Goal: Information Seeking & Learning: Learn about a topic

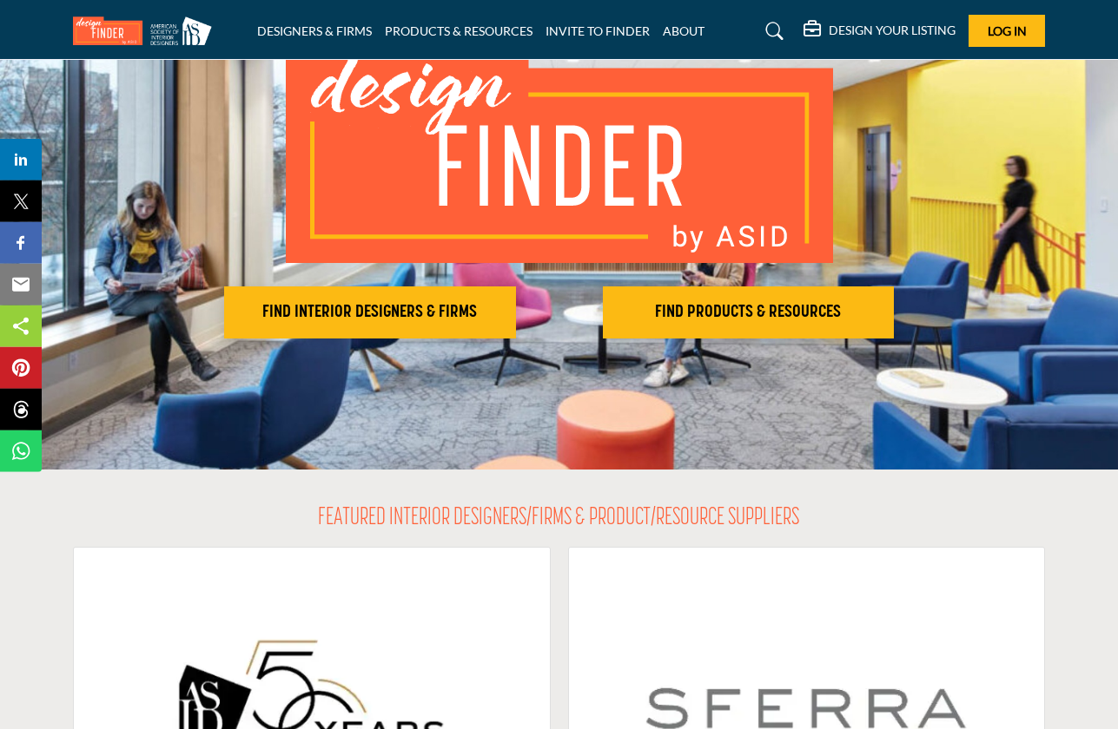
scroll to position [156, 0]
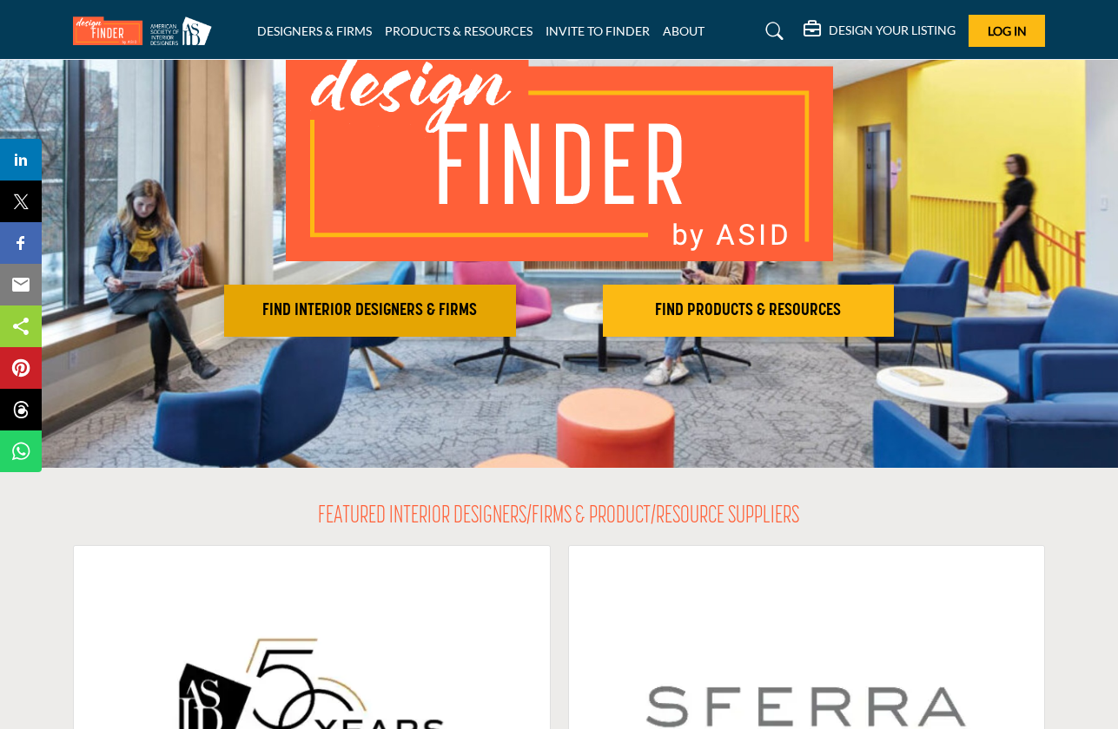
click at [364, 320] on h2 "FIND INTERIOR DESIGNERS & FIRMS" at bounding box center [369, 310] width 281 height 21
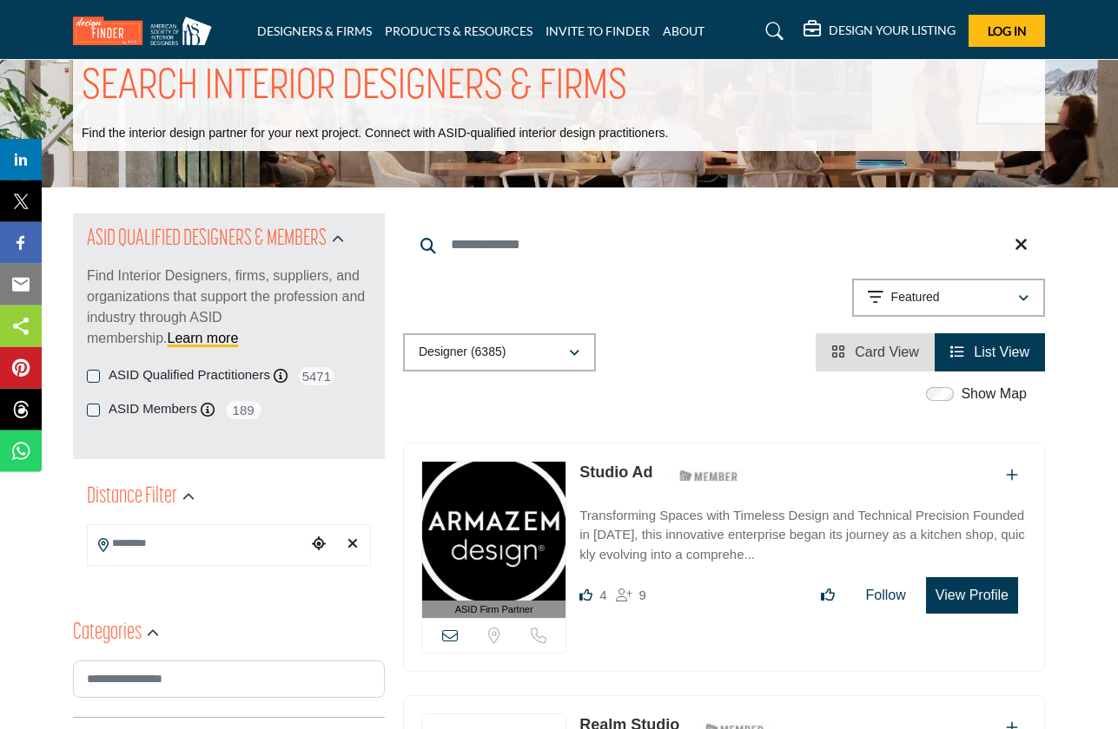
scroll to position [78, 0]
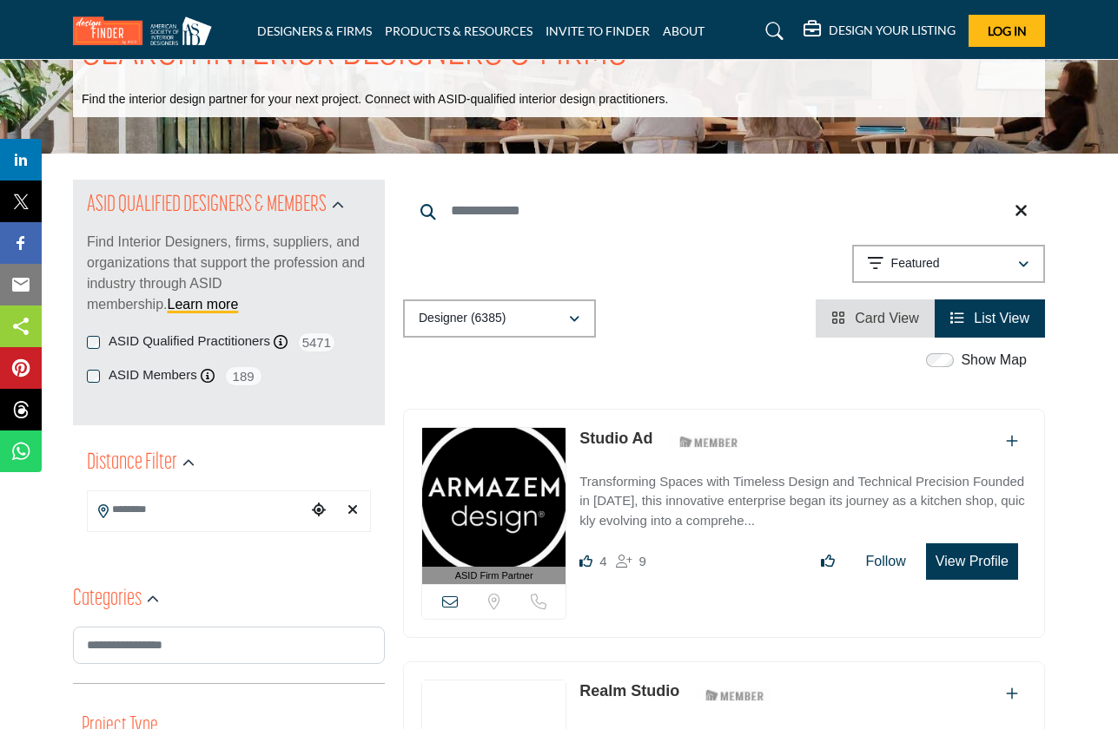
click at [135, 378] on label "ASID Members" at bounding box center [153, 376] width 89 height 20
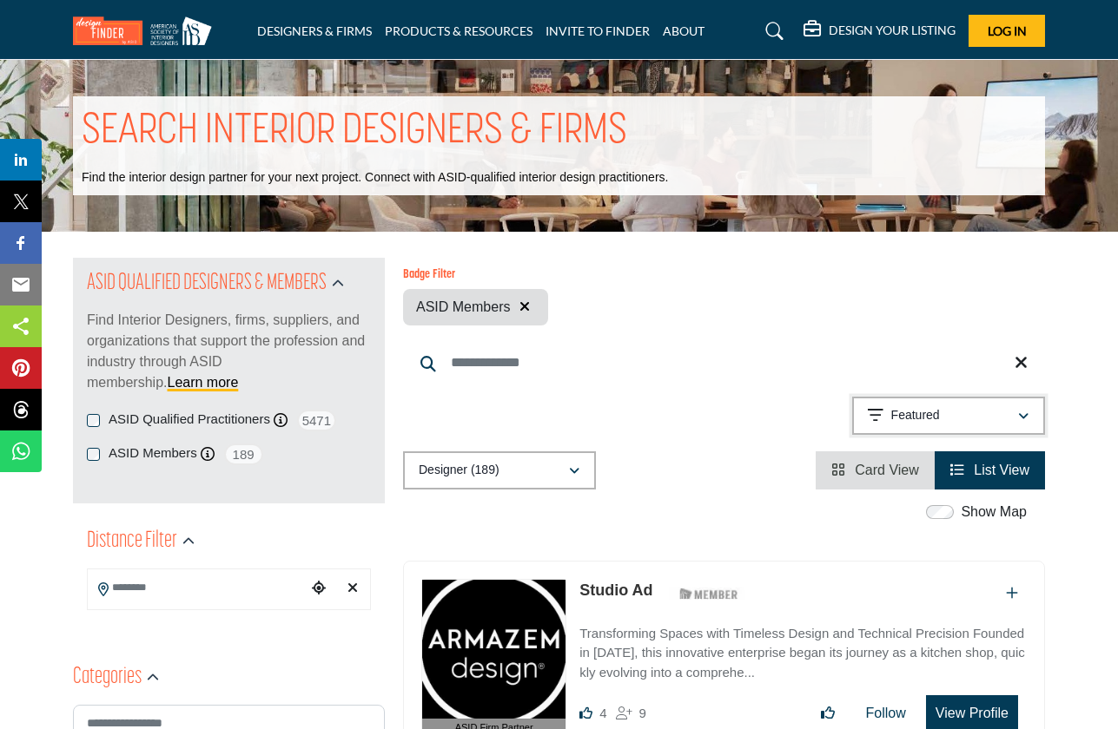
click at [971, 419] on div "Featured" at bounding box center [942, 416] width 149 height 21
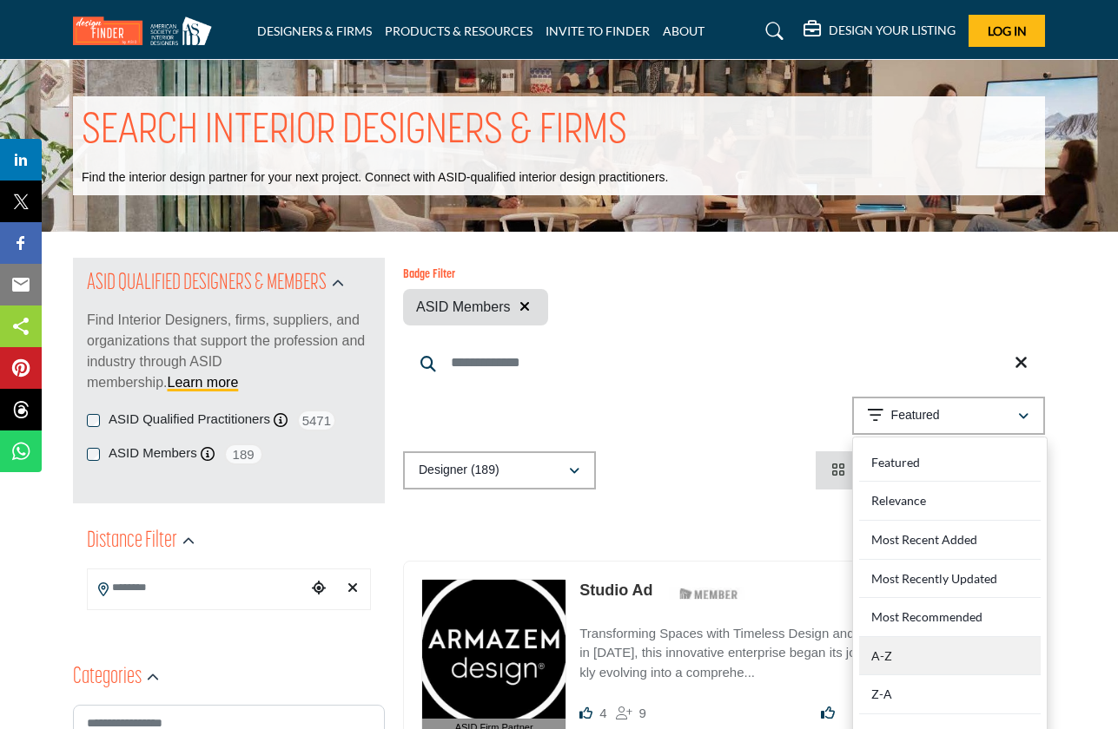
click at [924, 647] on div "A-Z" at bounding box center [949, 656] width 181 height 39
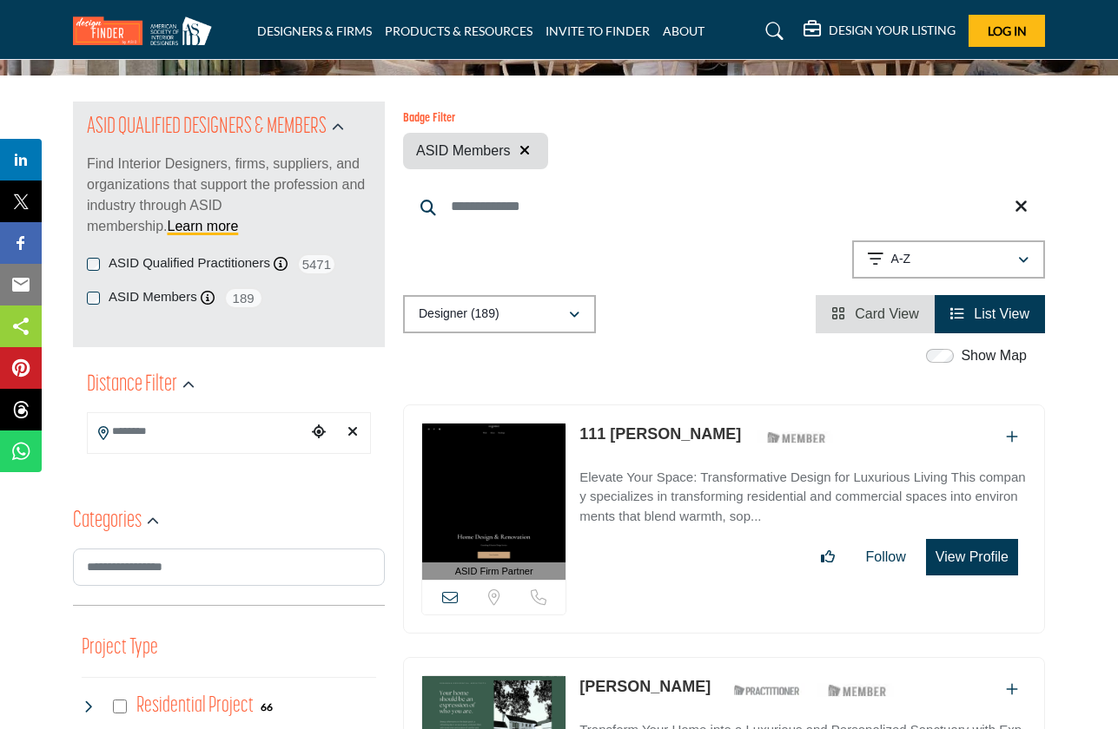
scroll to position [313, 0]
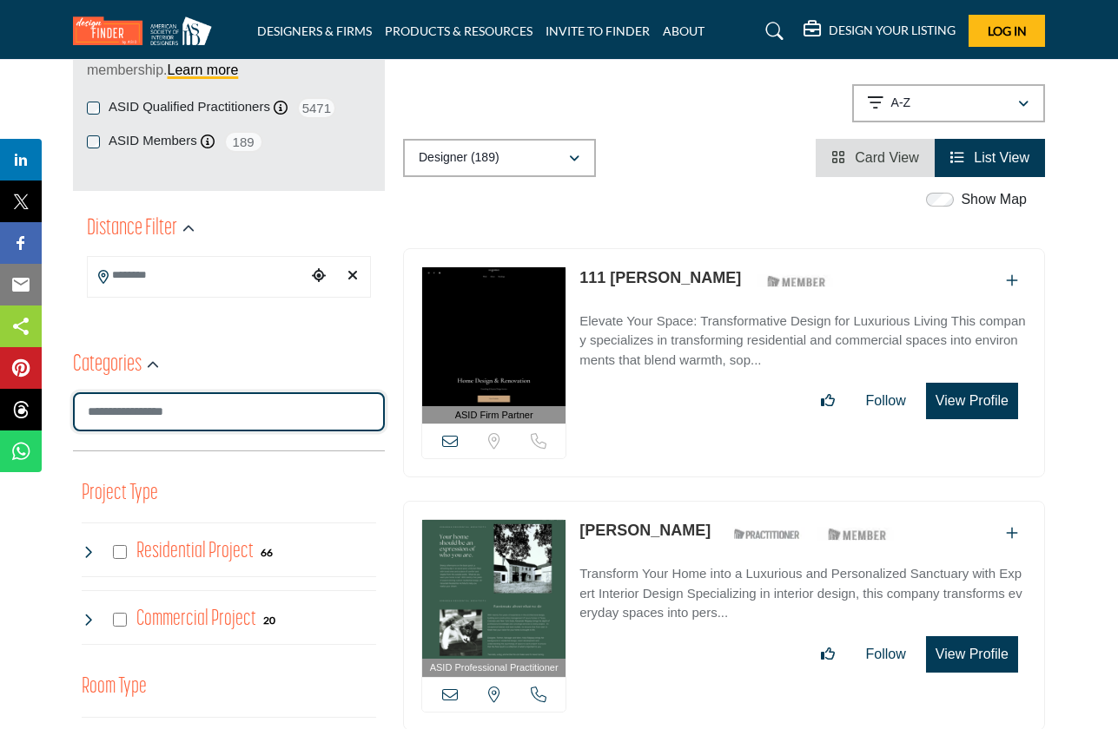
click at [222, 405] on input "Search Category" at bounding box center [229, 412] width 312 height 39
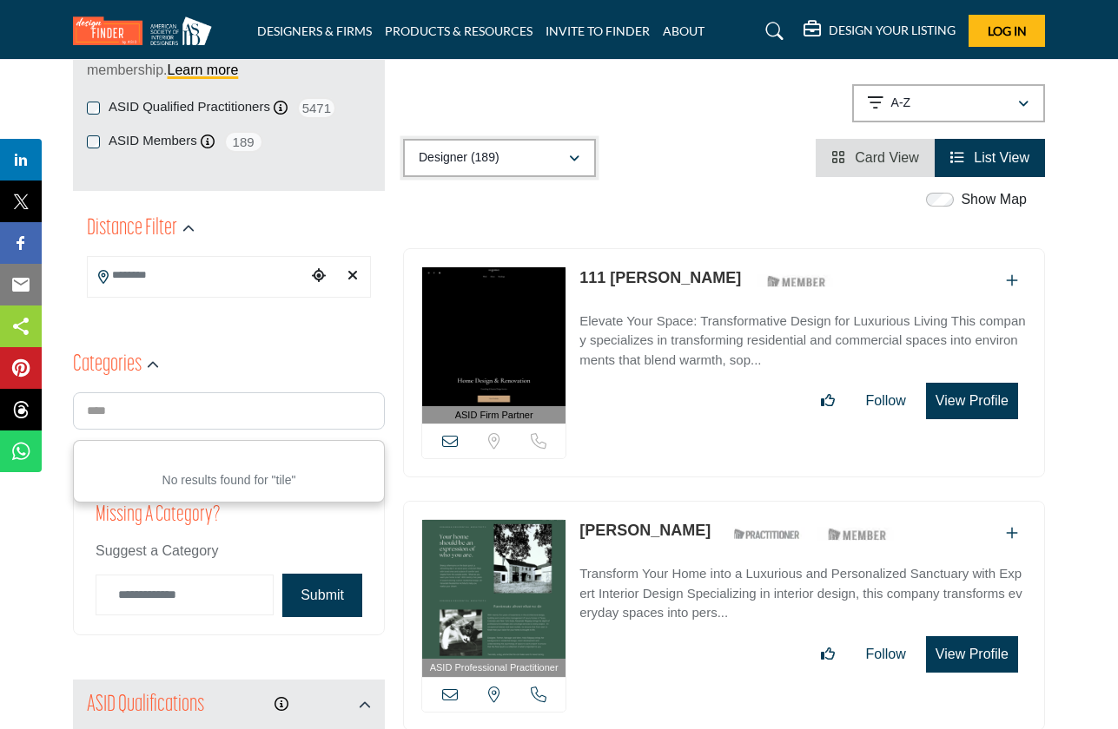
click at [568, 168] on button "Designer (189)" at bounding box center [499, 158] width 193 height 38
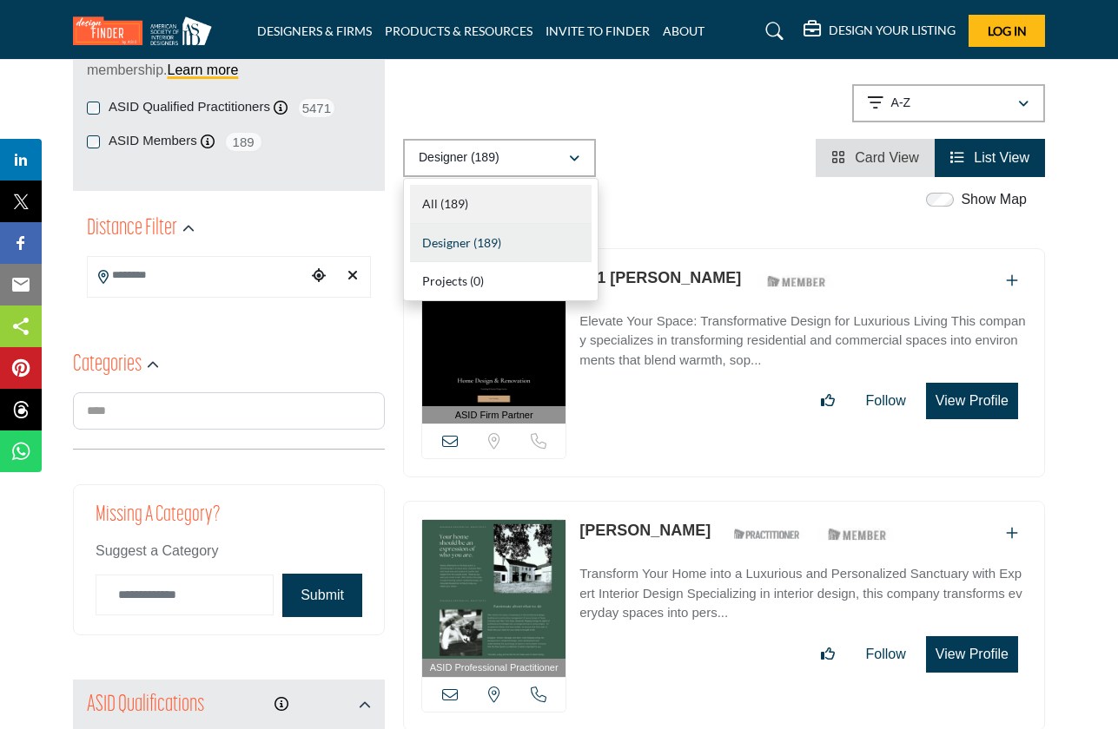
click at [525, 212] on div "All (189)" at bounding box center [500, 204] width 181 height 39
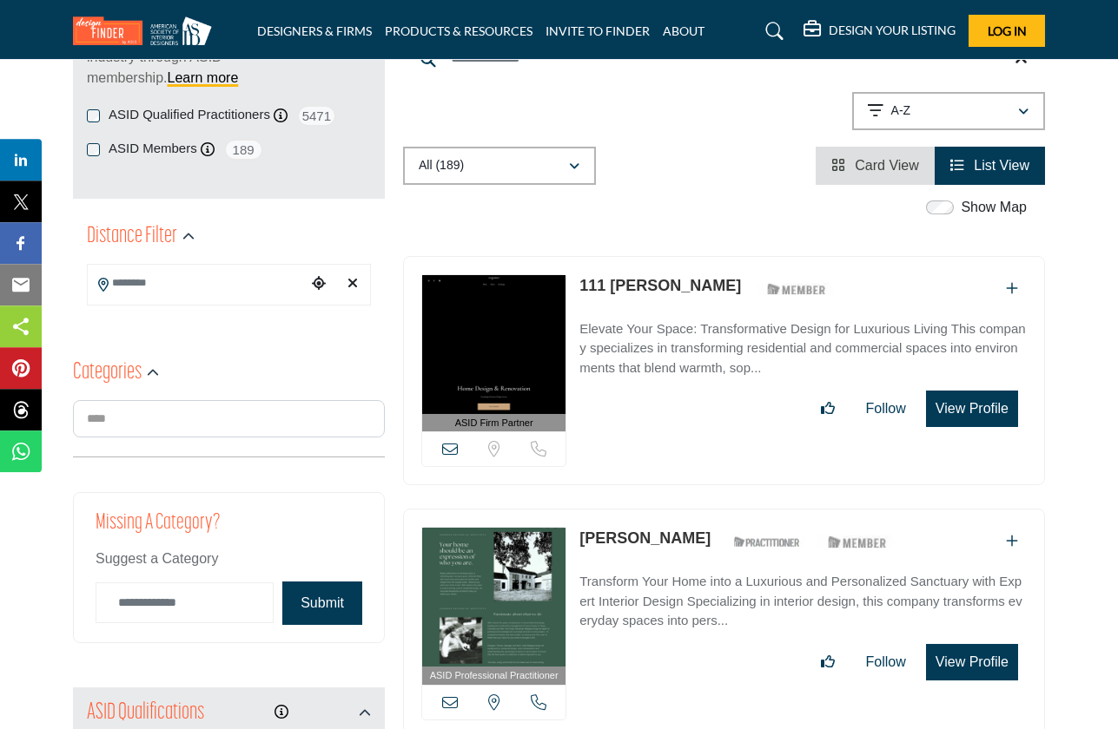
scroll to position [313, 0]
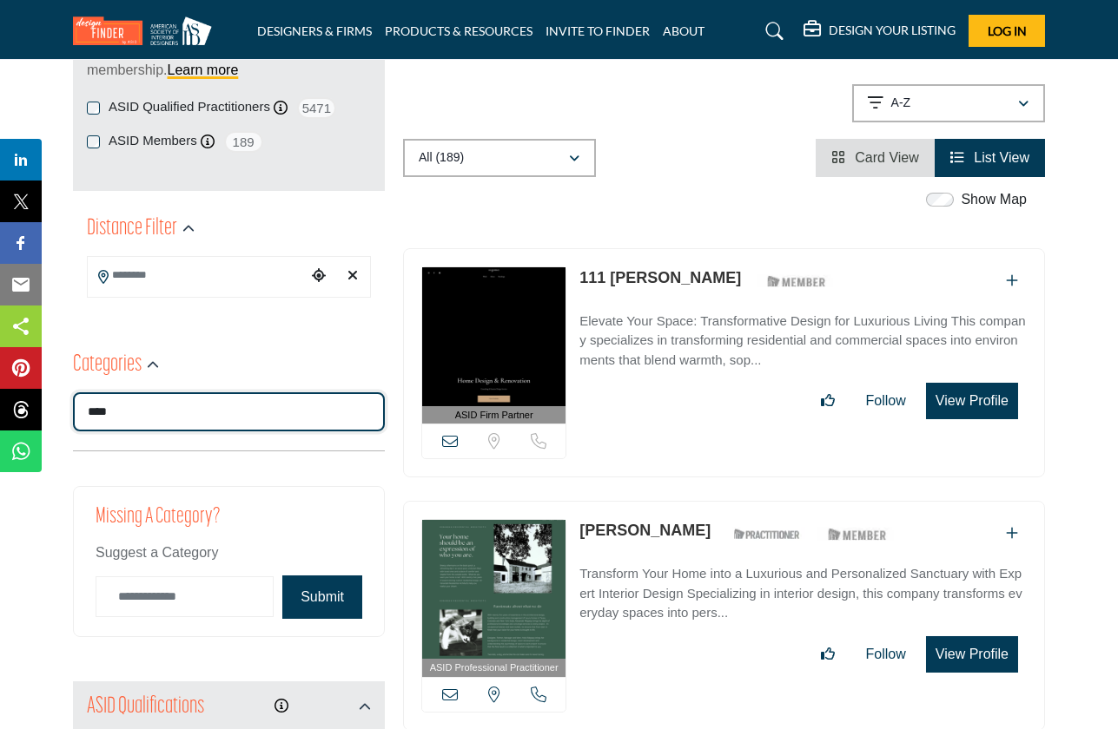
click at [179, 406] on input "****" at bounding box center [229, 412] width 312 height 39
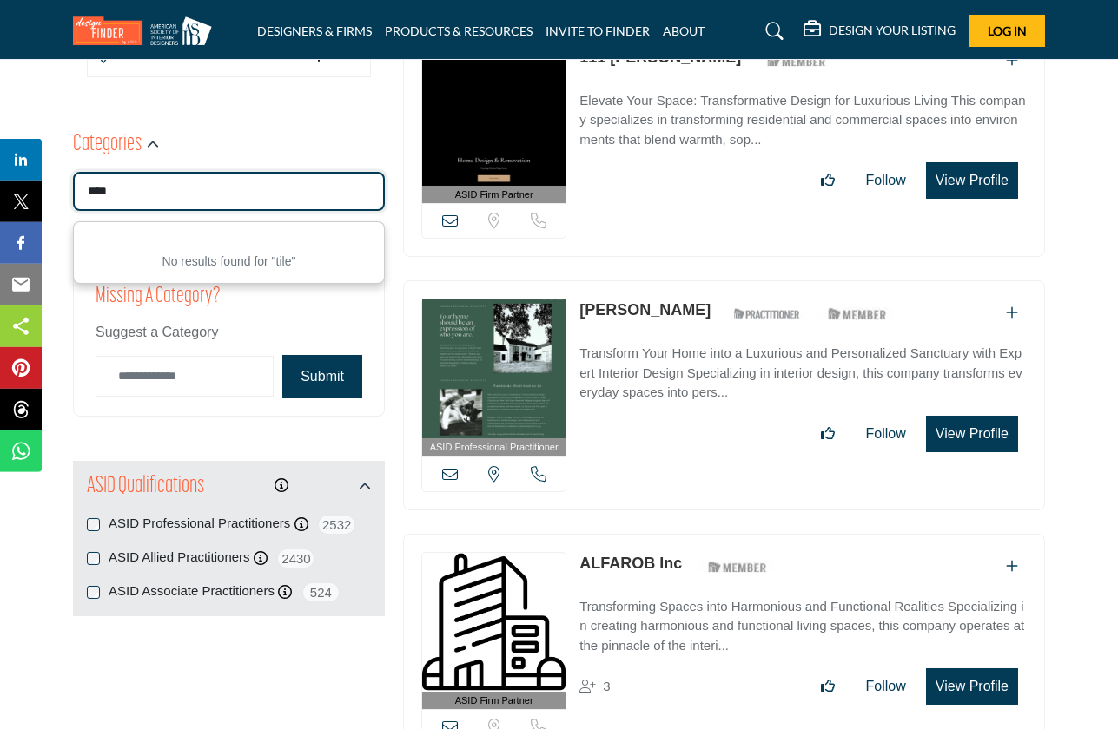
scroll to position [391, 0]
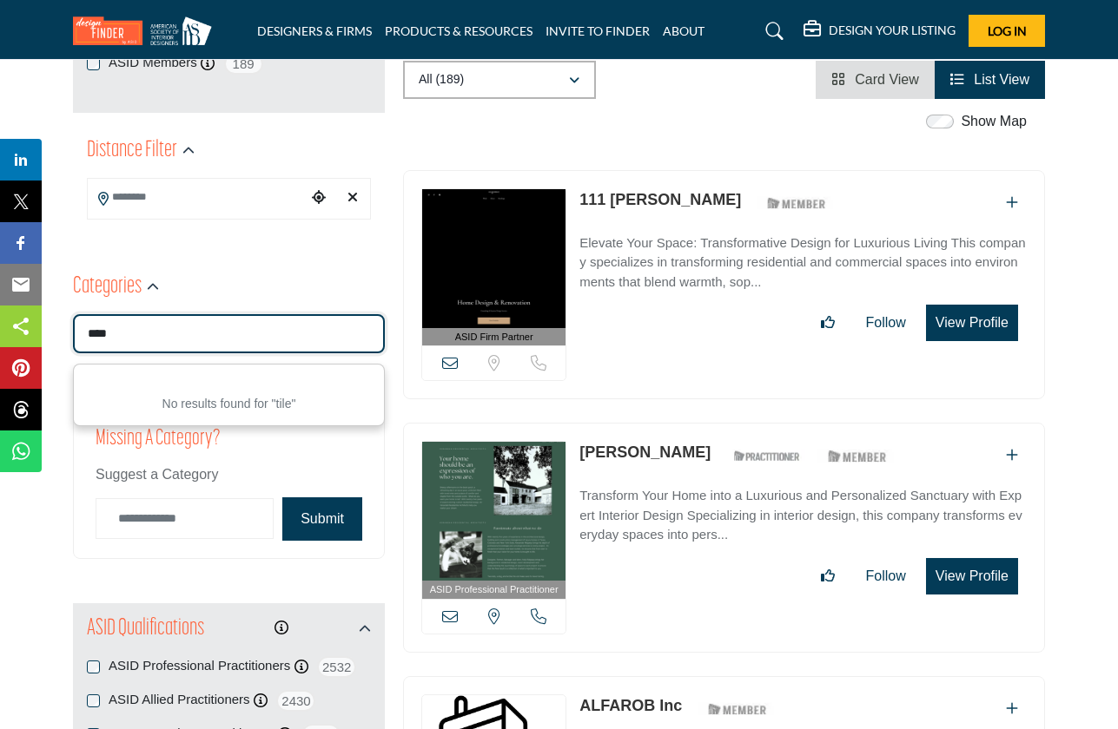
drag, startPoint x: 125, startPoint y: 333, endPoint x: 56, endPoint y: 328, distance: 69.6
click at [73, 328] on input "****" at bounding box center [229, 333] width 312 height 39
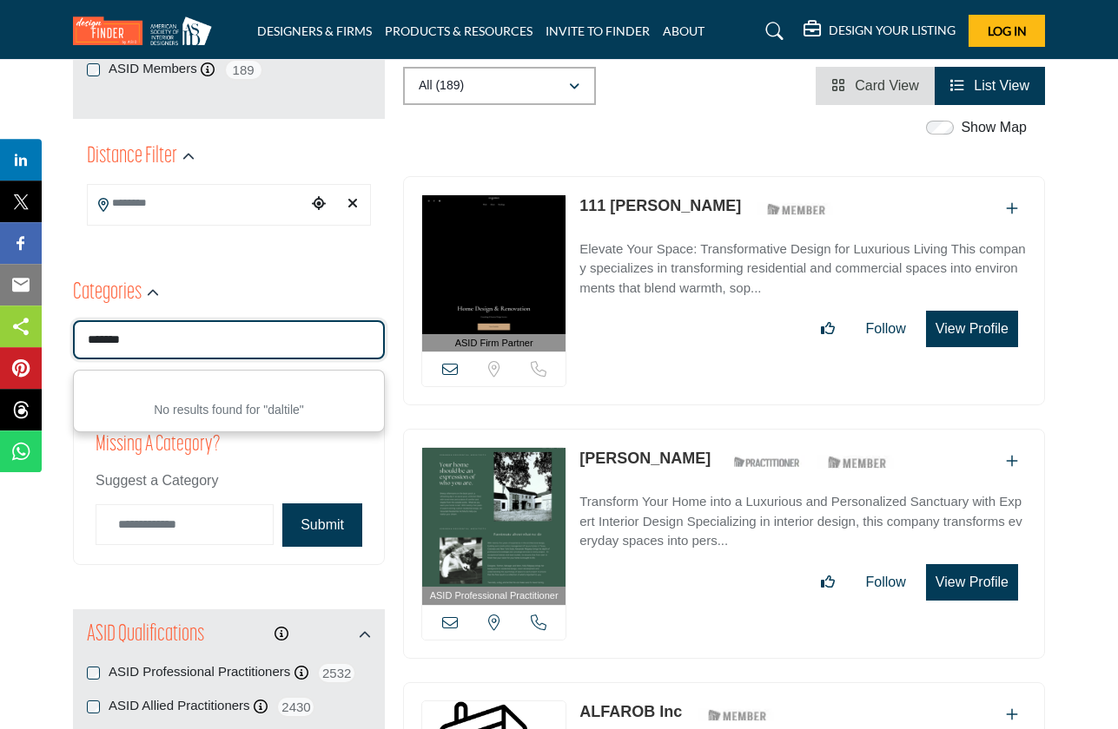
scroll to position [313, 0]
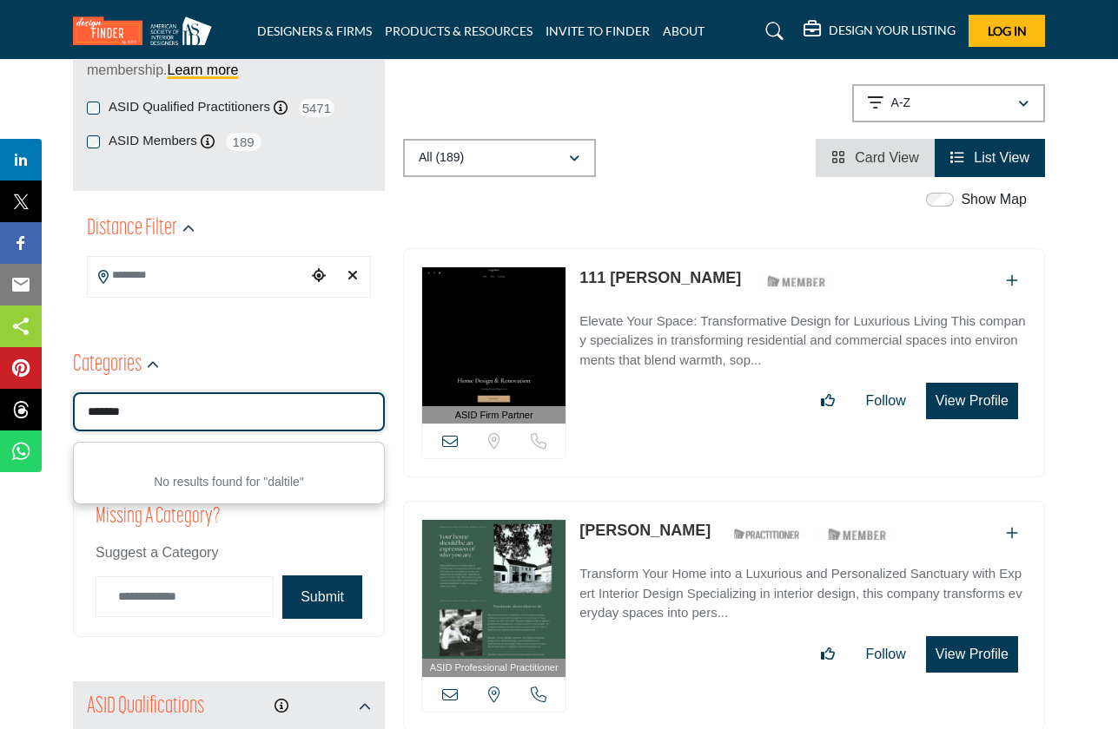
type input "*******"
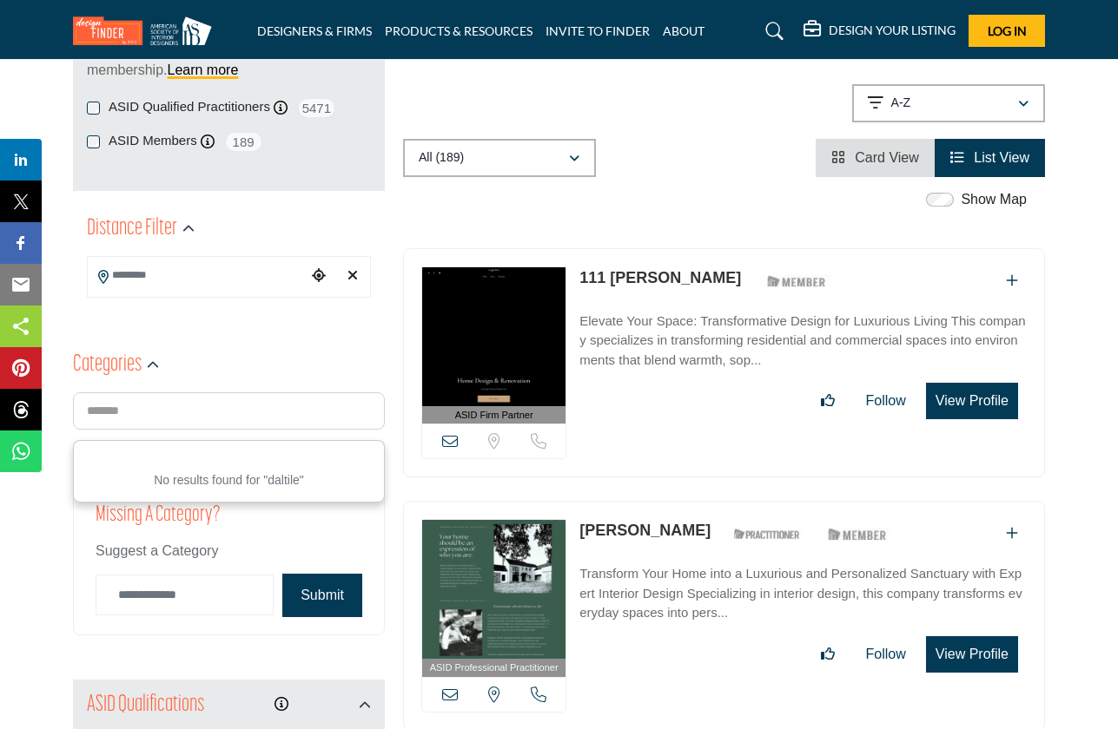
click at [305, 320] on div "Categories ******* d No results found for "daltile" Project Type Clear 66 0 0 0" at bounding box center [229, 493] width 312 height 349
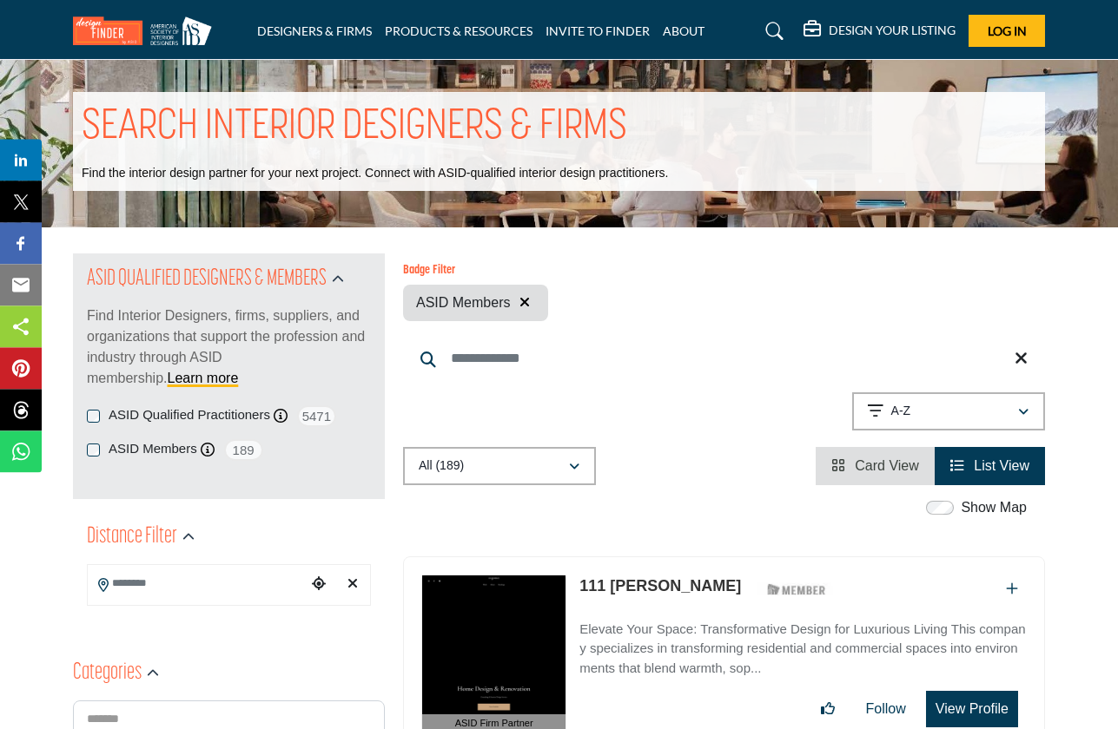
scroll to position [0, 0]
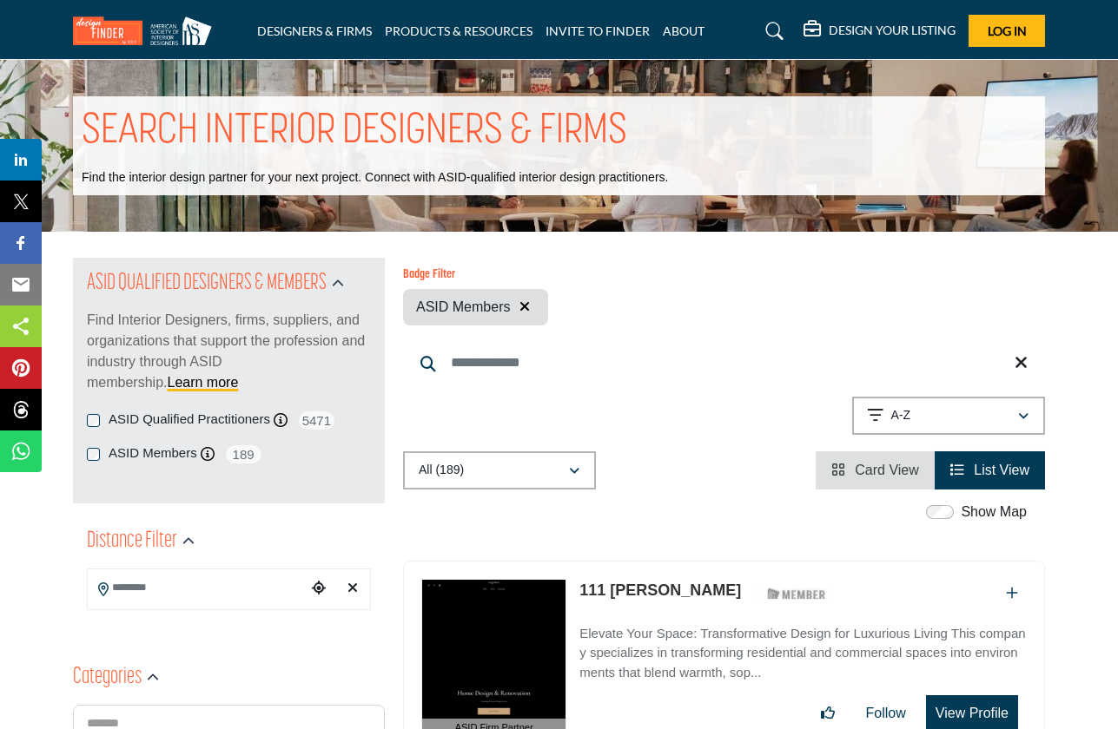
click at [523, 305] on icon "button" at bounding box center [524, 307] width 10 height 14
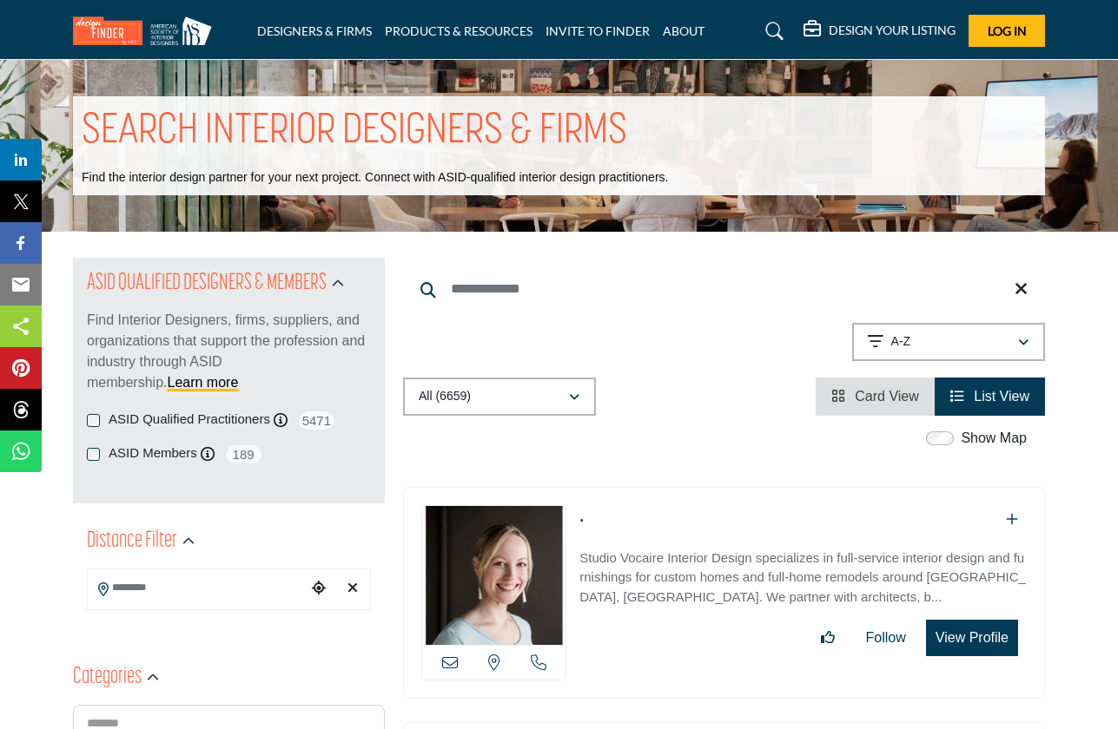
click at [889, 399] on span "Card View" at bounding box center [887, 396] width 64 height 15
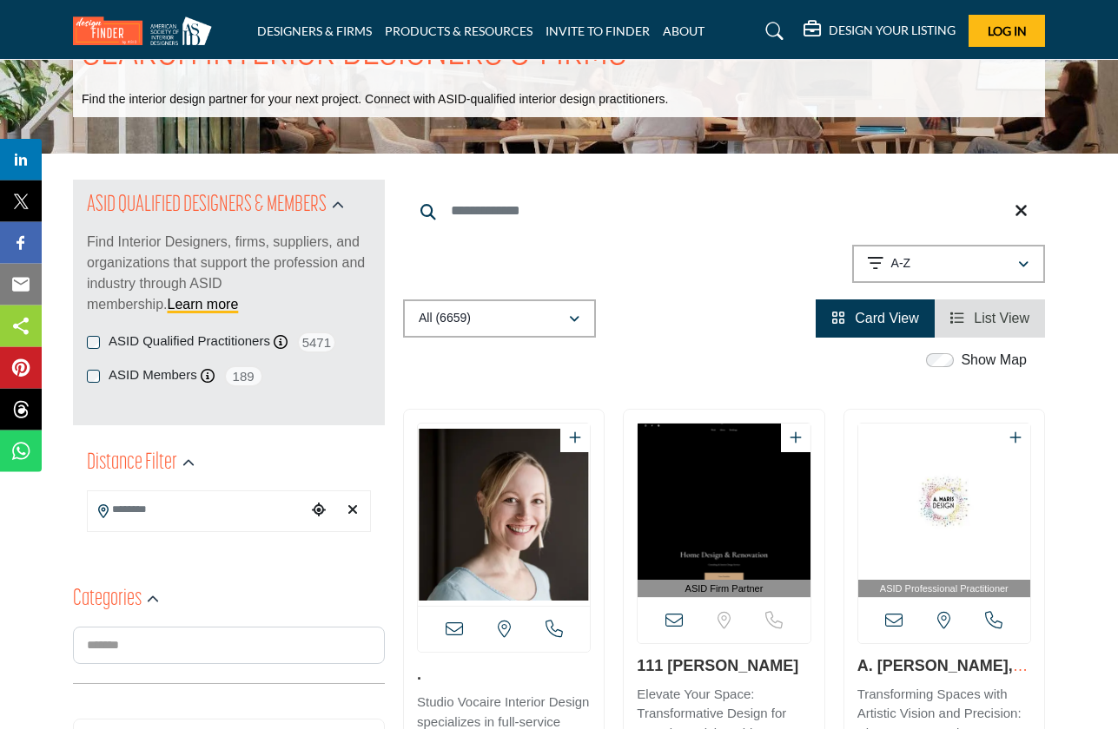
scroll to position [156, 0]
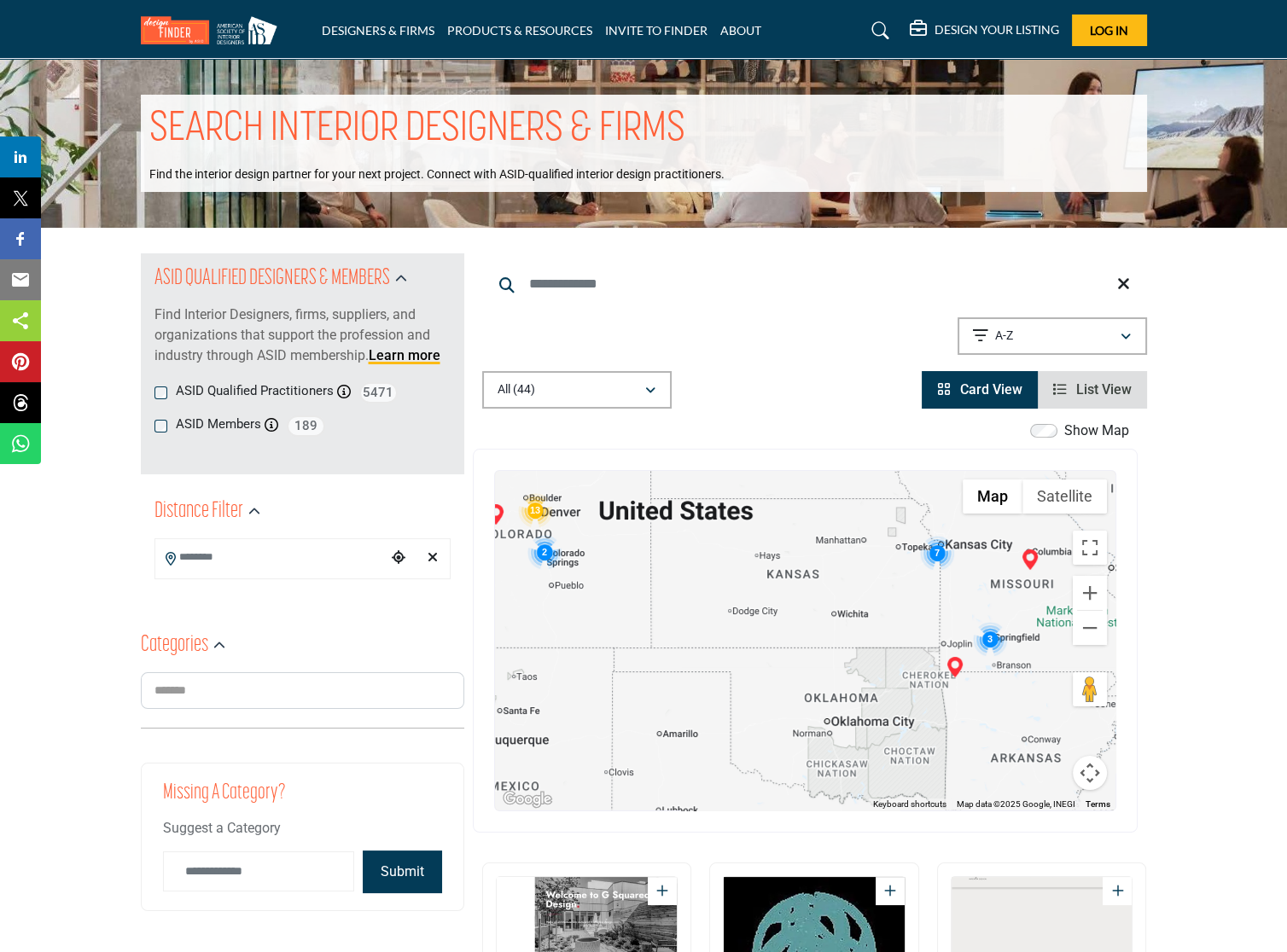
drag, startPoint x: 921, startPoint y: 690, endPoint x: 913, endPoint y: 501, distance: 189.2
click at [905, 516] on div at bounding box center [805, 641] width 620 height 340
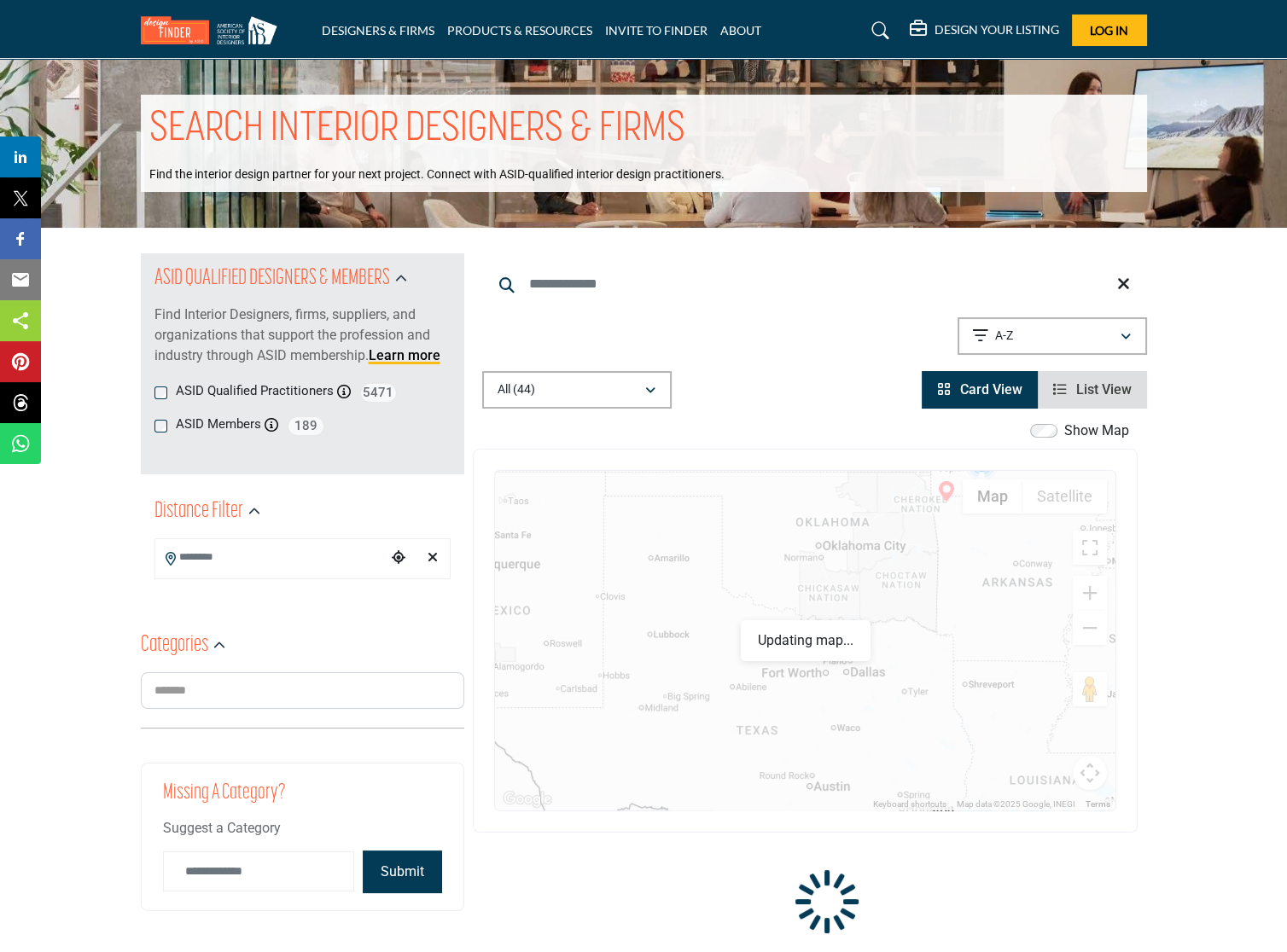
drag, startPoint x: 882, startPoint y: 699, endPoint x: 868, endPoint y: 554, distance: 145.7
click at [868, 554] on div at bounding box center [805, 641] width 620 height 340
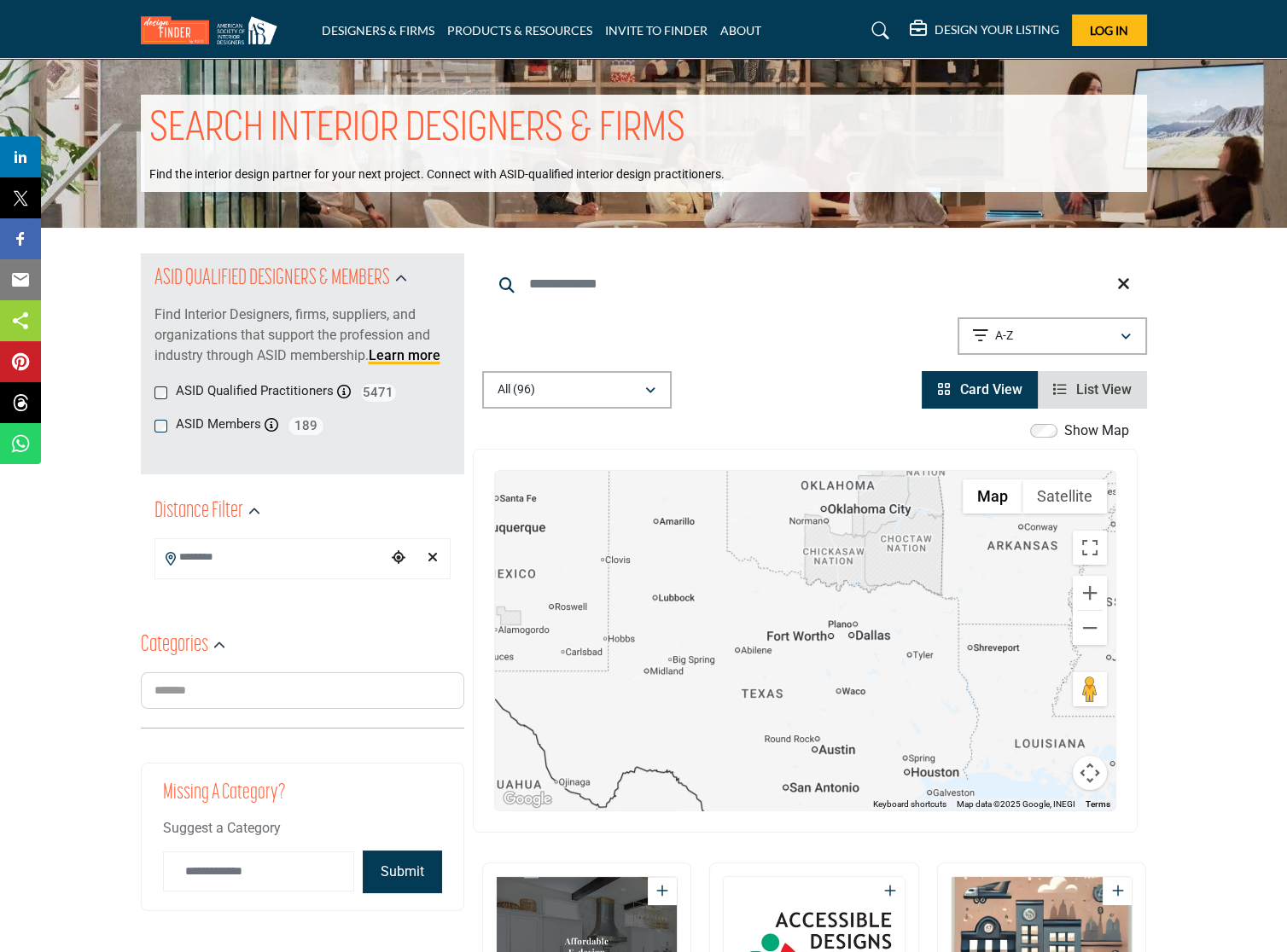
click at [884, 682] on div at bounding box center [805, 641] width 620 height 340
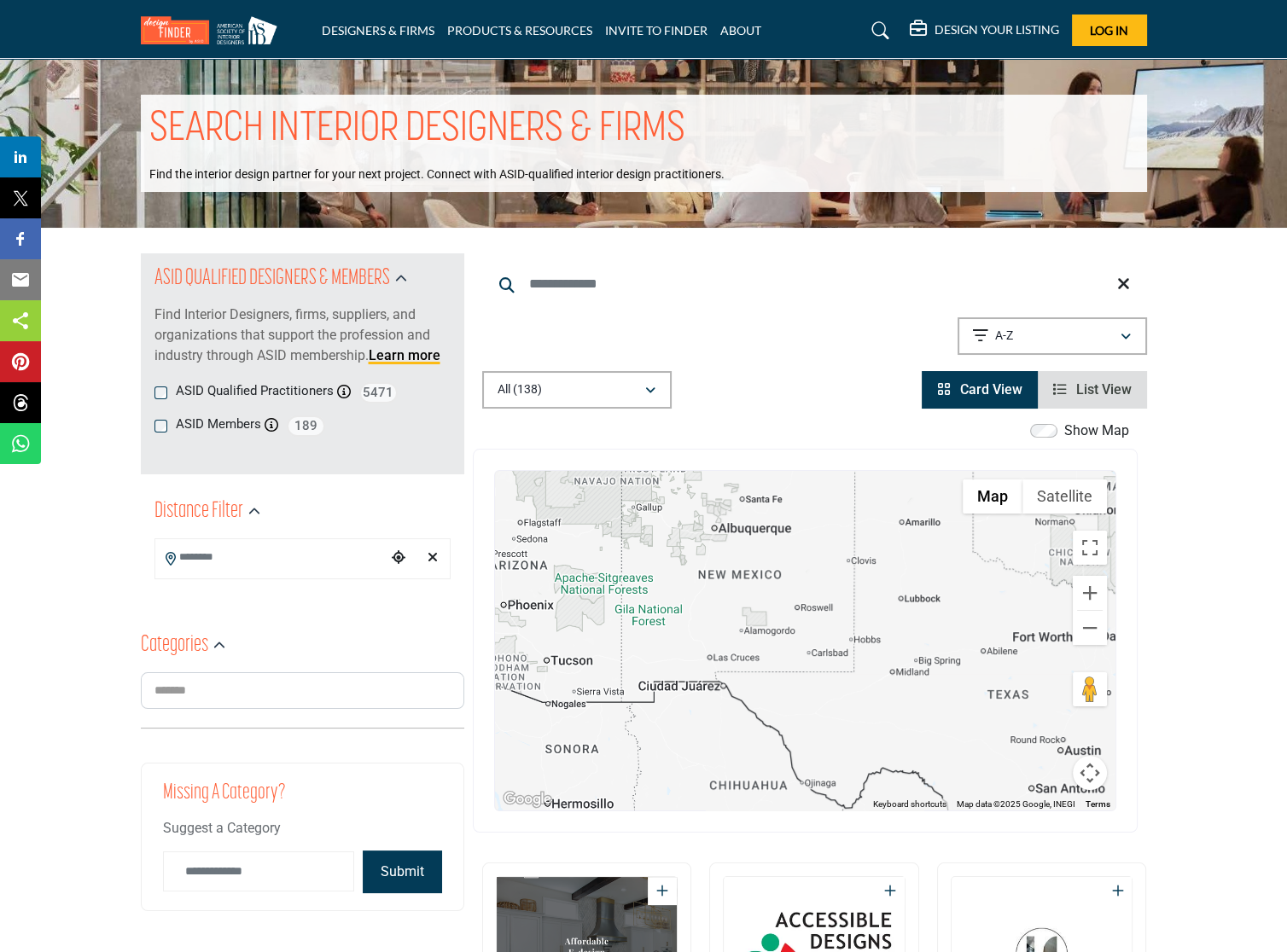
drag, startPoint x: 791, startPoint y: 626, endPoint x: 1049, endPoint y: 644, distance: 258.6
click at [1036, 647] on div at bounding box center [805, 641] width 620 height 340
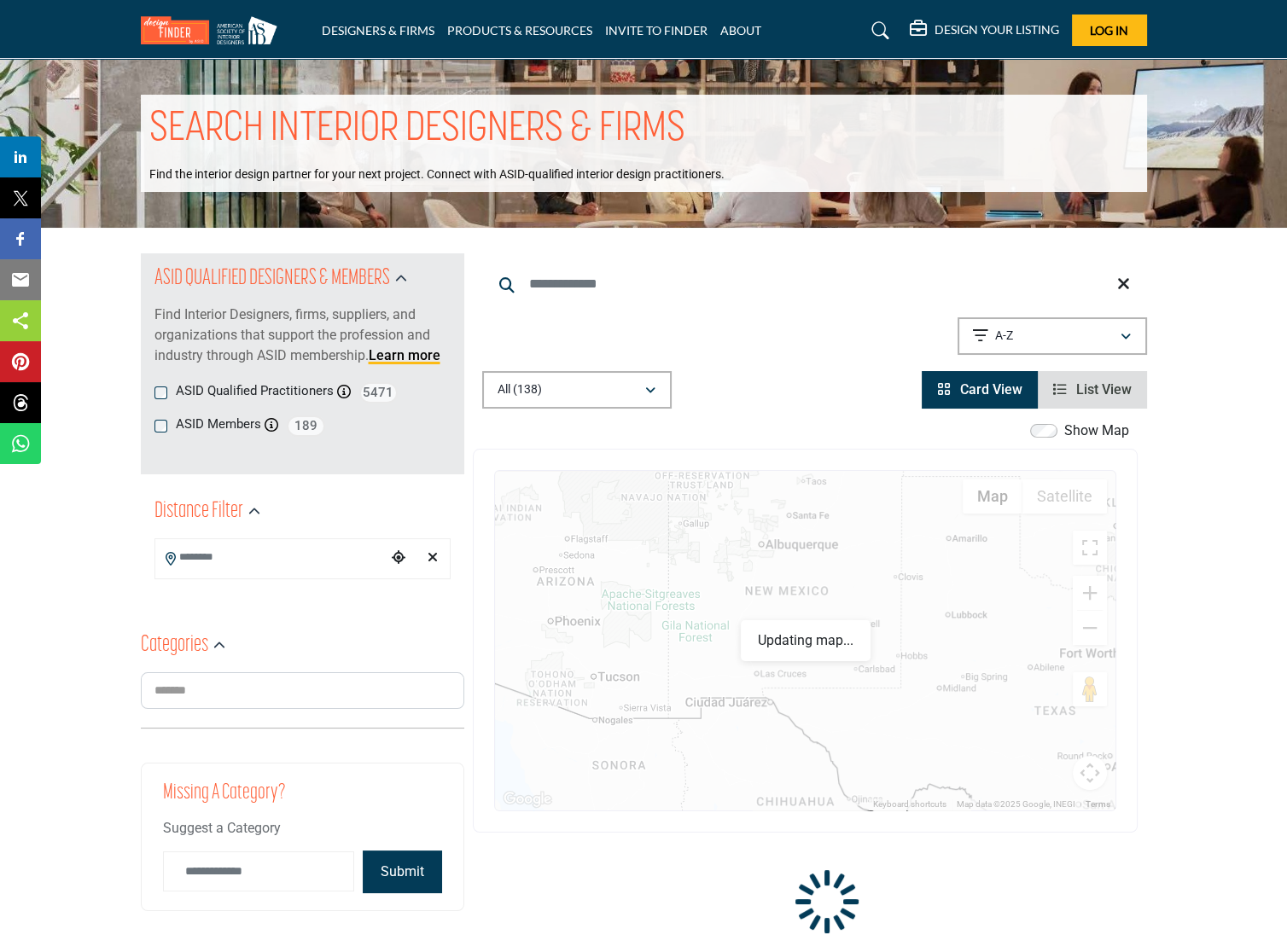
drag, startPoint x: 737, startPoint y: 636, endPoint x: 885, endPoint y: 668, distance: 151.4
click at [885, 668] on div at bounding box center [805, 641] width 620 height 340
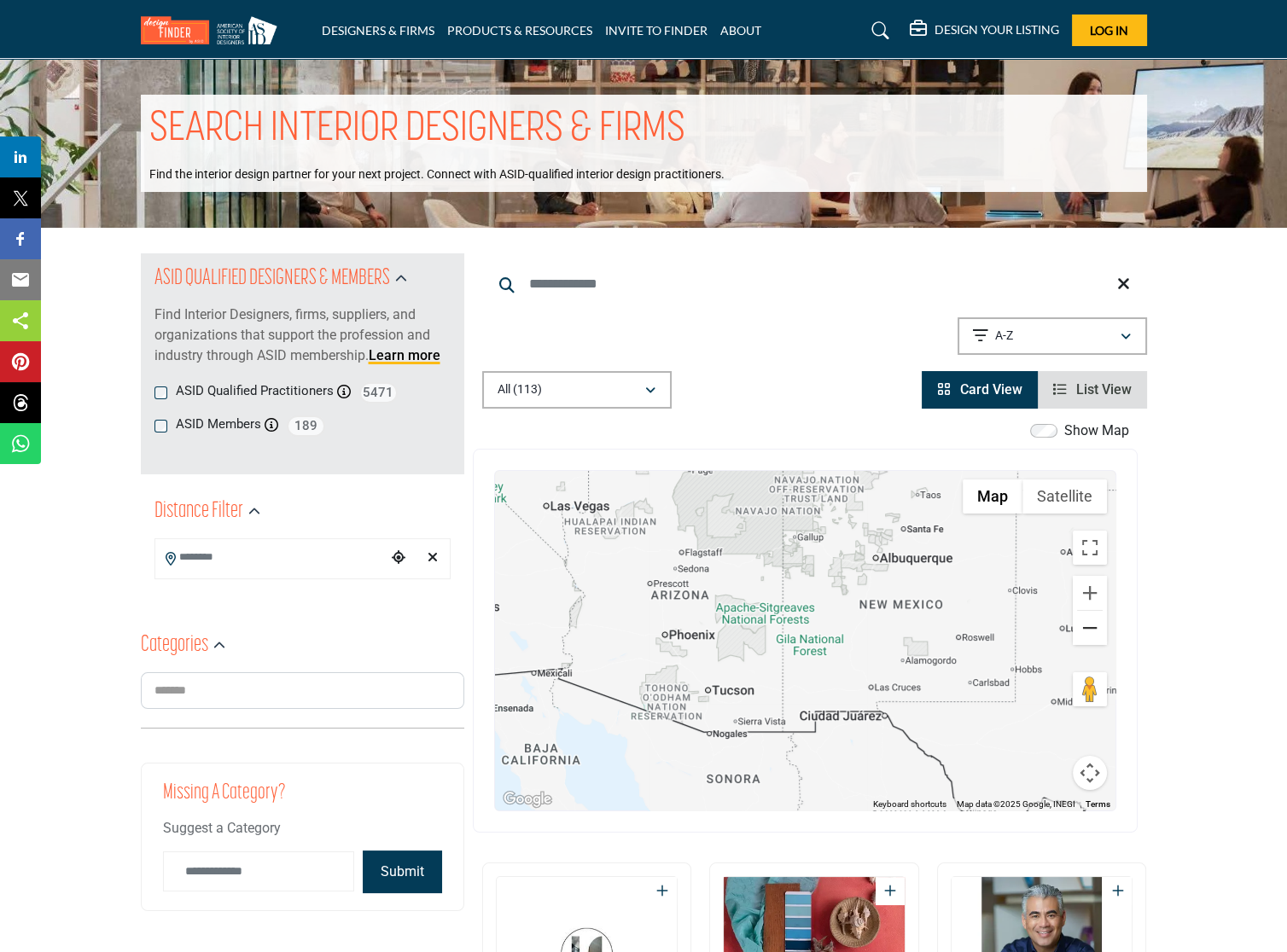
click at [1092, 632] on button "Zoom out" at bounding box center [1090, 628] width 34 height 34
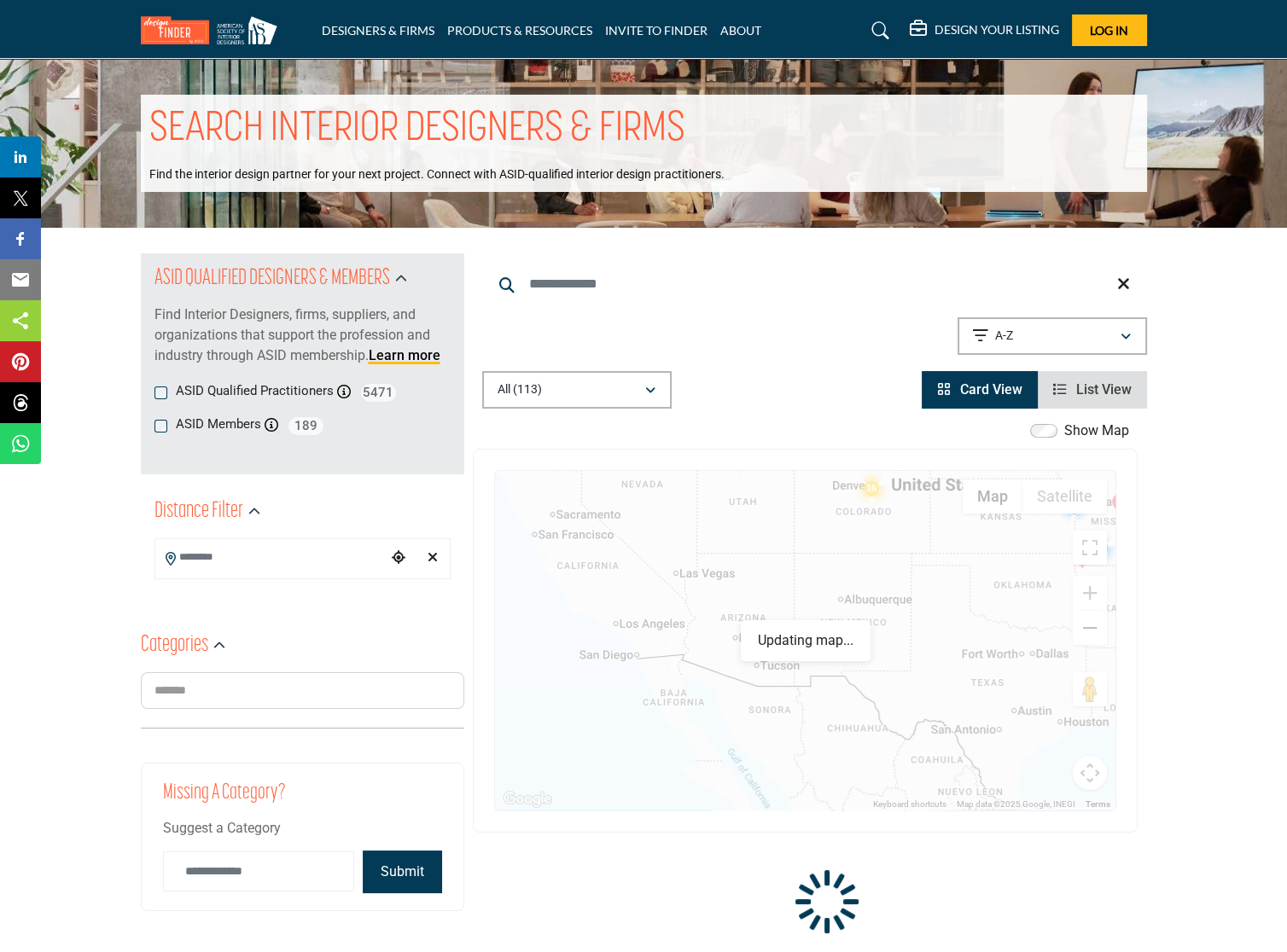
click at [1092, 626] on button "Zoom out" at bounding box center [1090, 628] width 34 height 34
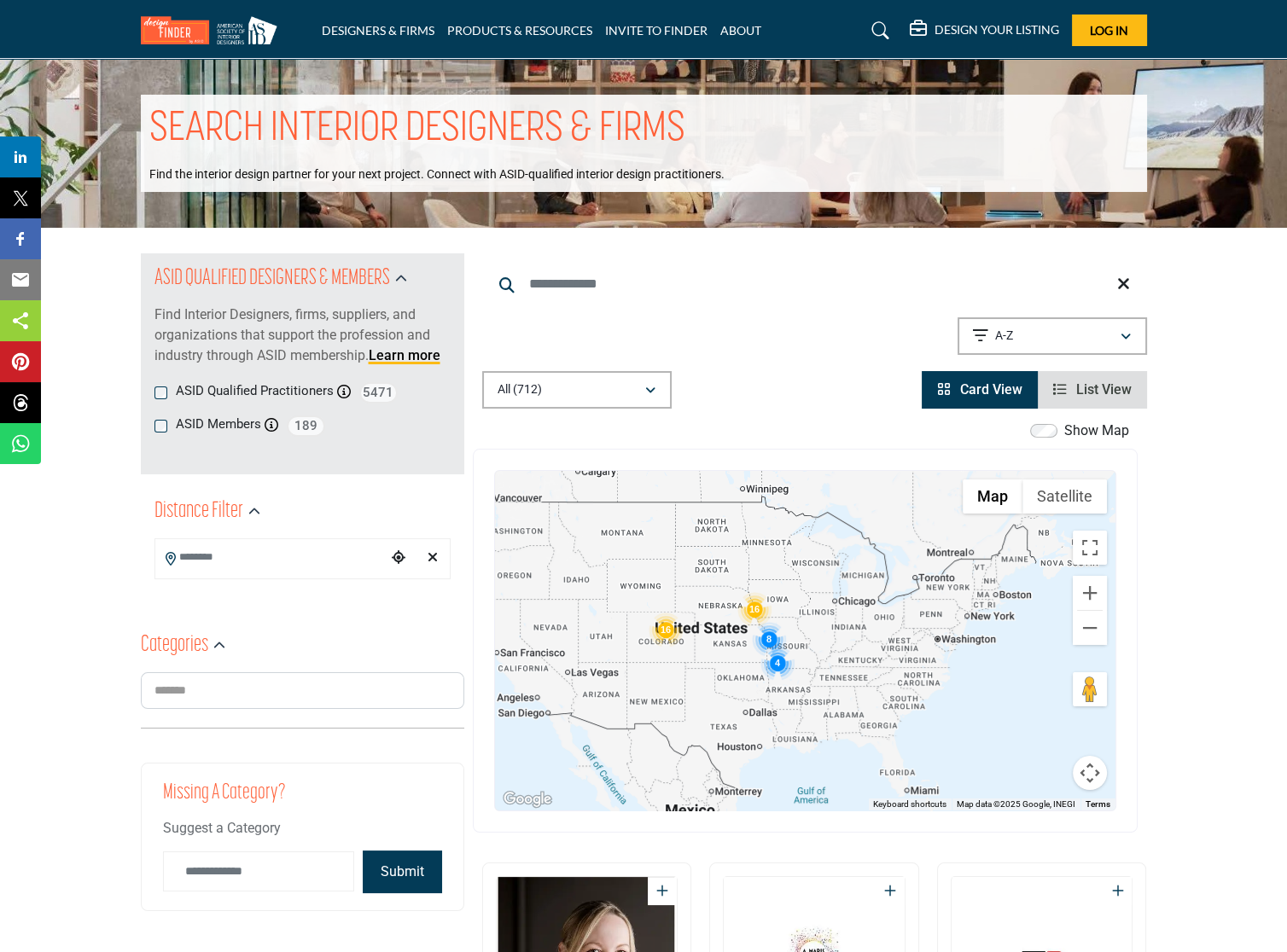
drag, startPoint x: 1031, startPoint y: 667, endPoint x: 853, endPoint y: 733, distance: 189.8
click at [853, 716] on div at bounding box center [805, 641] width 620 height 340
click at [398, 554] on icon "Choose your current location" at bounding box center [399, 557] width 14 height 14
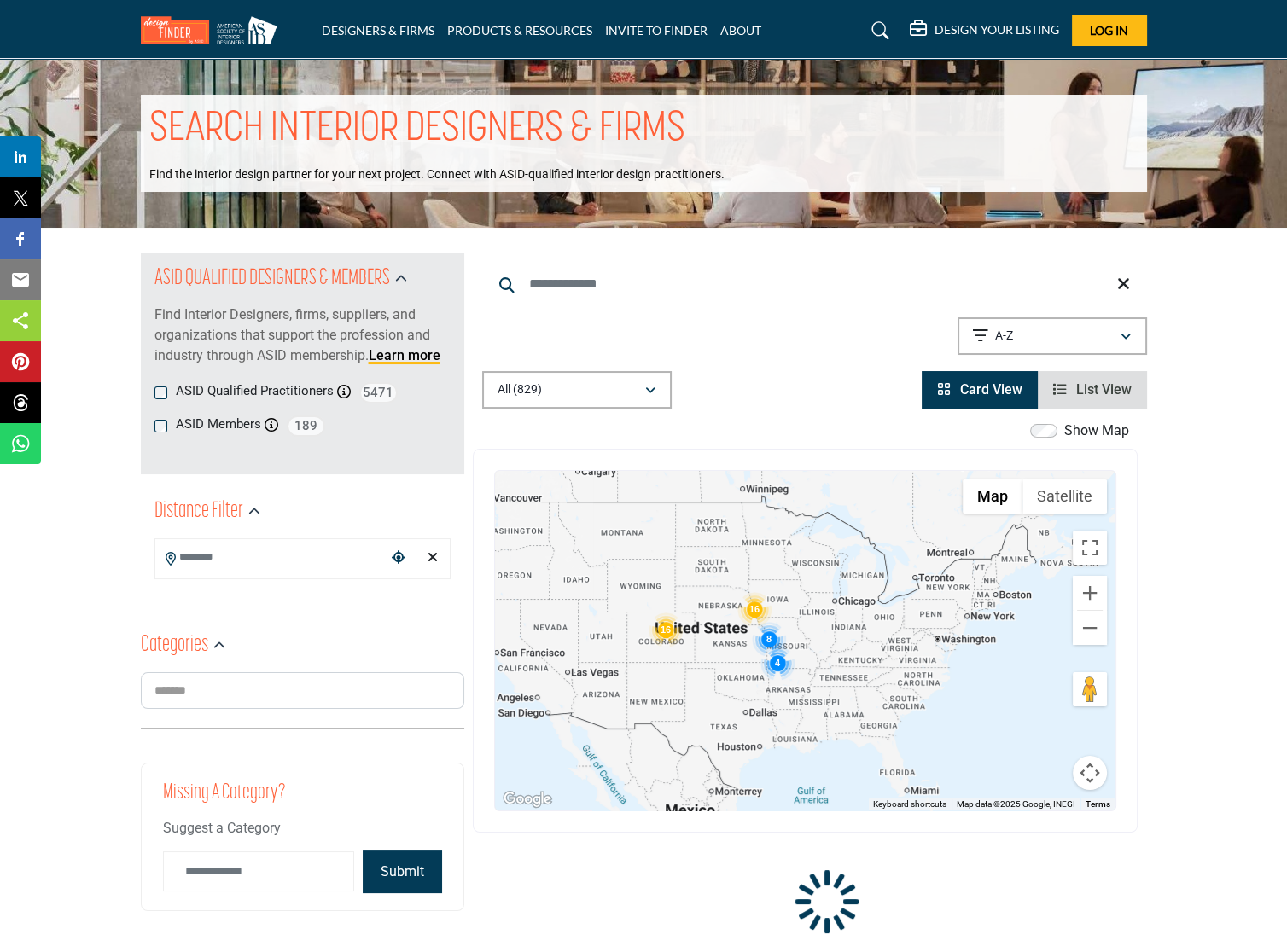
type input "**********"
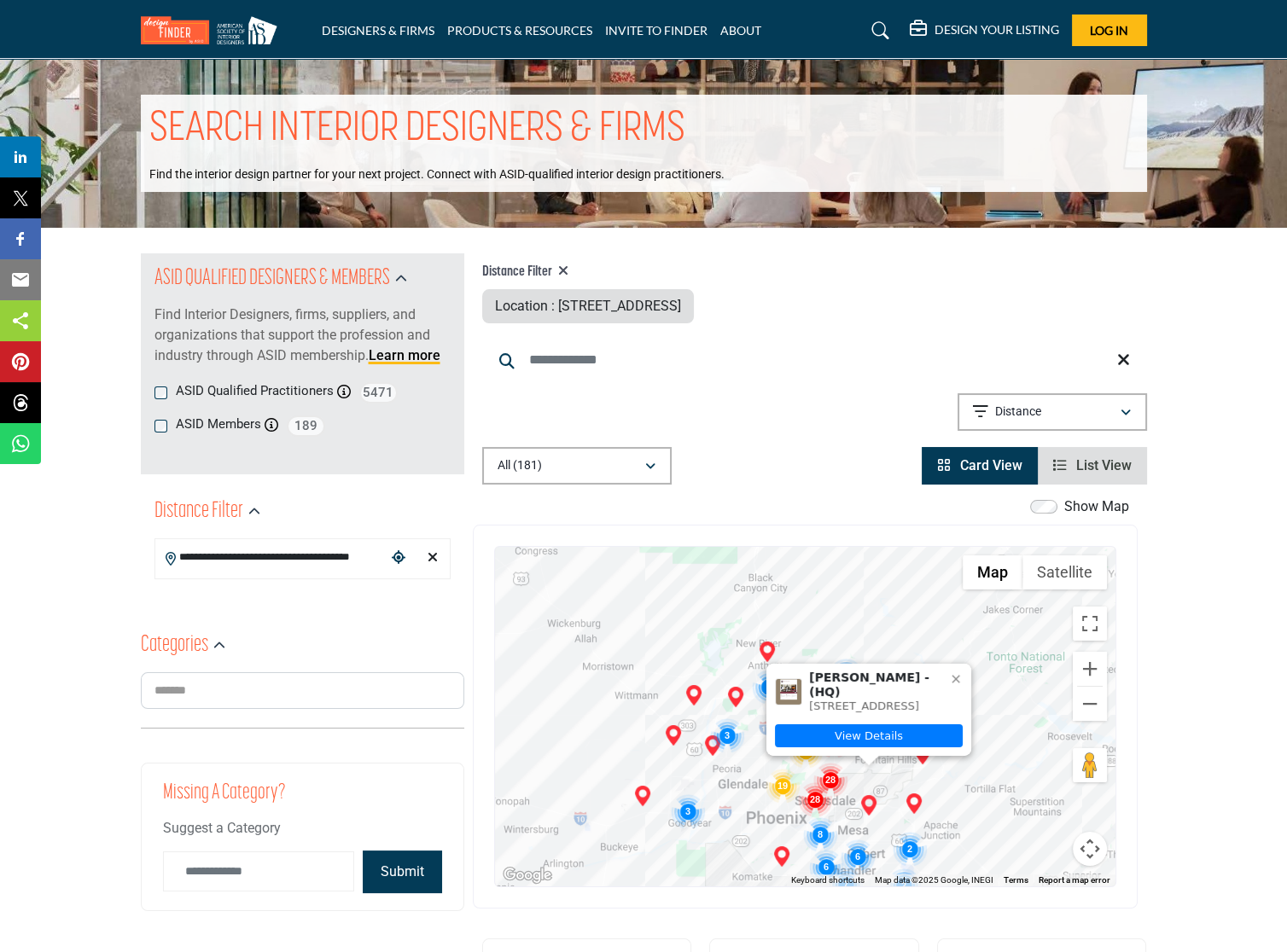
click at [957, 669] on div at bounding box center [955, 679] width 21 height 21
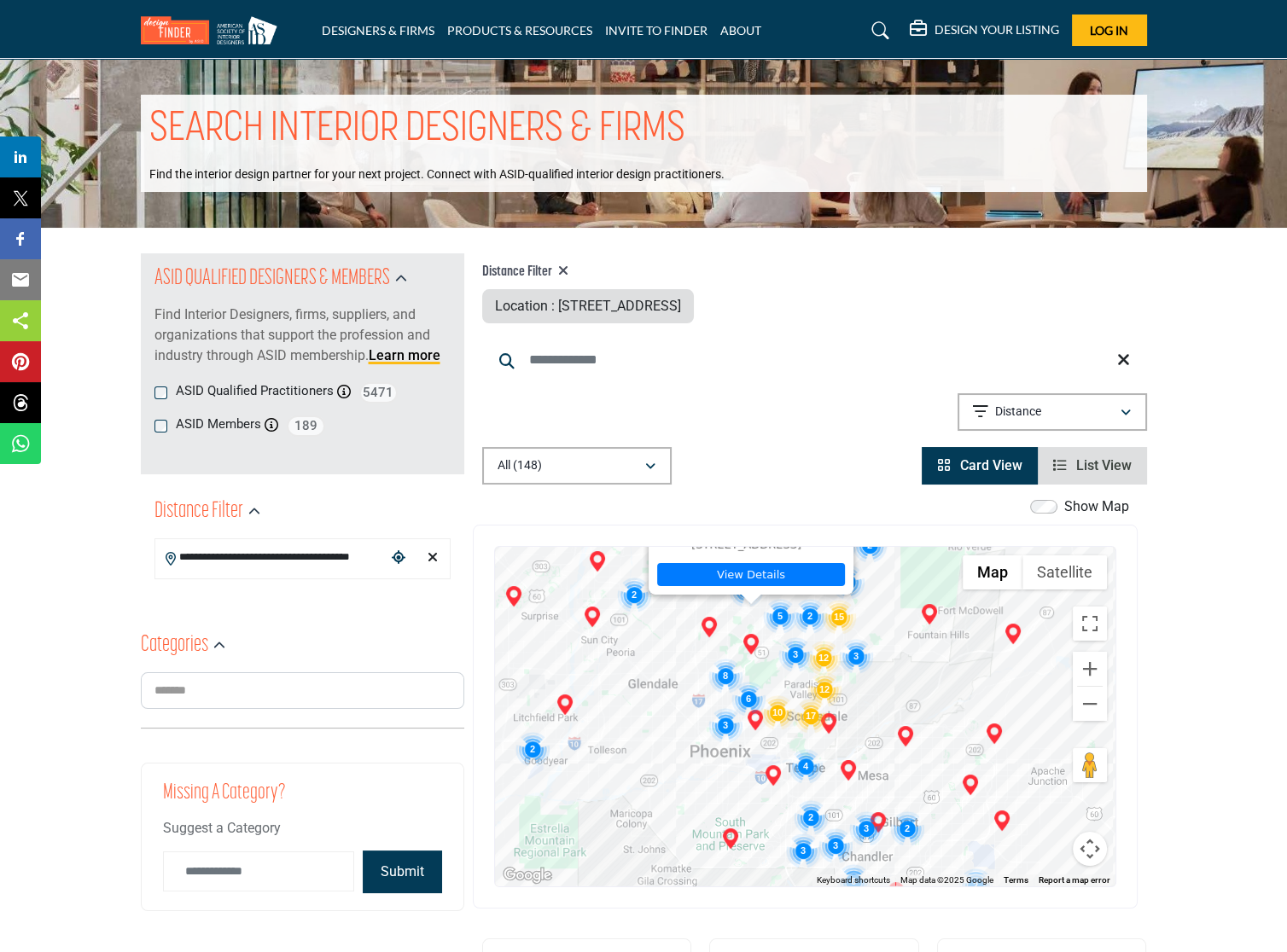
drag, startPoint x: 701, startPoint y: 813, endPoint x: 714, endPoint y: 673, distance: 140.6
click at [714, 673] on img "Cluster of 8 locations (8 HQ, 0 Branches)\aClick to view companies" at bounding box center [725, 675] width 34 height 34
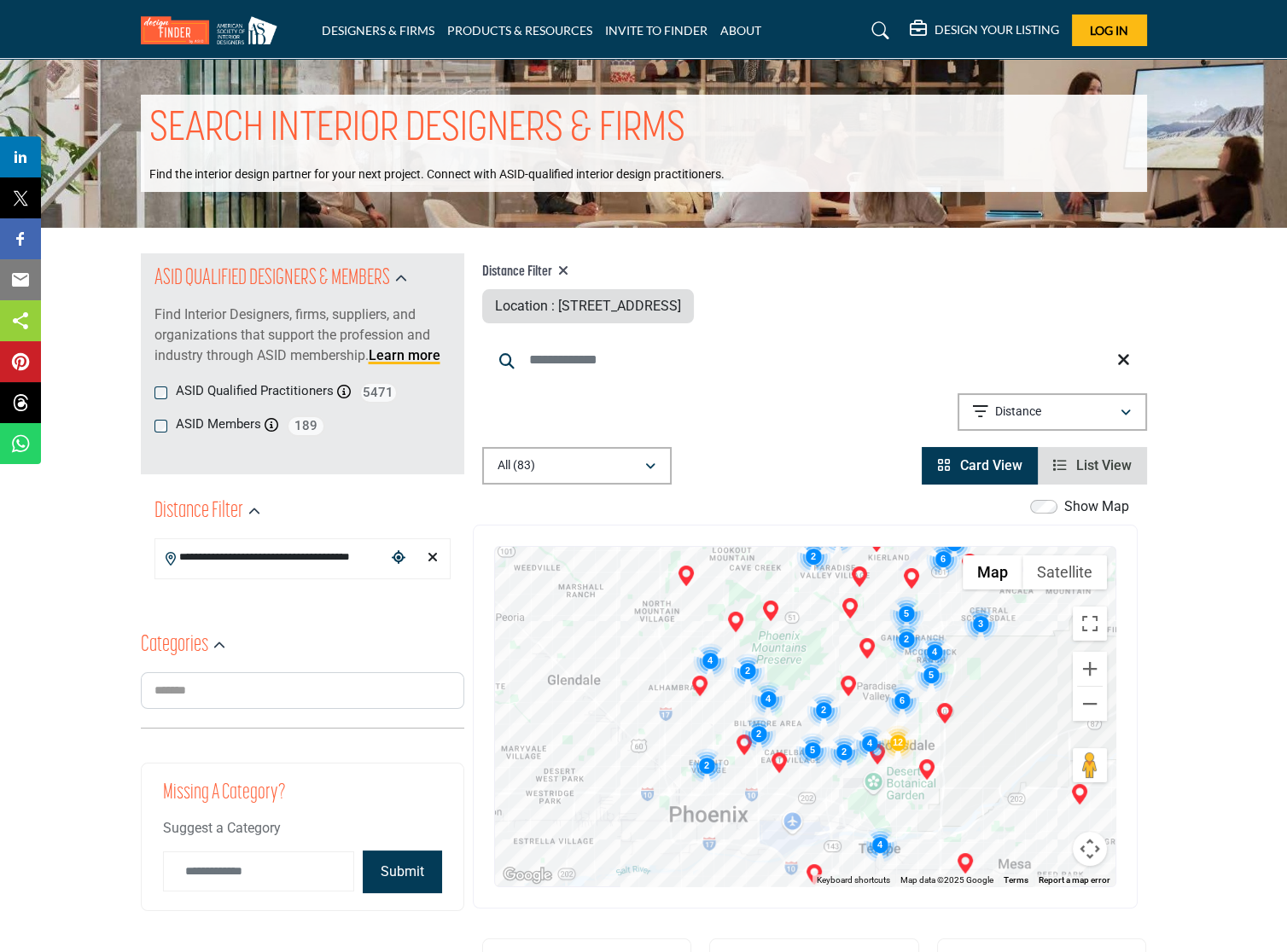
click at [756, 716] on img "Cluster of 2 locations (2 HQ, 0 Branches)\aClick to view companies" at bounding box center [758, 733] width 34 height 34
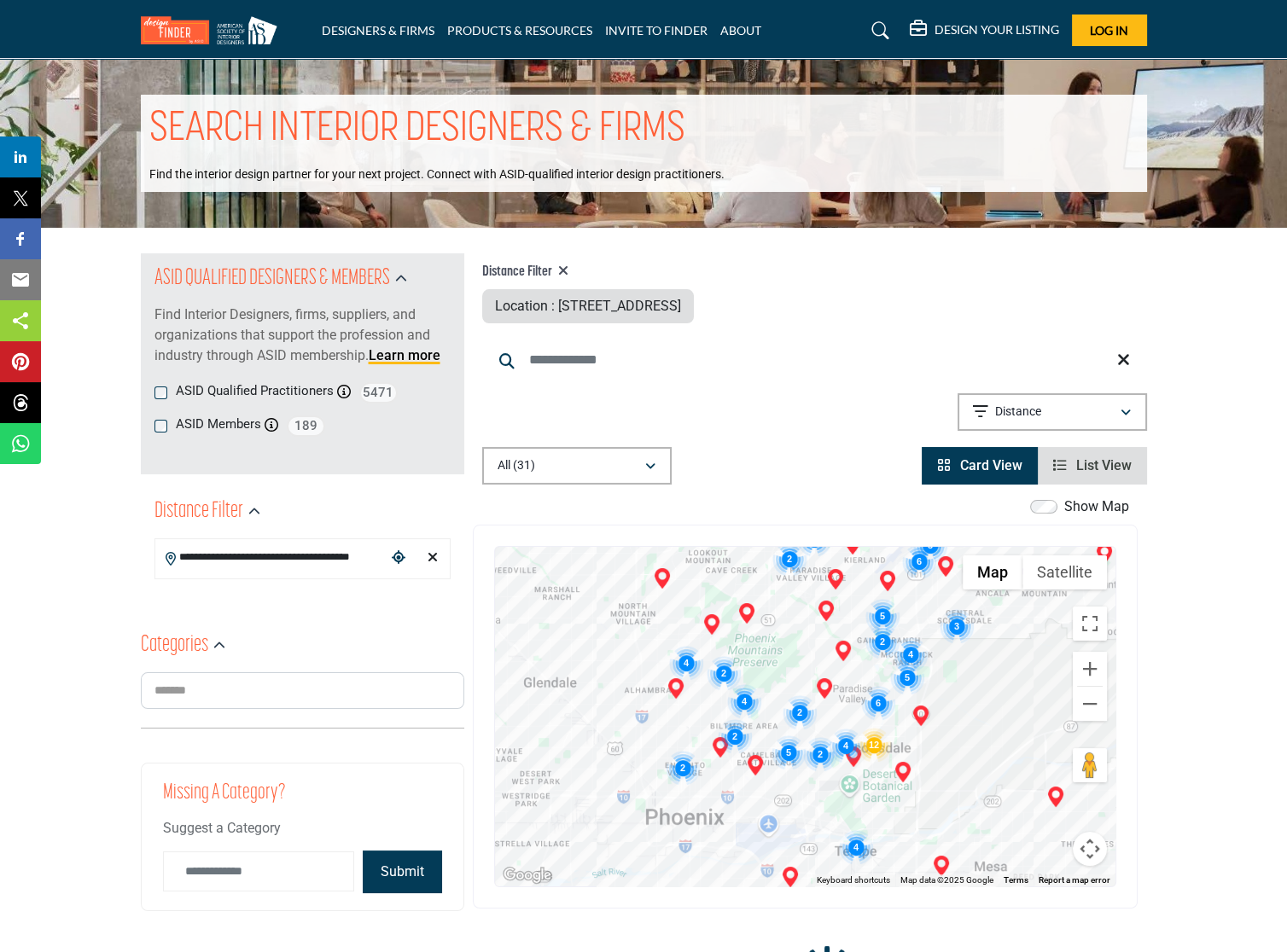
drag, startPoint x: 853, startPoint y: 721, endPoint x: 805, endPoint y: 726, distance: 48.3
click at [805, 716] on div "To navigate, press the arrow keys." at bounding box center [805, 717] width 620 height 340
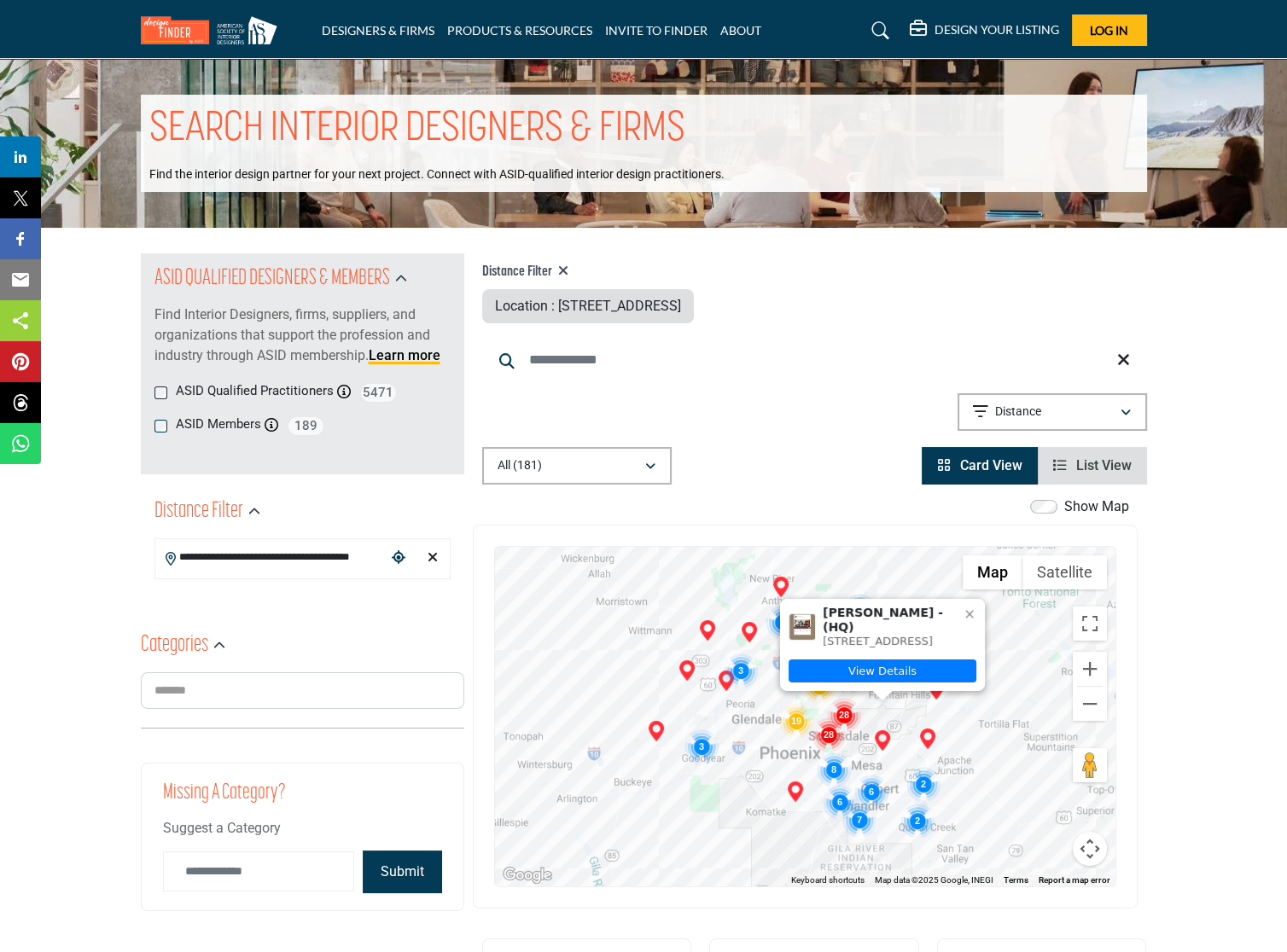
drag, startPoint x: 915, startPoint y: 802, endPoint x: 862, endPoint y: 773, distance: 60.4
click at [862, 716] on div "To navigate, press the arrow keys. Jeanette Knudsen - (HQ) 2406 E Kael Cir, 852…" at bounding box center [805, 717] width 620 height 340
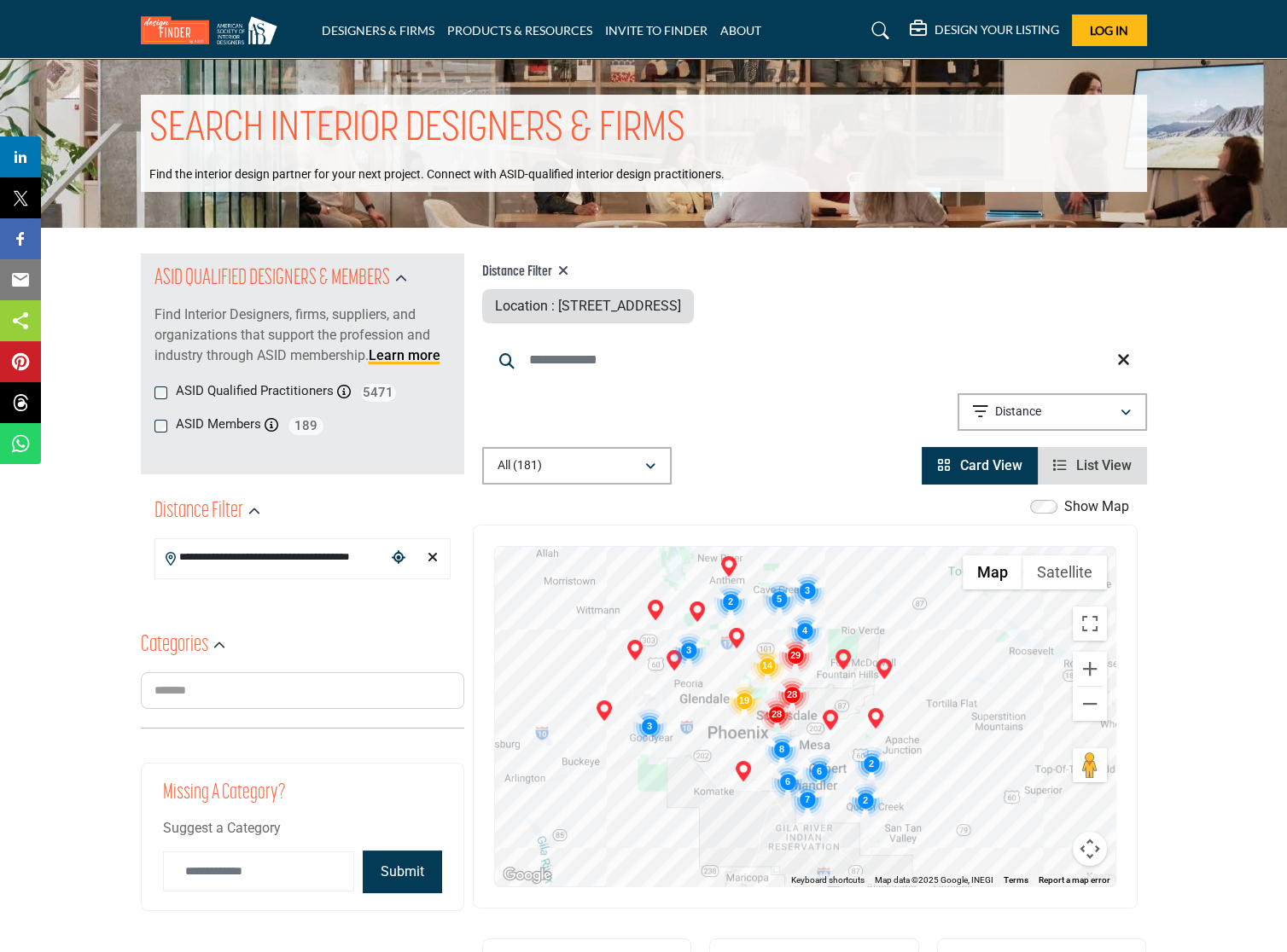
drag, startPoint x: 1042, startPoint y: 755, endPoint x: 991, endPoint y: 648, distance: 118.5
click at [991, 648] on div "To navigate, press the arrow keys." at bounding box center [805, 717] width 620 height 340
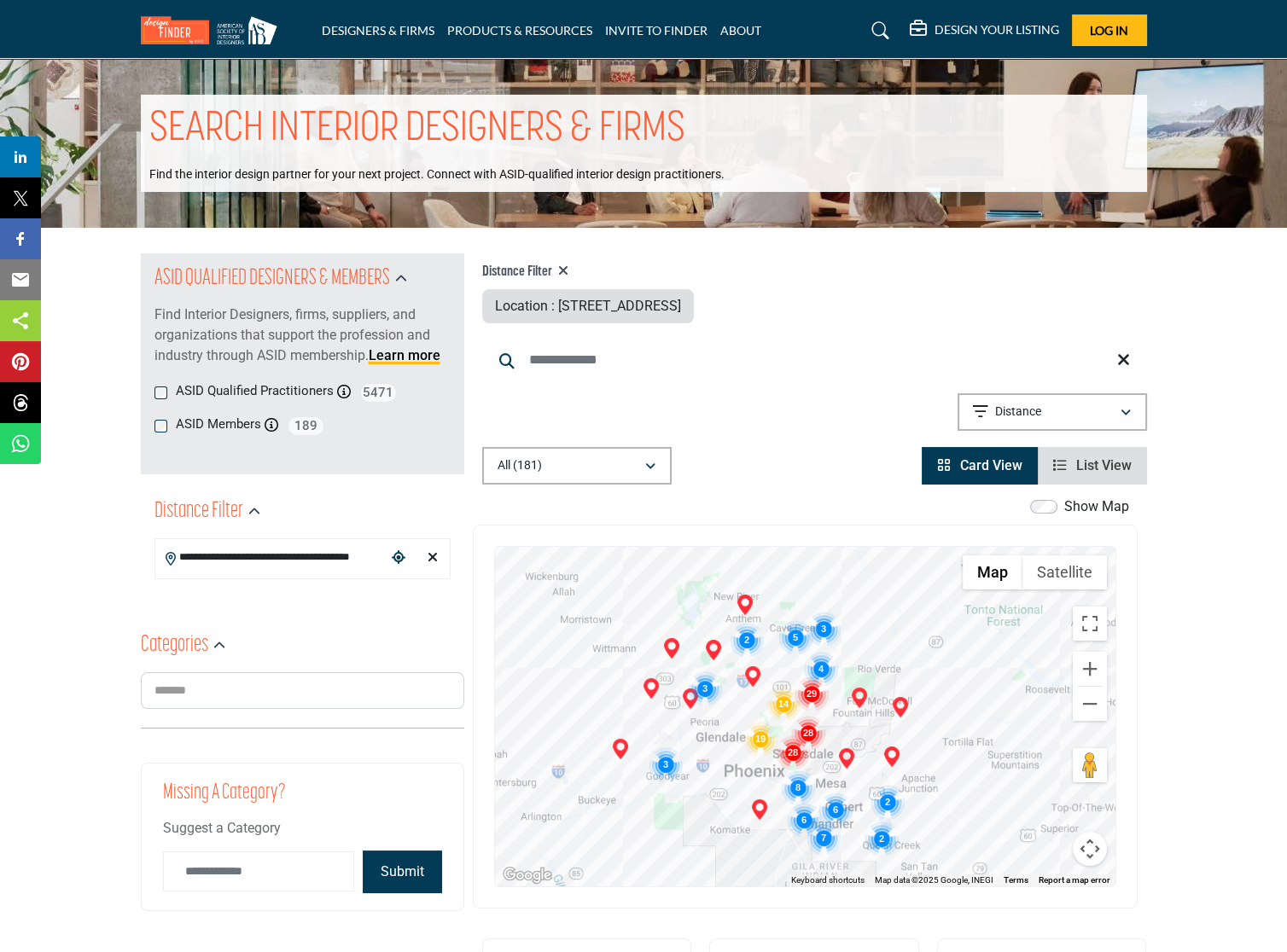
drag, startPoint x: 973, startPoint y: 723, endPoint x: 979, endPoint y: 696, distance: 27.7
click at [979, 696] on div "To navigate, press the arrow keys." at bounding box center [805, 717] width 620 height 340
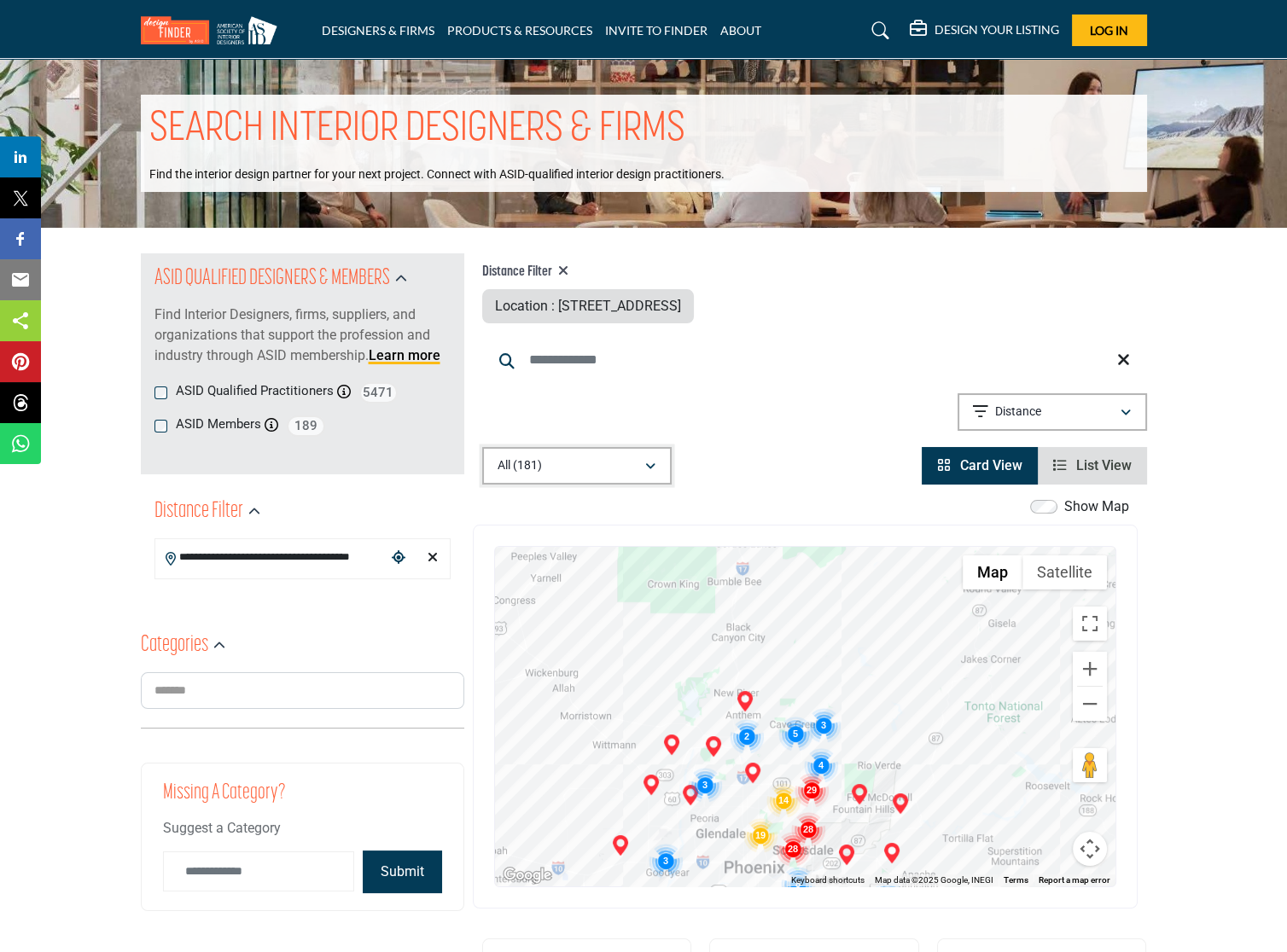
click at [644, 464] on div "button" at bounding box center [650, 466] width 12 height 16
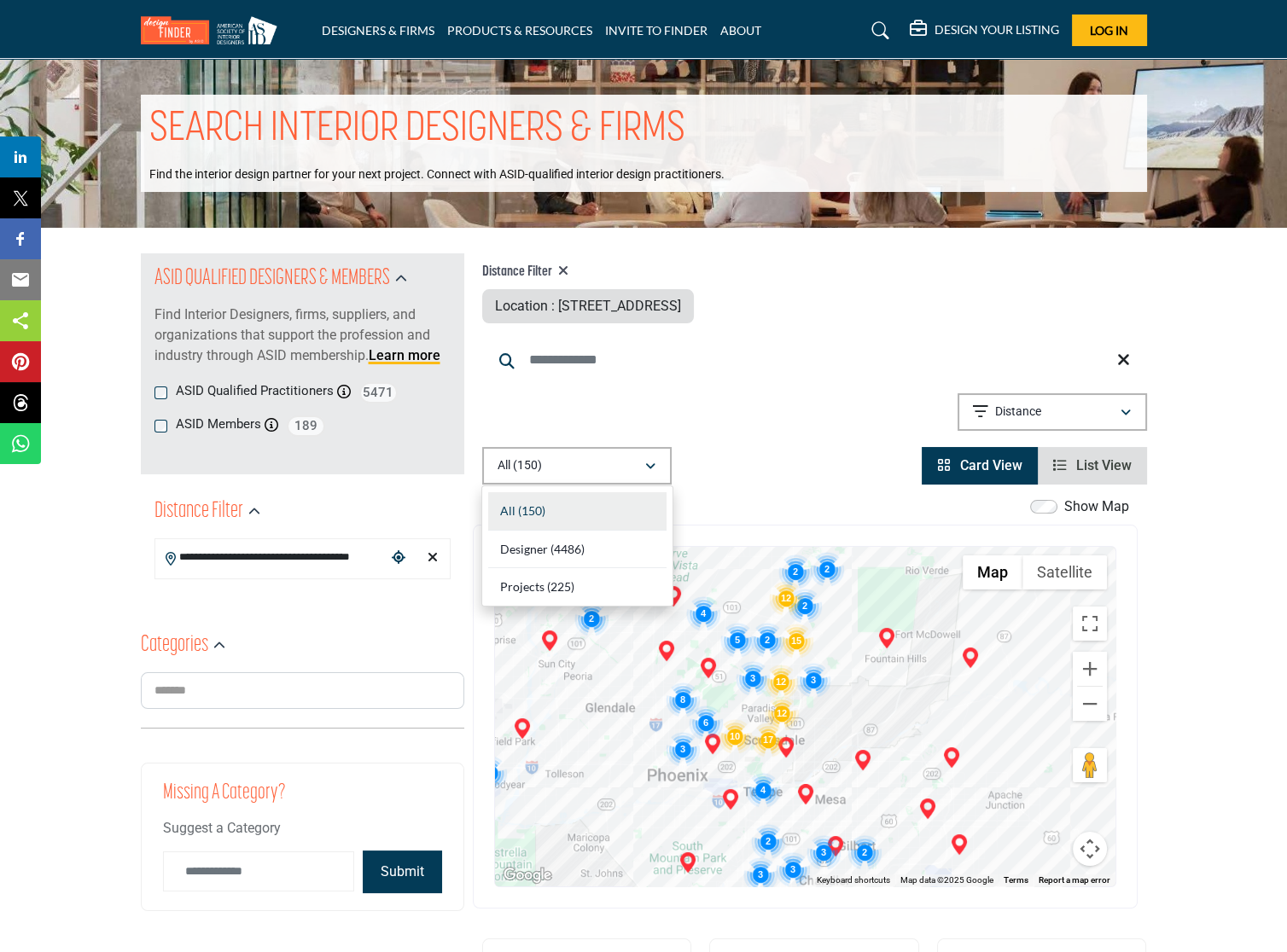
drag, startPoint x: 737, startPoint y: 811, endPoint x: 783, endPoint y: 801, distance: 47.1
click at [783, 801] on div "To navigate, press the arrow keys." at bounding box center [805, 717] width 620 height 340
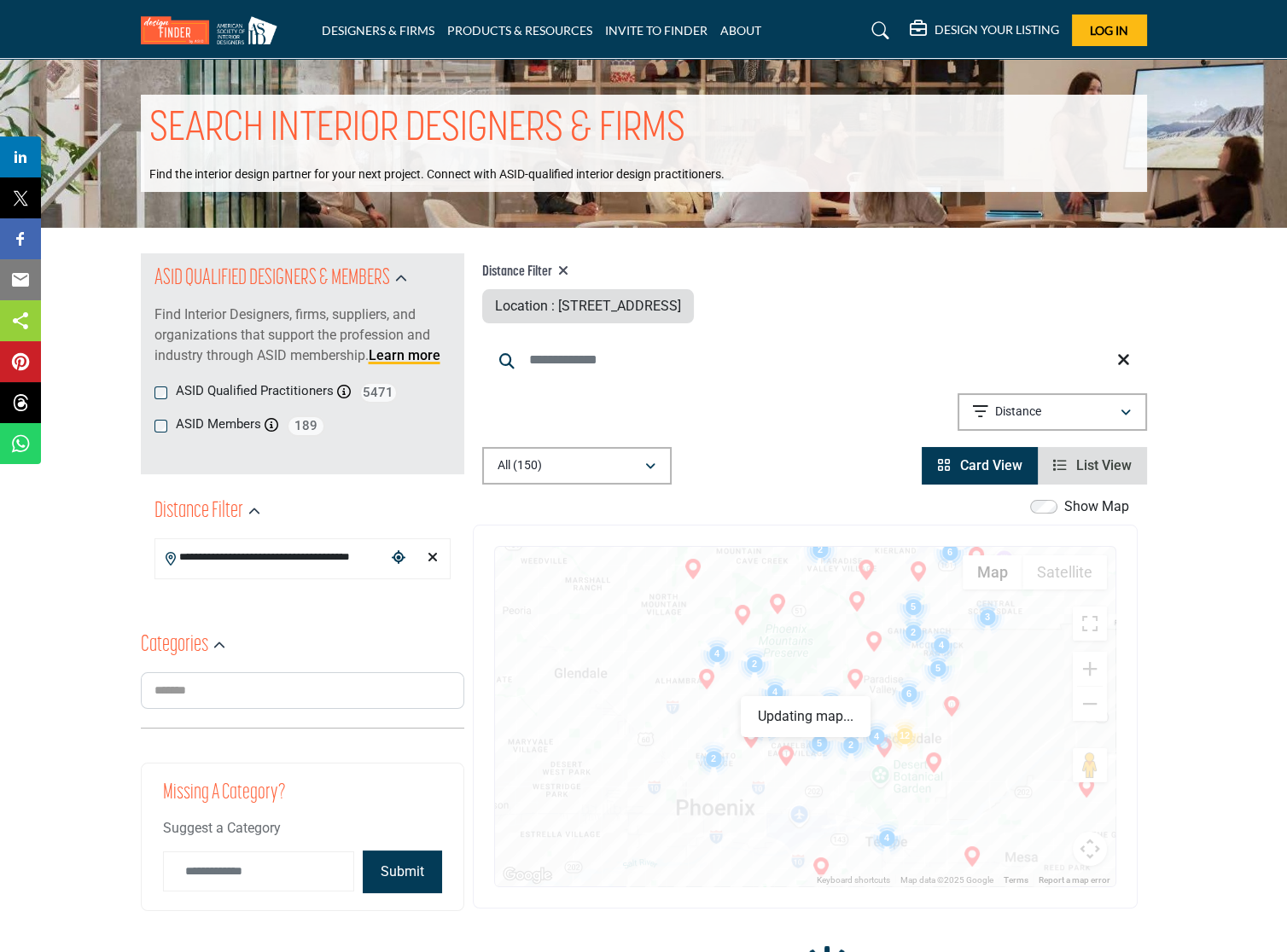
drag, startPoint x: 680, startPoint y: 758, endPoint x: 716, endPoint y: 786, distance: 45.6
click at [719, 772] on div "To navigate, press the arrow keys." at bounding box center [805, 717] width 620 height 340
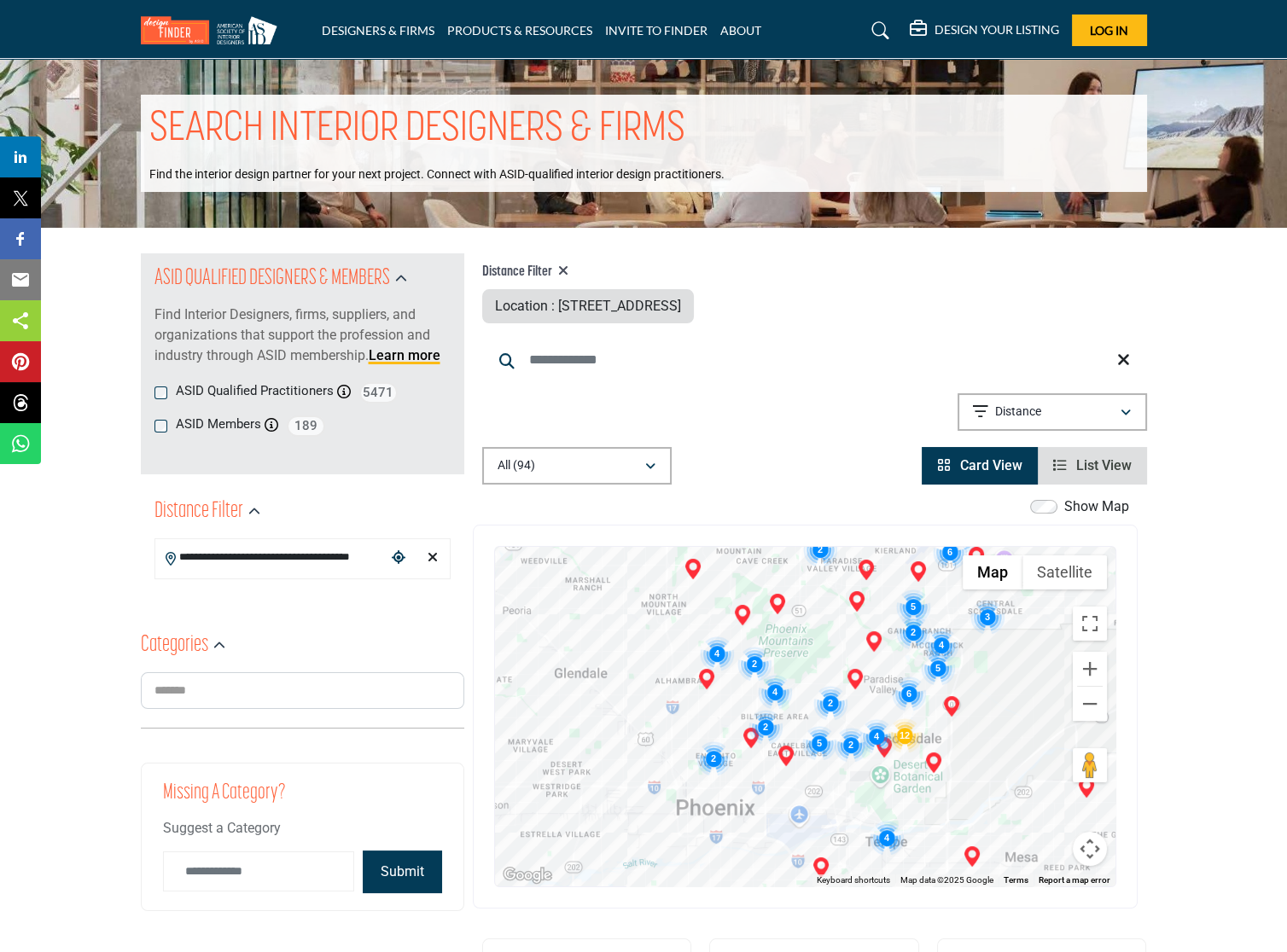
click at [712, 654] on img "Cluster of 4 locations (4 HQ, 0 Branches)\aClick to view companies" at bounding box center [716, 653] width 34 height 34
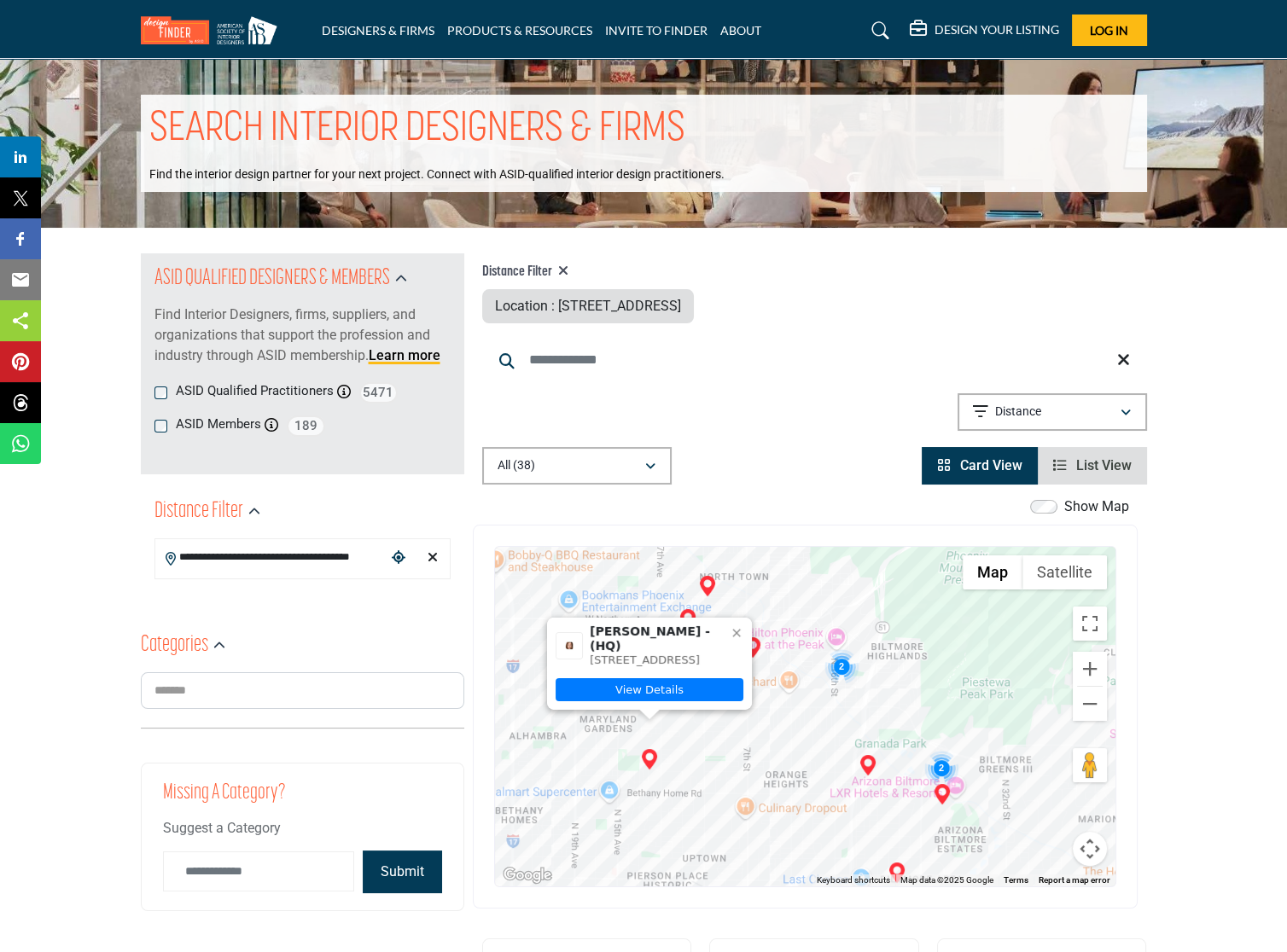
click at [653, 756] on img "Patricia Rasmussen (HQ)" at bounding box center [648, 758] width 21 height 21
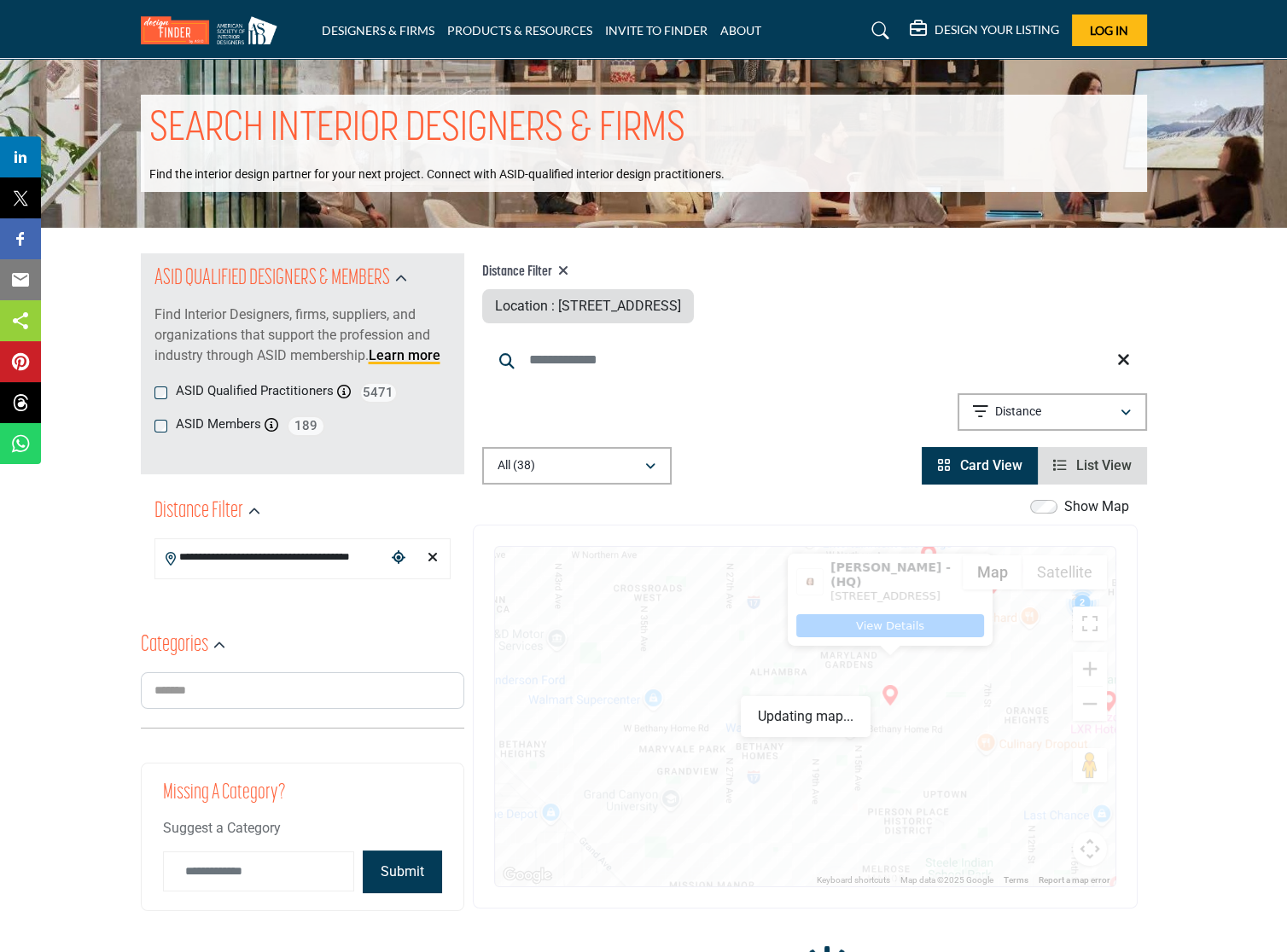
drag, startPoint x: 724, startPoint y: 790, endPoint x: 955, endPoint y: 730, distance: 238.7
click at [955, 730] on div "To navigate, press the arrow keys. Patricia Rasmussen - (HQ) 6159 N 9th Ave, 85…" at bounding box center [805, 717] width 620 height 340
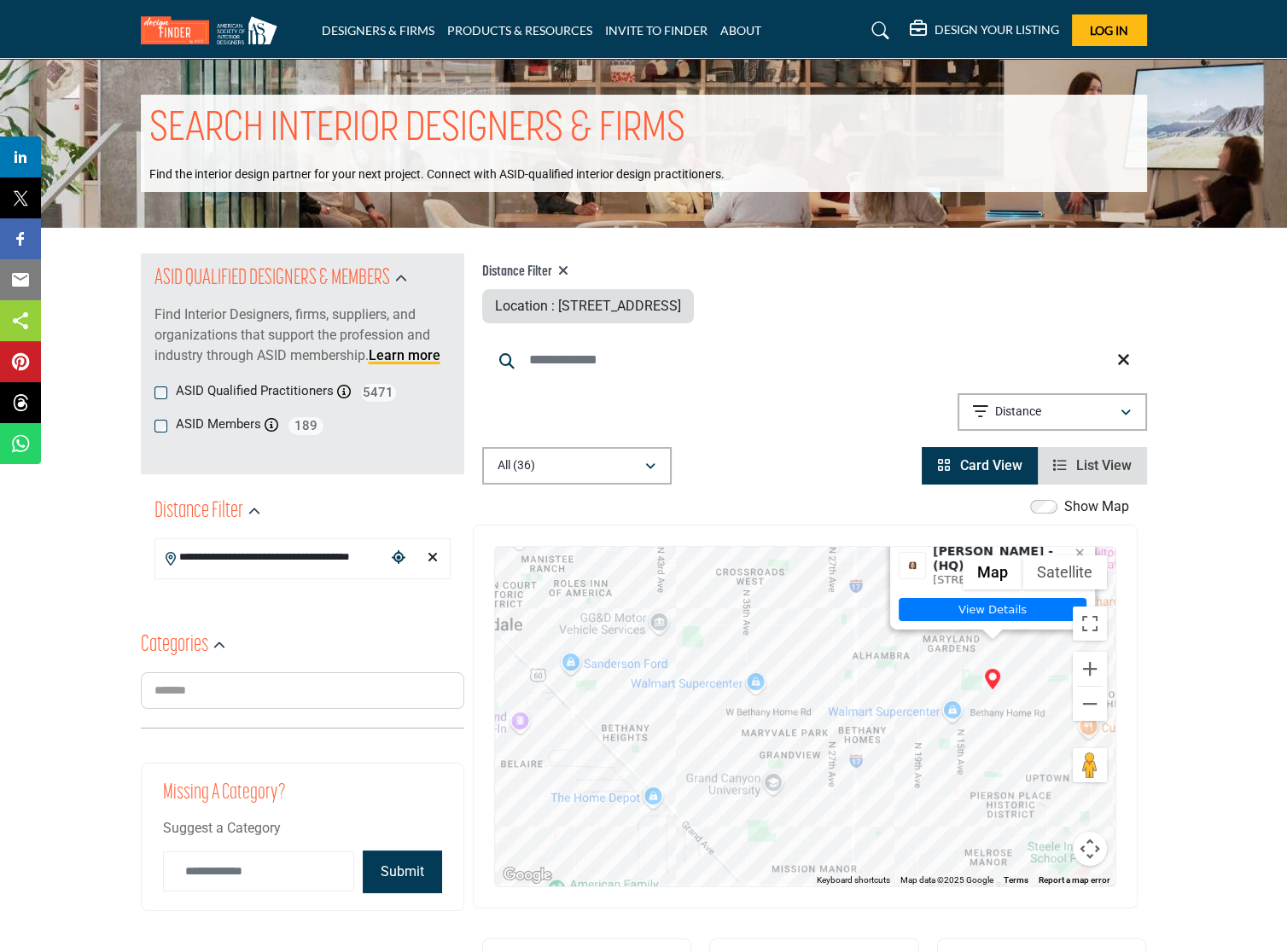
drag, startPoint x: 684, startPoint y: 772, endPoint x: 788, endPoint y: 761, distance: 104.6
click at [788, 761] on div "To navigate, press the arrow keys. Patricia Rasmussen - (HQ) 6159 N 9th Ave, 85…" at bounding box center [805, 717] width 620 height 340
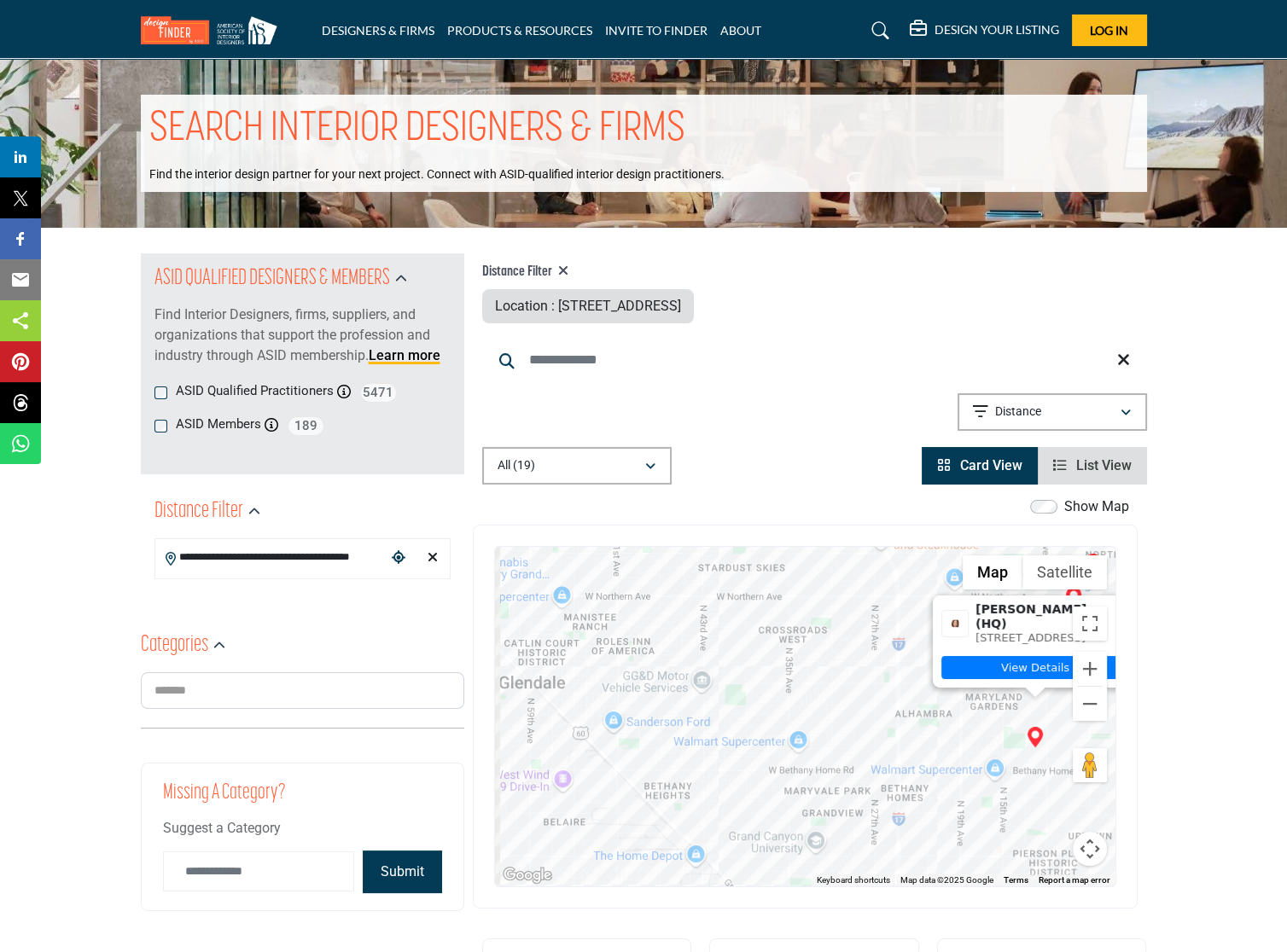
drag, startPoint x: 714, startPoint y: 709, endPoint x: 757, endPoint y: 770, distance: 74.6
click at [757, 770] on div "To navigate, press the arrow keys. Patricia Rasmussen - (HQ) 6159 N 9th Ave, 85…" at bounding box center [805, 717] width 620 height 340
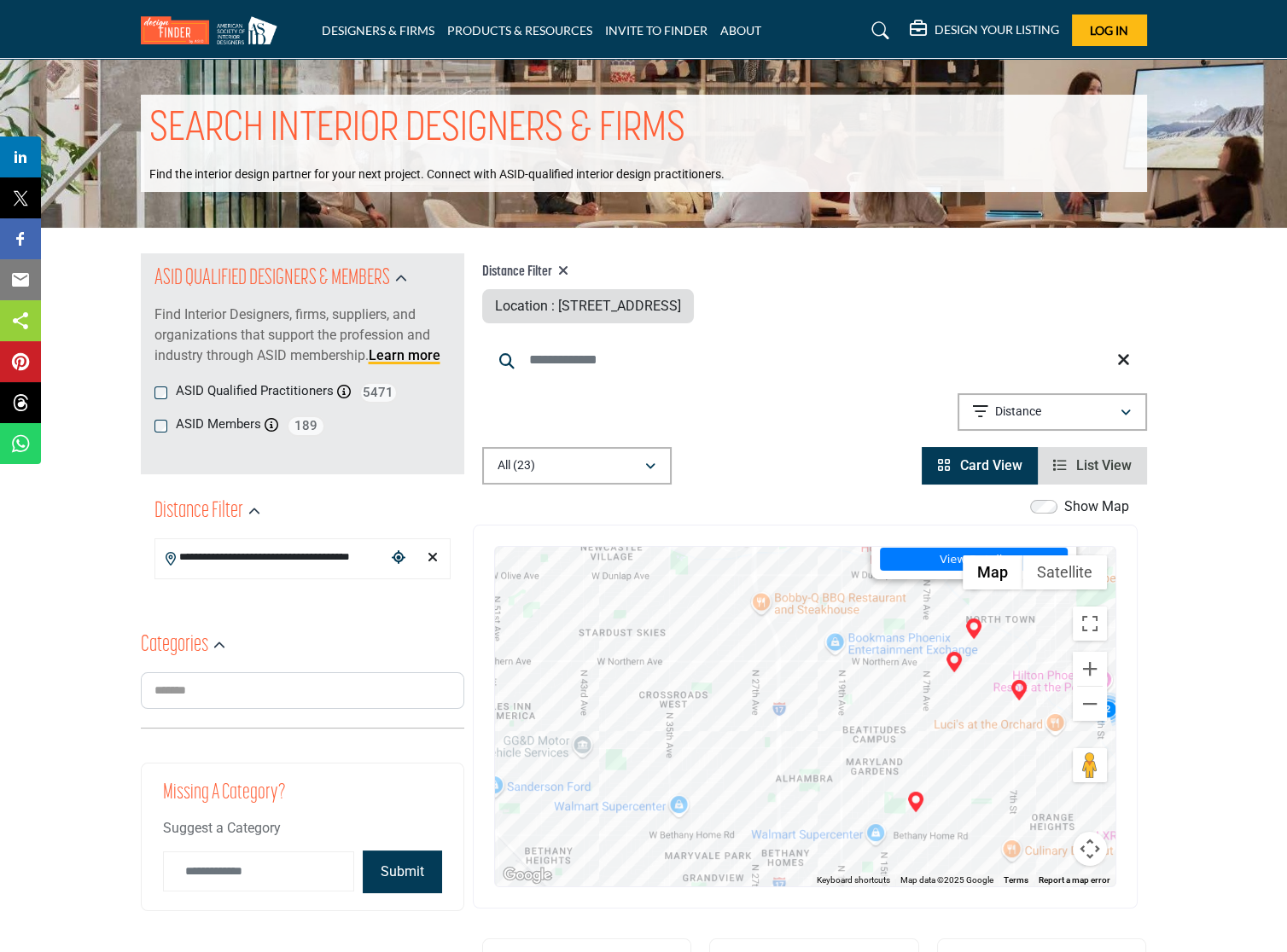
drag, startPoint x: 659, startPoint y: 725, endPoint x: 732, endPoint y: 561, distance: 179.5
click at [729, 562] on div "To navigate, press the arrow keys. Melinda Foote, ASID - (HQ) 8225 N Central Av…" at bounding box center [805, 717] width 620 height 340
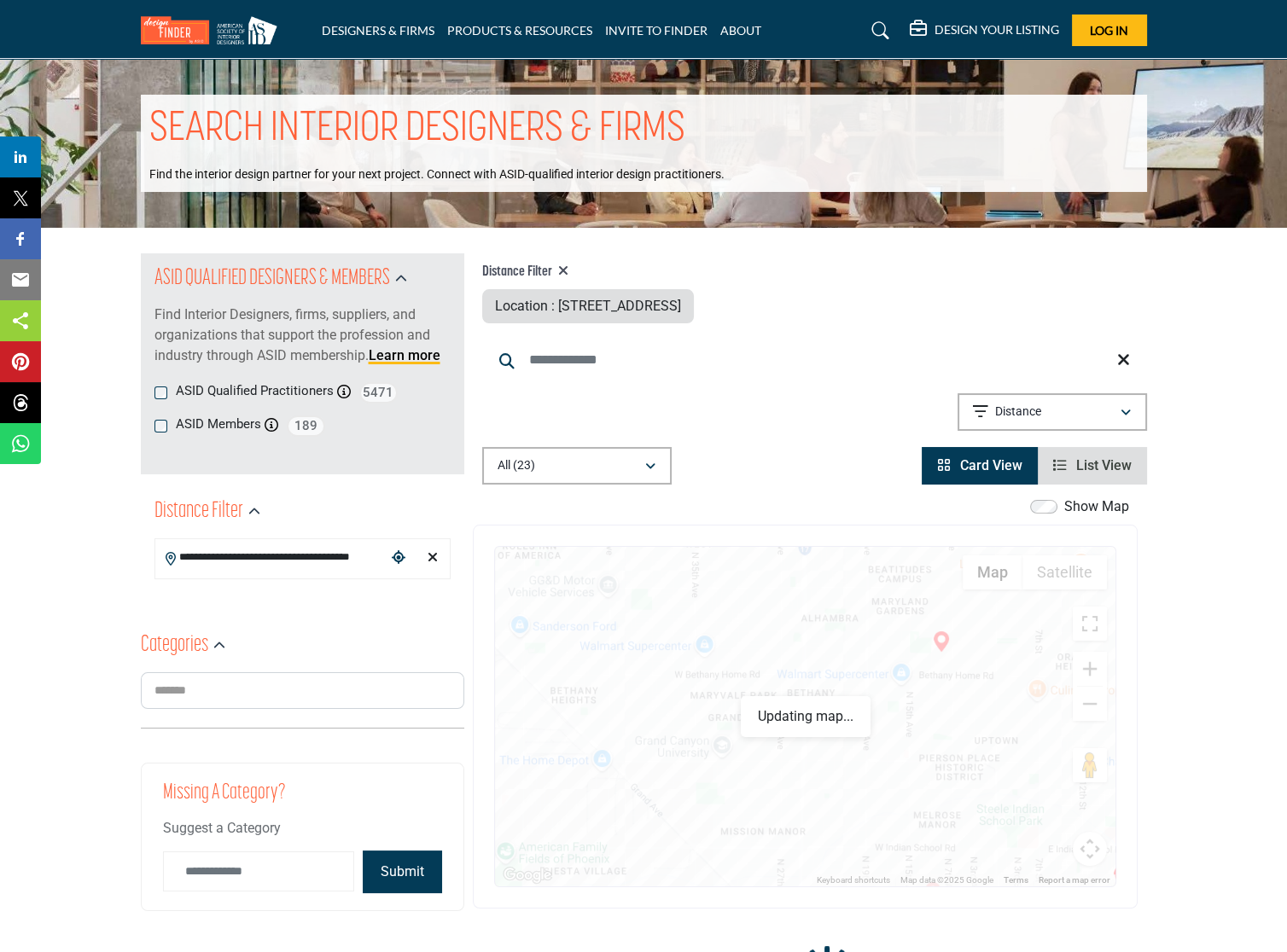
drag, startPoint x: 751, startPoint y: 760, endPoint x: 769, endPoint y: 584, distance: 176.9
click at [764, 587] on div "To navigate, press the arrow keys. Melinda Foote, ASID - (HQ) 8225 N Central Av…" at bounding box center [805, 717] width 620 height 340
drag, startPoint x: 815, startPoint y: 822, endPoint x: 564, endPoint y: 719, distance: 271.3
click at [495, 771] on div "To navigate, press the arrow keys. Melinda Foote, ASID - (HQ) 8225 N Central Av…" at bounding box center [805, 717] width 620 height 340
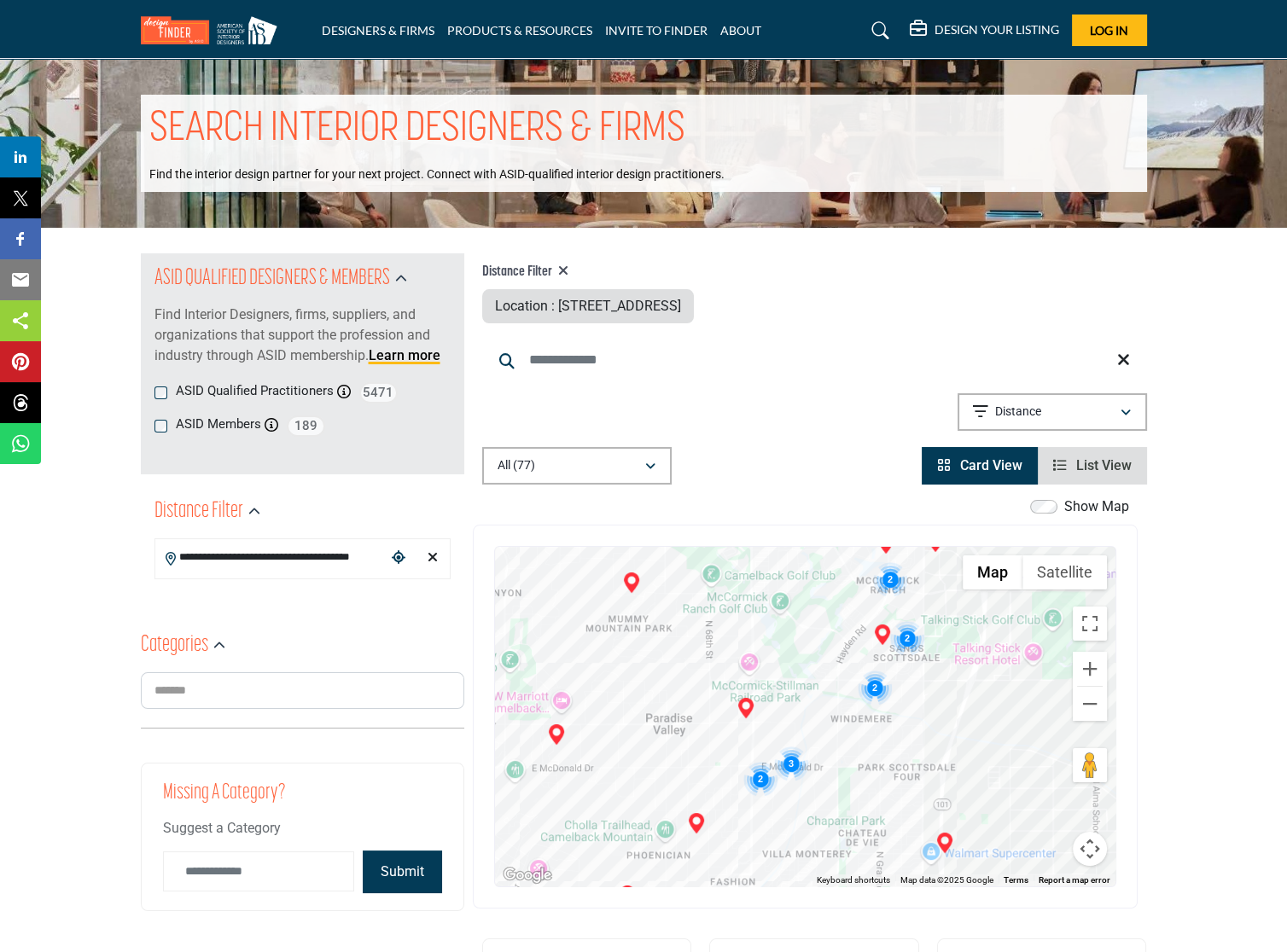
drag, startPoint x: 978, startPoint y: 785, endPoint x: 567, endPoint y: 759, distance: 411.8
click at [567, 759] on div "To navigate, press the arrow keys." at bounding box center [805, 717] width 620 height 340
click at [882, 574] on img "Cluster of 2 locations (2 HQ, 0 Branches)\aClick to view companies" at bounding box center [887, 579] width 34 height 34
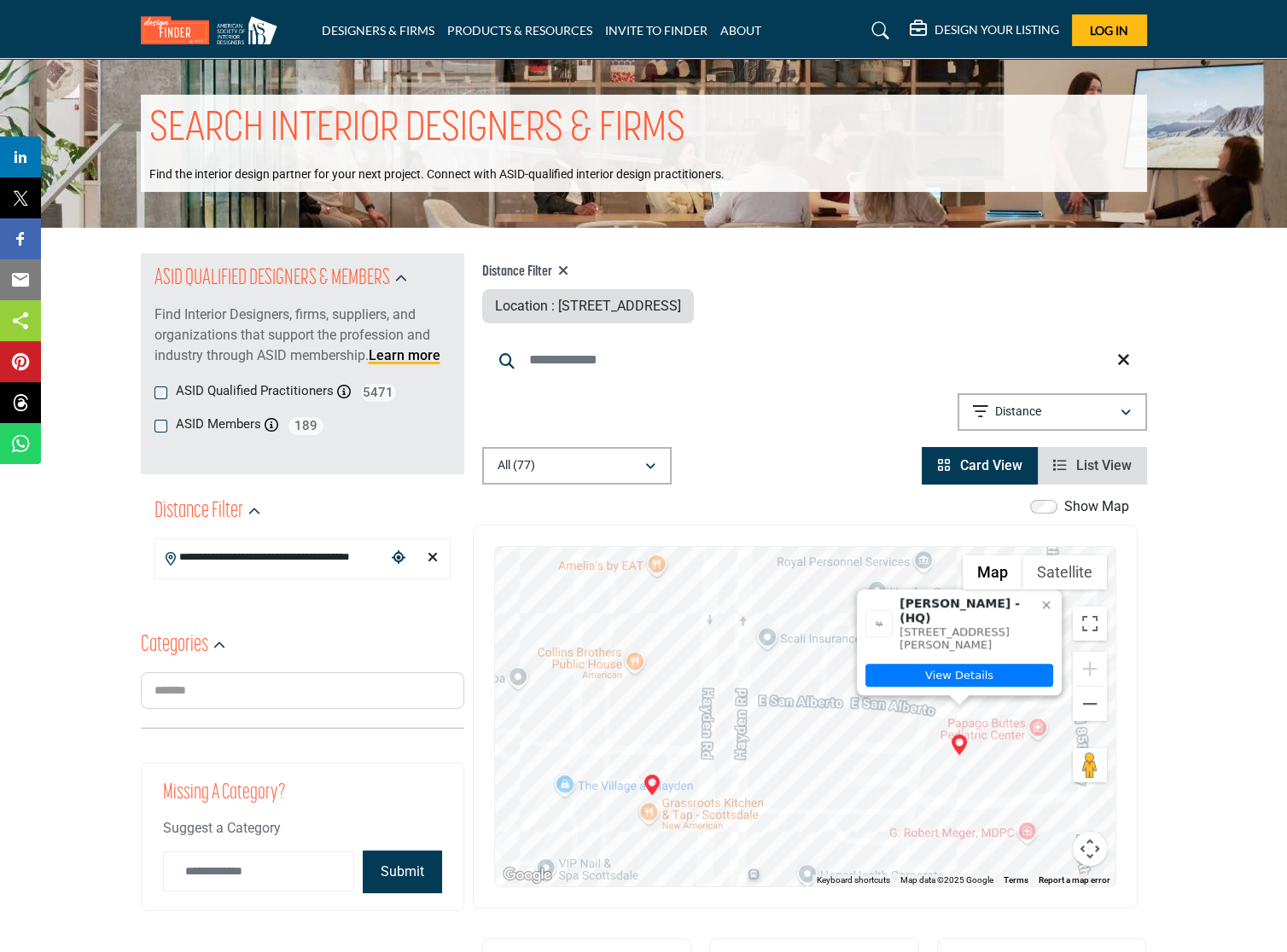
drag, startPoint x: 696, startPoint y: 668, endPoint x: 745, endPoint y: 781, distance: 123.2
click at [745, 781] on div "To navigate, press the arrow keys. Adrienne Hart - (HQ) 8553 E San Alberto, 852…" at bounding box center [805, 717] width 620 height 340
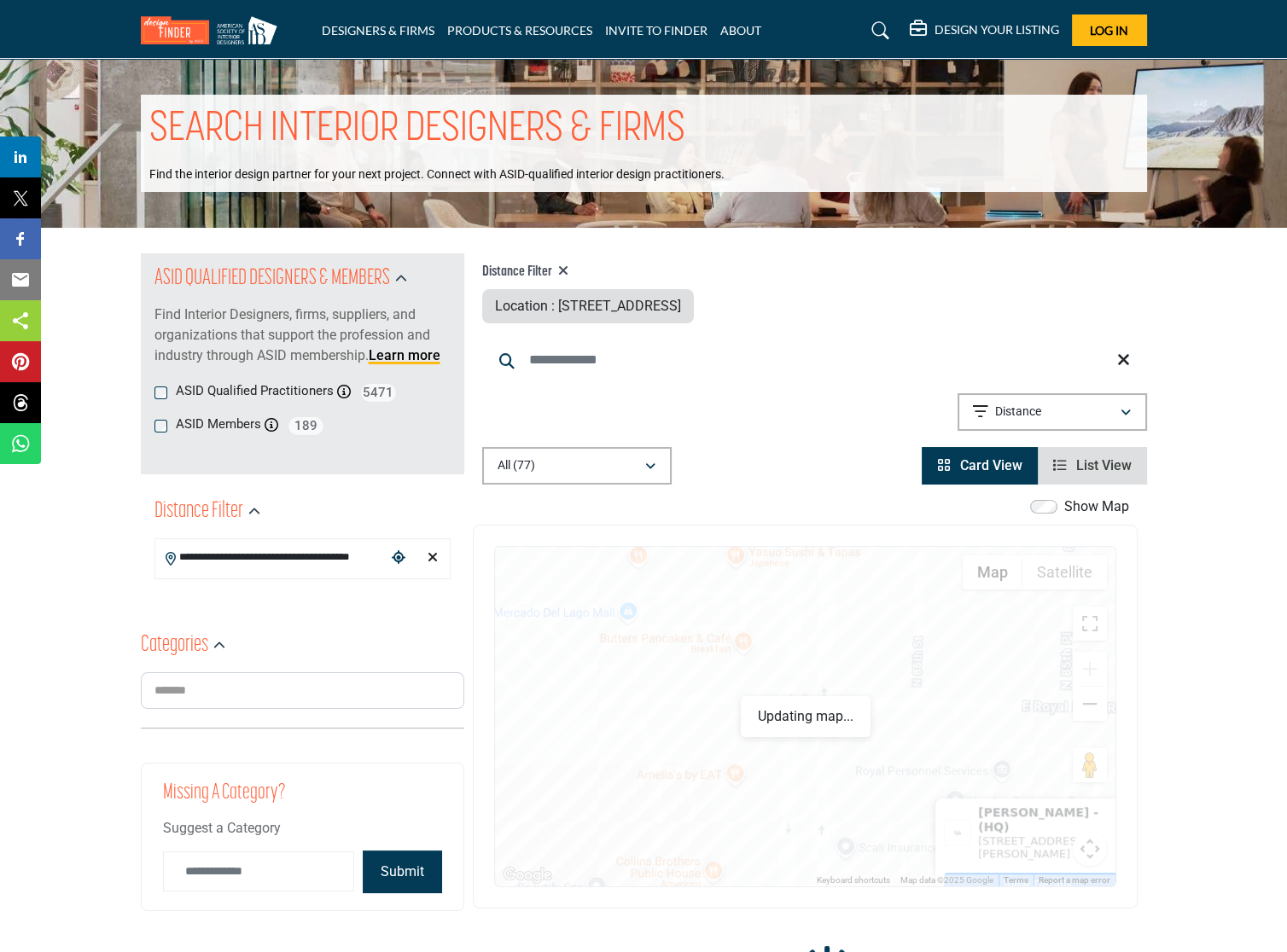
drag, startPoint x: 764, startPoint y: 606, endPoint x: 833, endPoint y: 799, distance: 205.0
click at [833, 787] on div "To navigate, press the arrow keys. Adrienne Hart - (HQ) 8553 E San Alberto, 852…" at bounding box center [805, 717] width 620 height 340
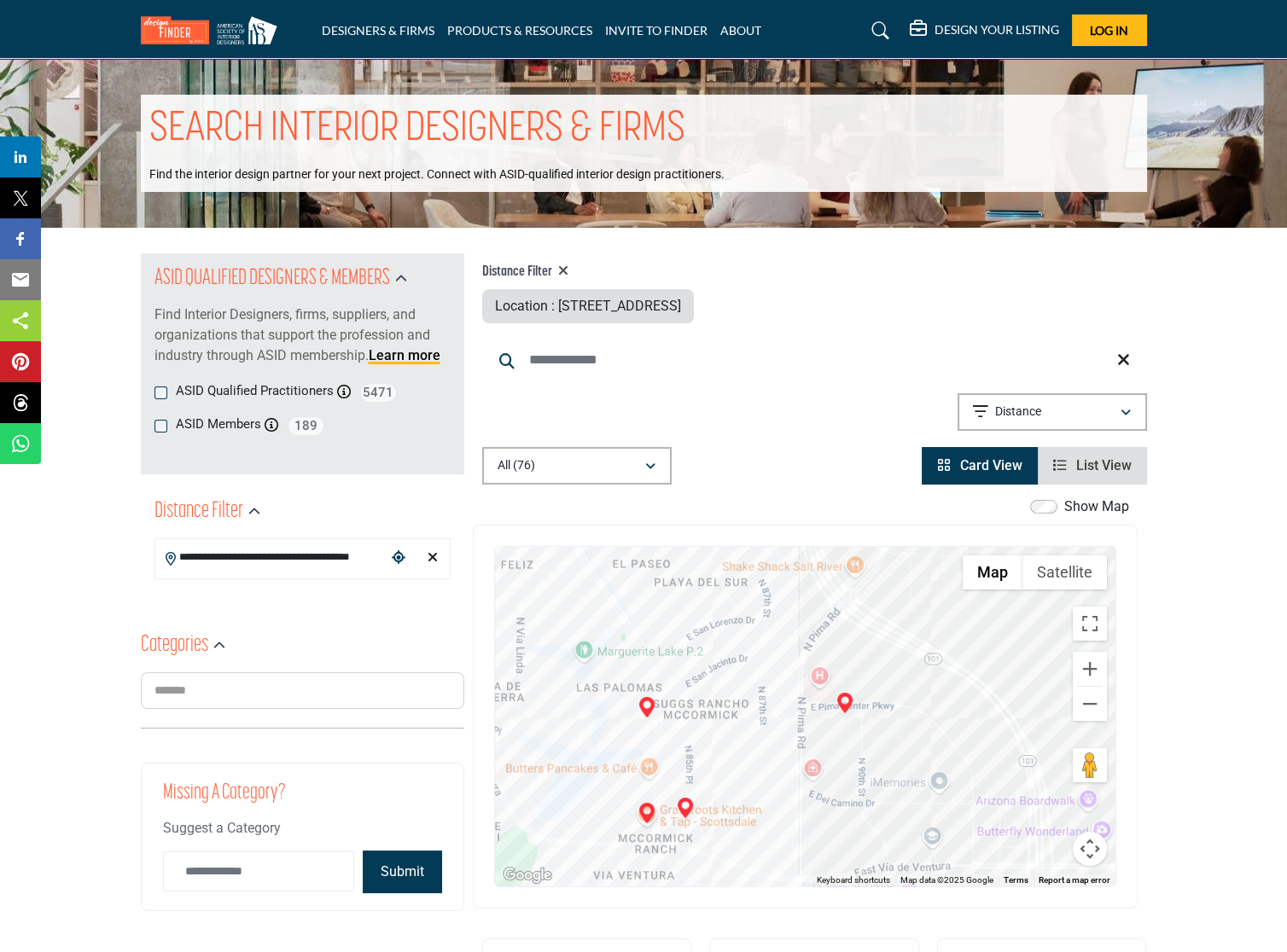
click at [183, 427] on label "ASID Members" at bounding box center [218, 424] width 85 height 20
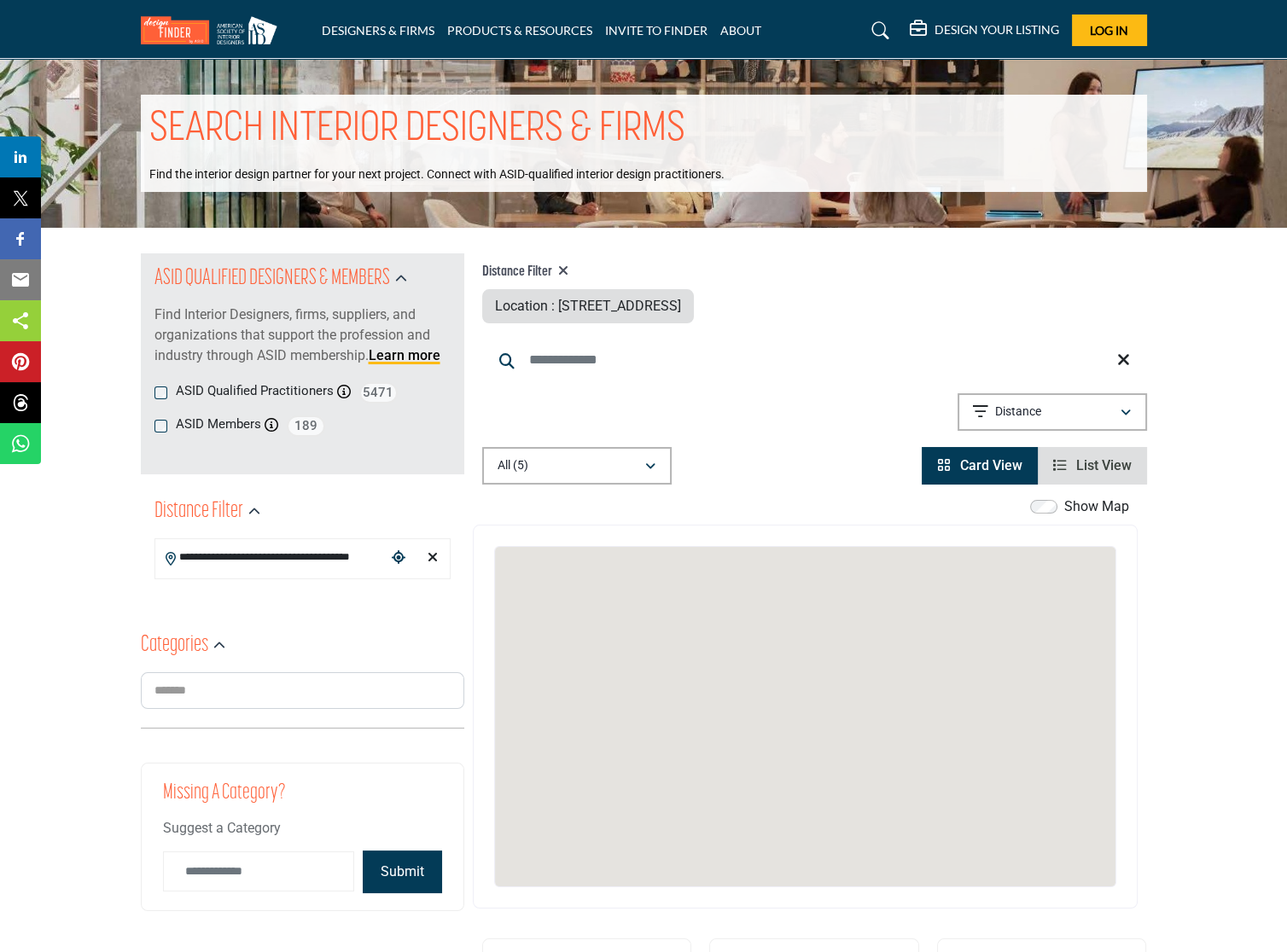
scroll to position [77, 0]
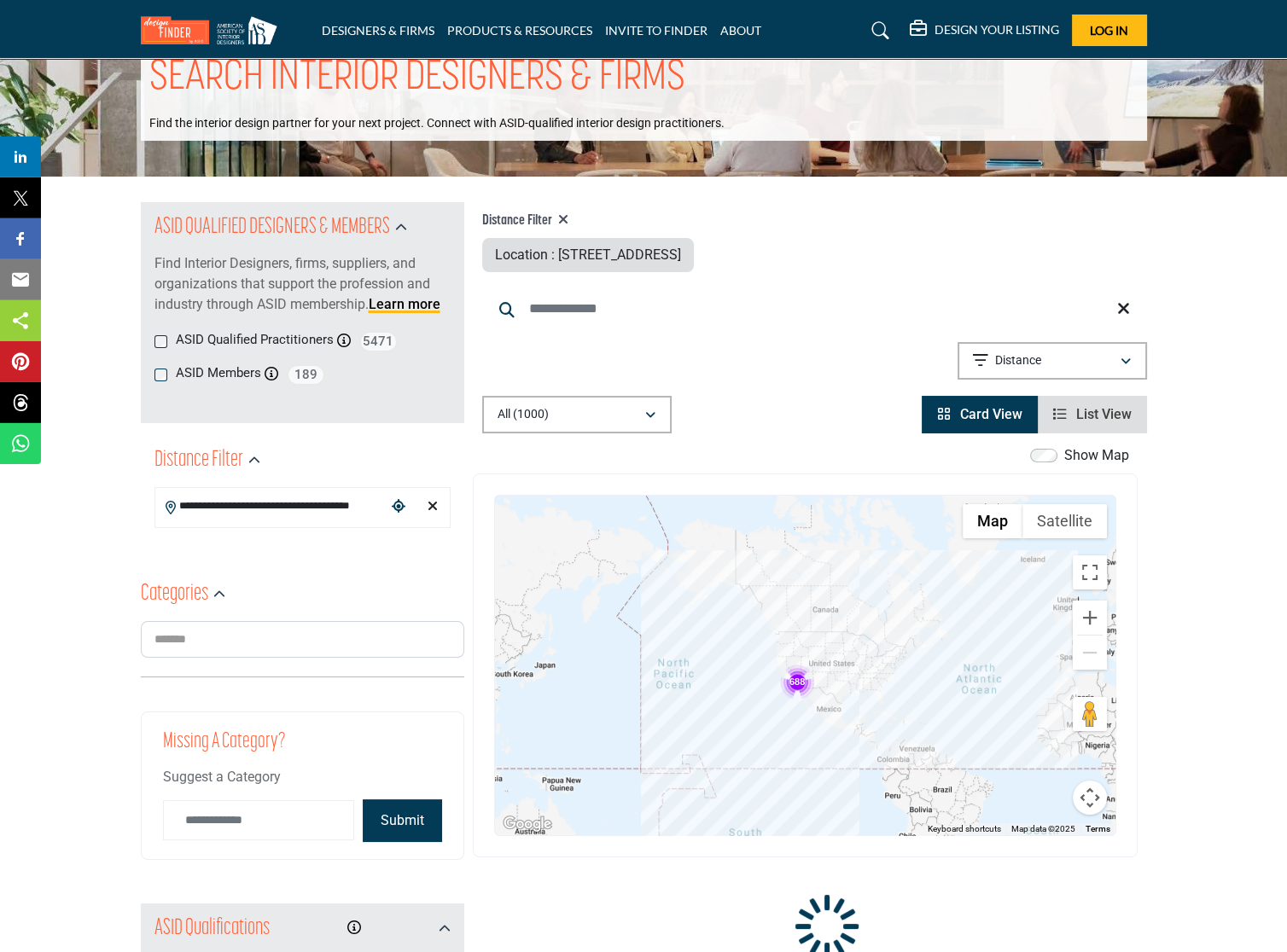
click at [159, 314] on div "ASID QUALIFIED DESIGNERS & MEMBERS Find Interior Designers, firms, suppliers, a…" at bounding box center [302, 266] width 296 height 129
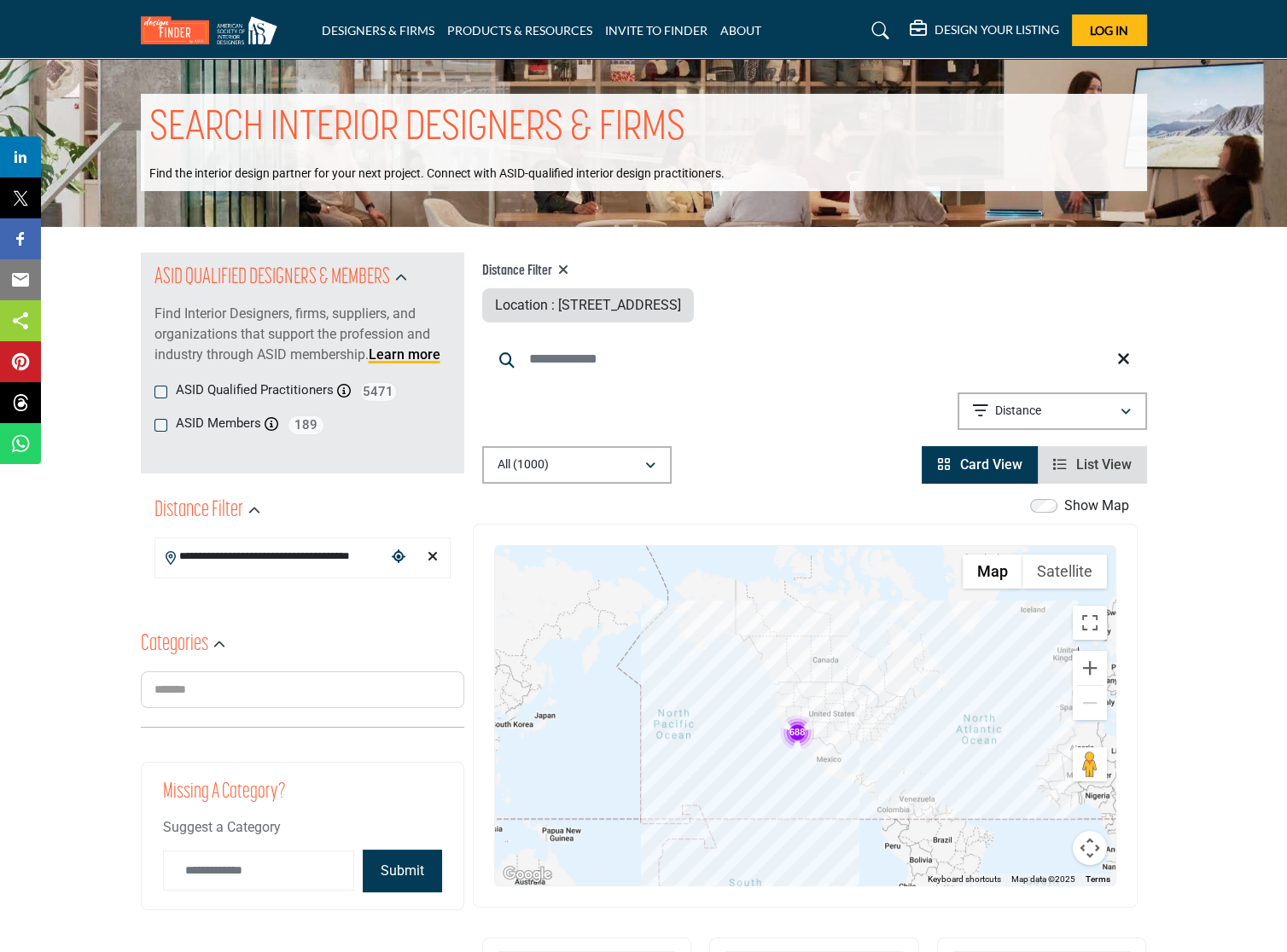
scroll to position [0, 0]
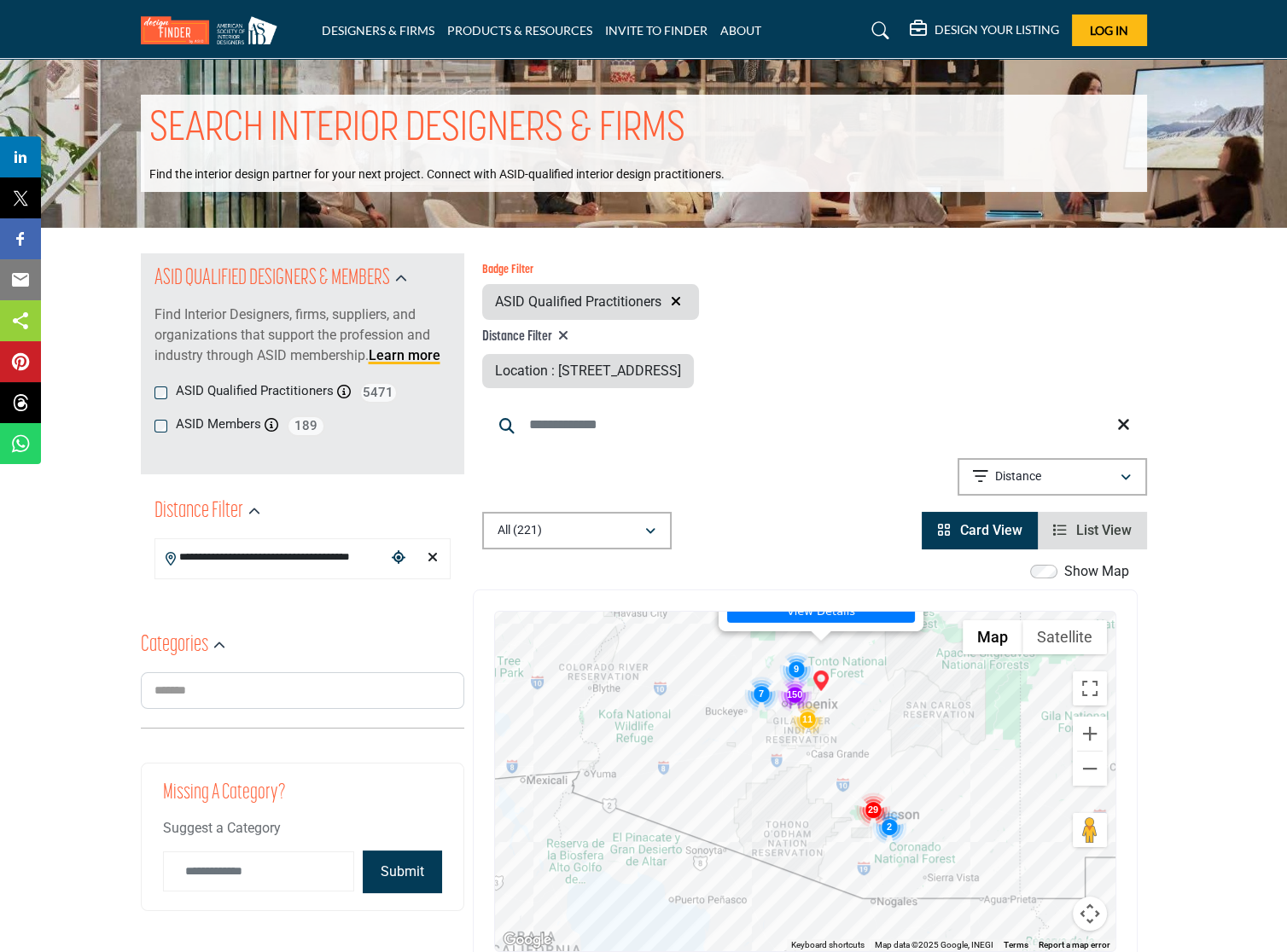
drag, startPoint x: 906, startPoint y: 883, endPoint x: 894, endPoint y: 729, distance: 154.5
click at [894, 729] on div "Theresa Franklin - (HQ) 11940 N Vista Del Oro, 85264-9622, USA View Details" at bounding box center [805, 782] width 620 height 340
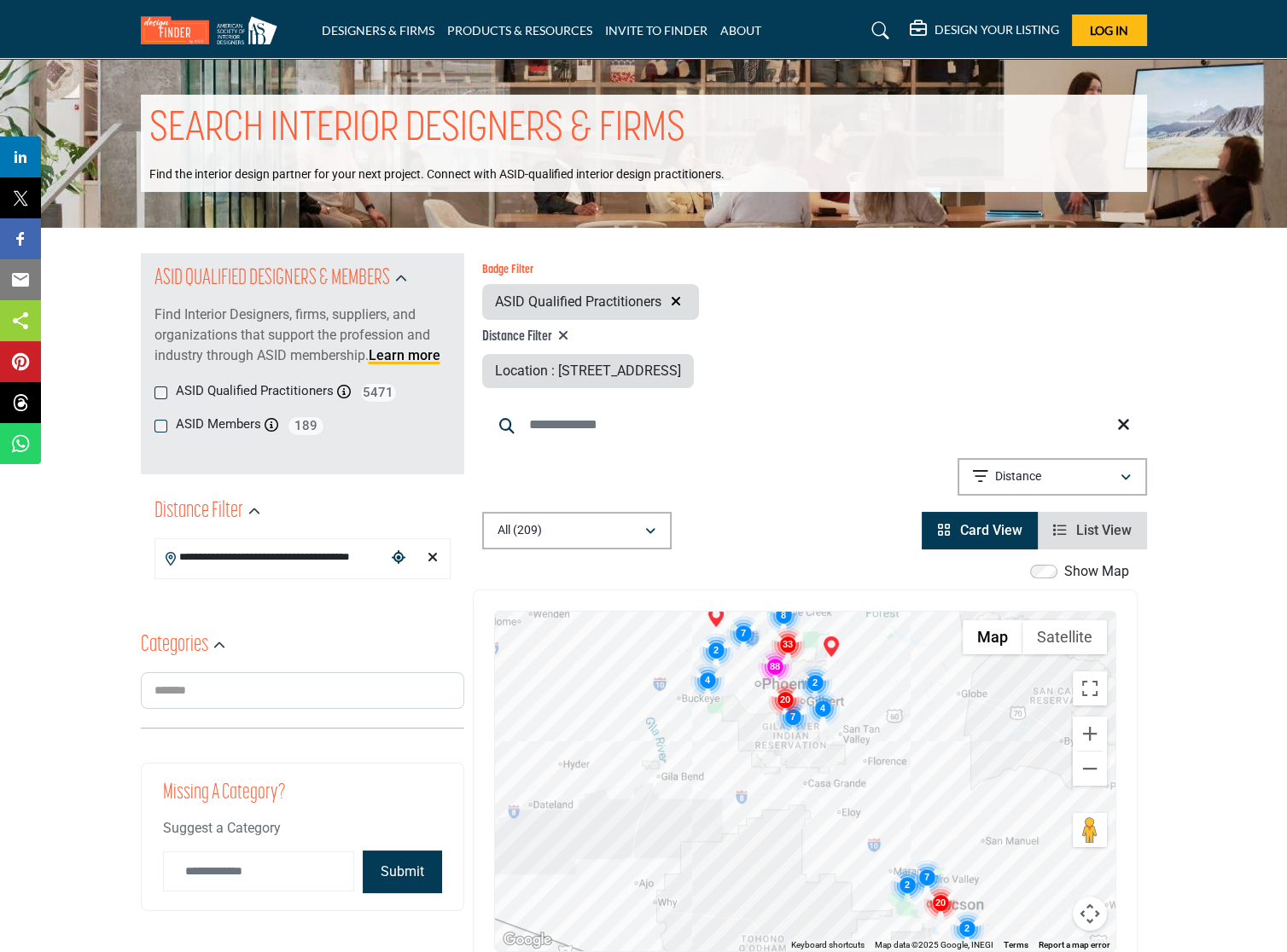
click at [719, 759] on div "Theresa Franklin - (HQ) 11940 N Vista Del Oro, 85264-9622, USA View Details" at bounding box center [805, 782] width 620 height 340
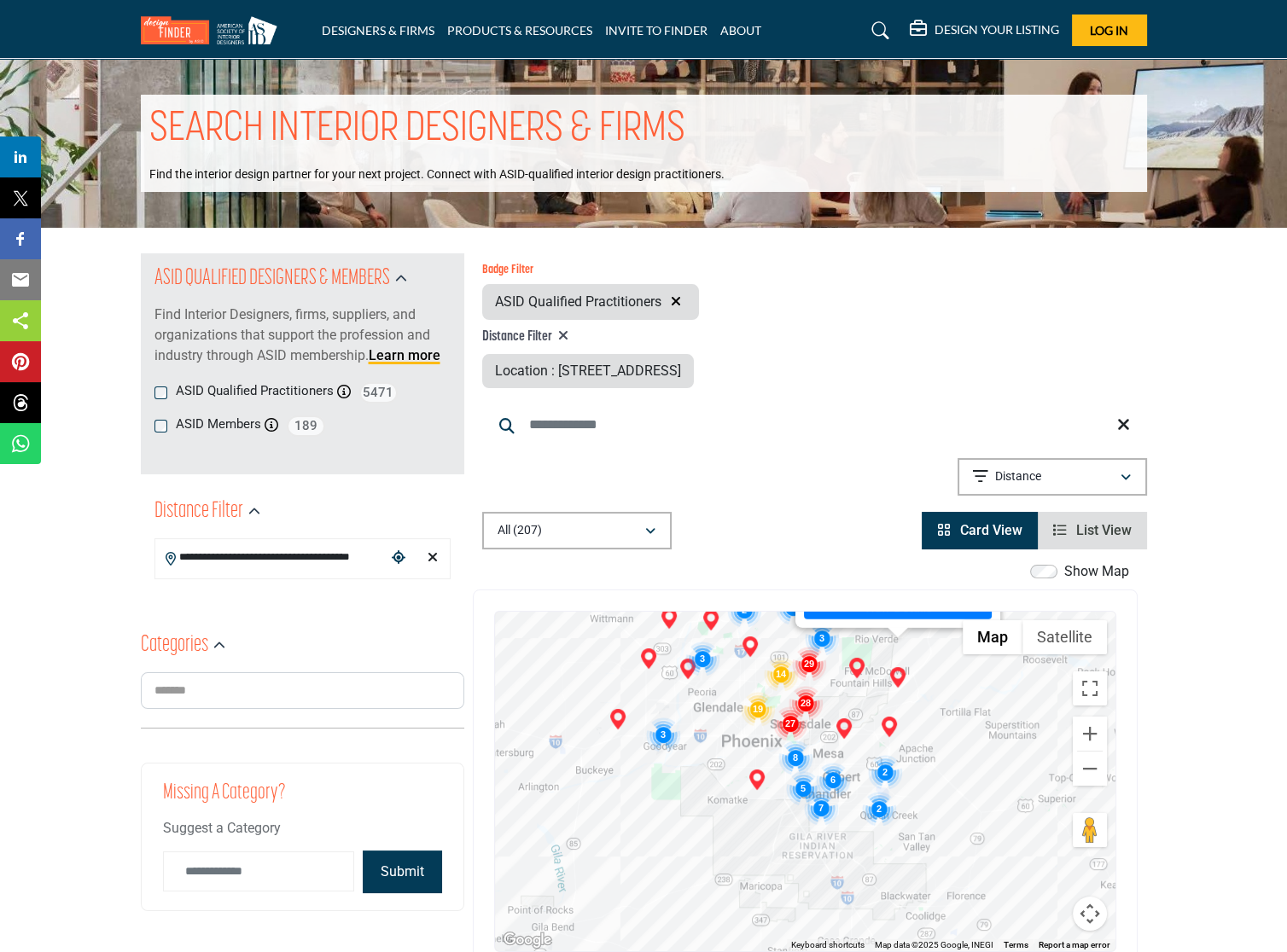
click at [763, 797] on div "To navigate, press the arrow keys. Theresa Franklin - (HQ) 11940 N Vista Del Or…" at bounding box center [805, 782] width 620 height 340
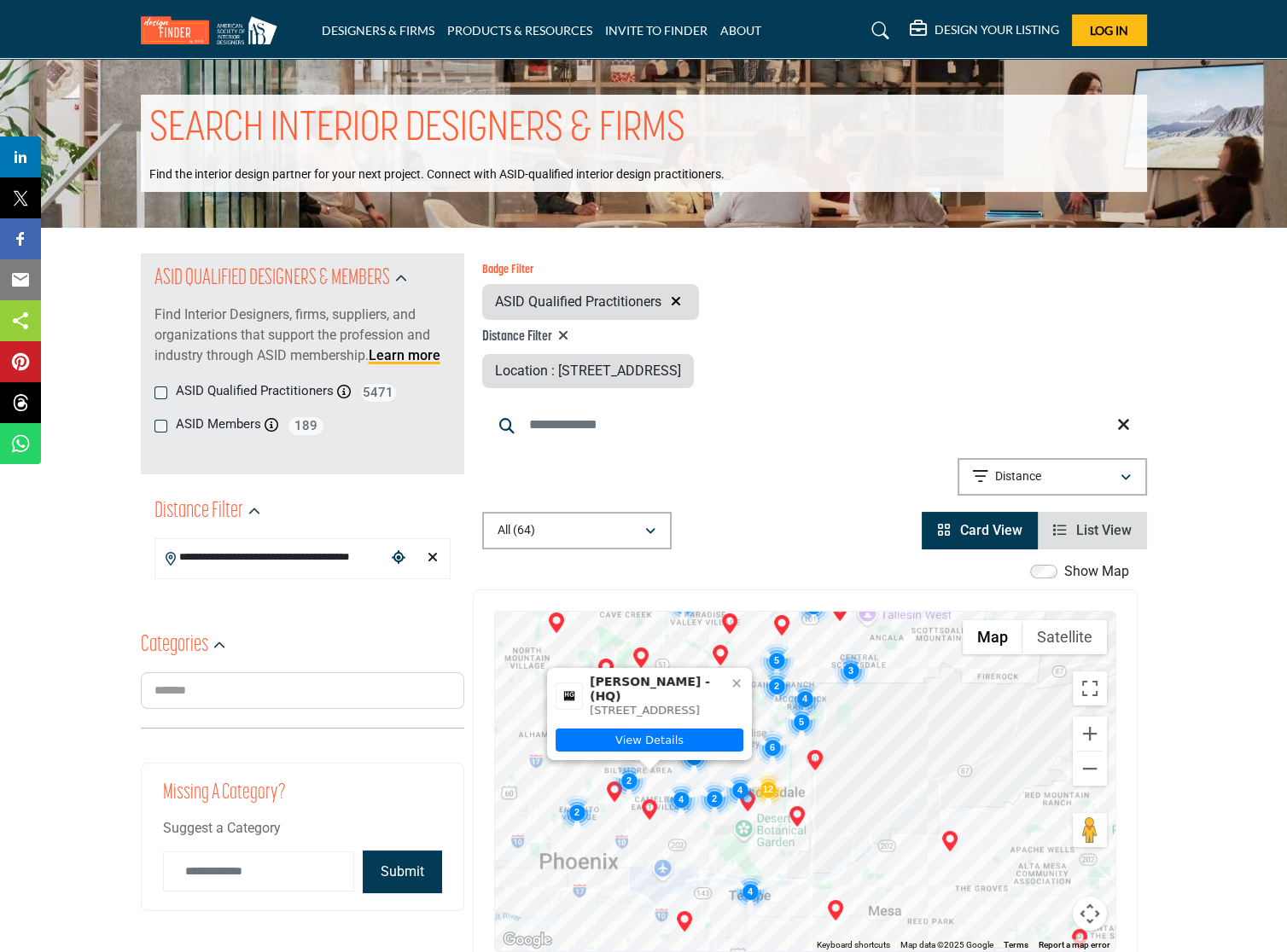
click at [730, 677] on icon at bounding box center [736, 684] width 14 height 14
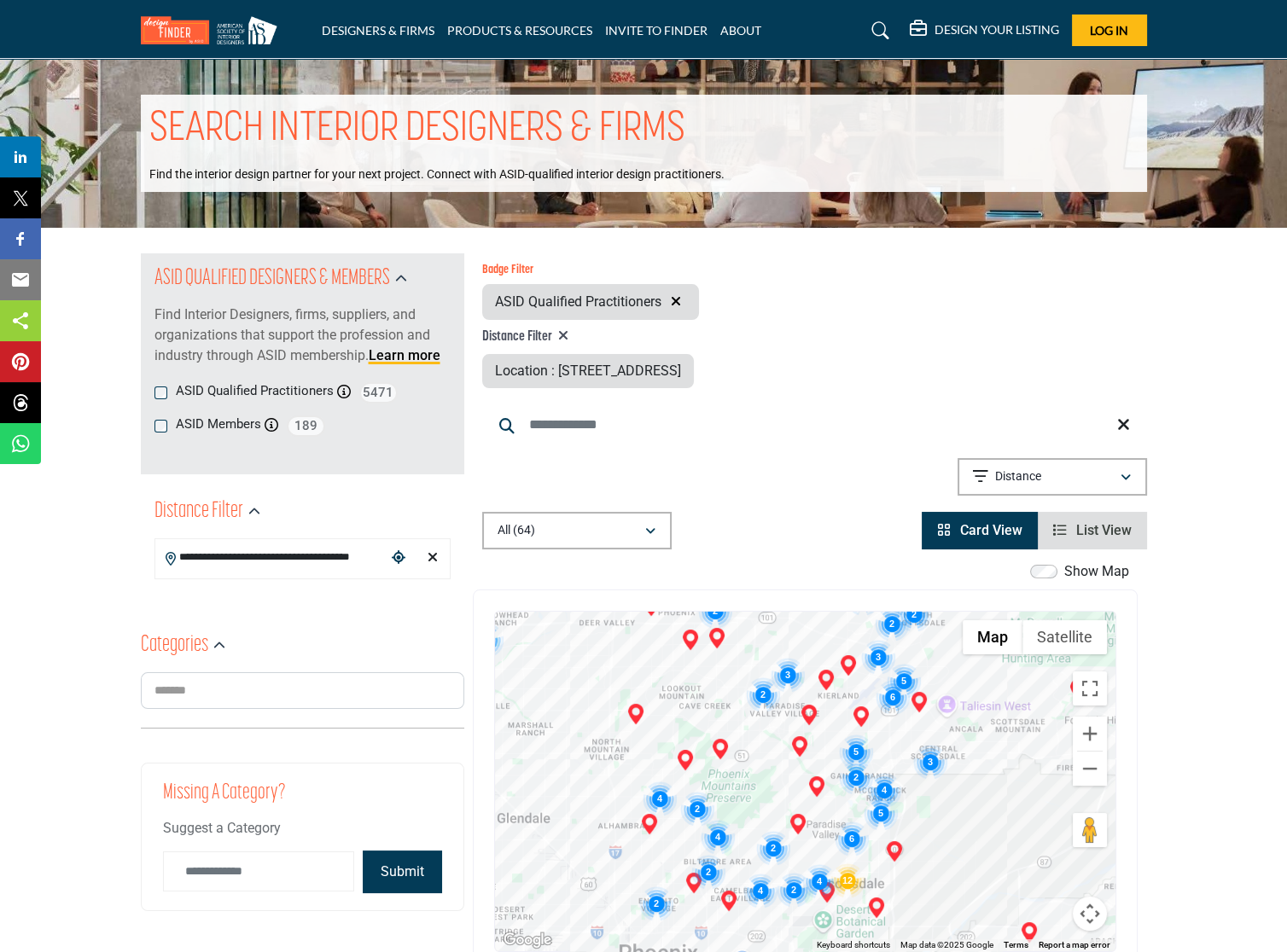
click at [659, 800] on img "Cluster of 4 locations (4 HQ, 0 Branches)\aClick to view companies" at bounding box center [659, 798] width 34 height 34
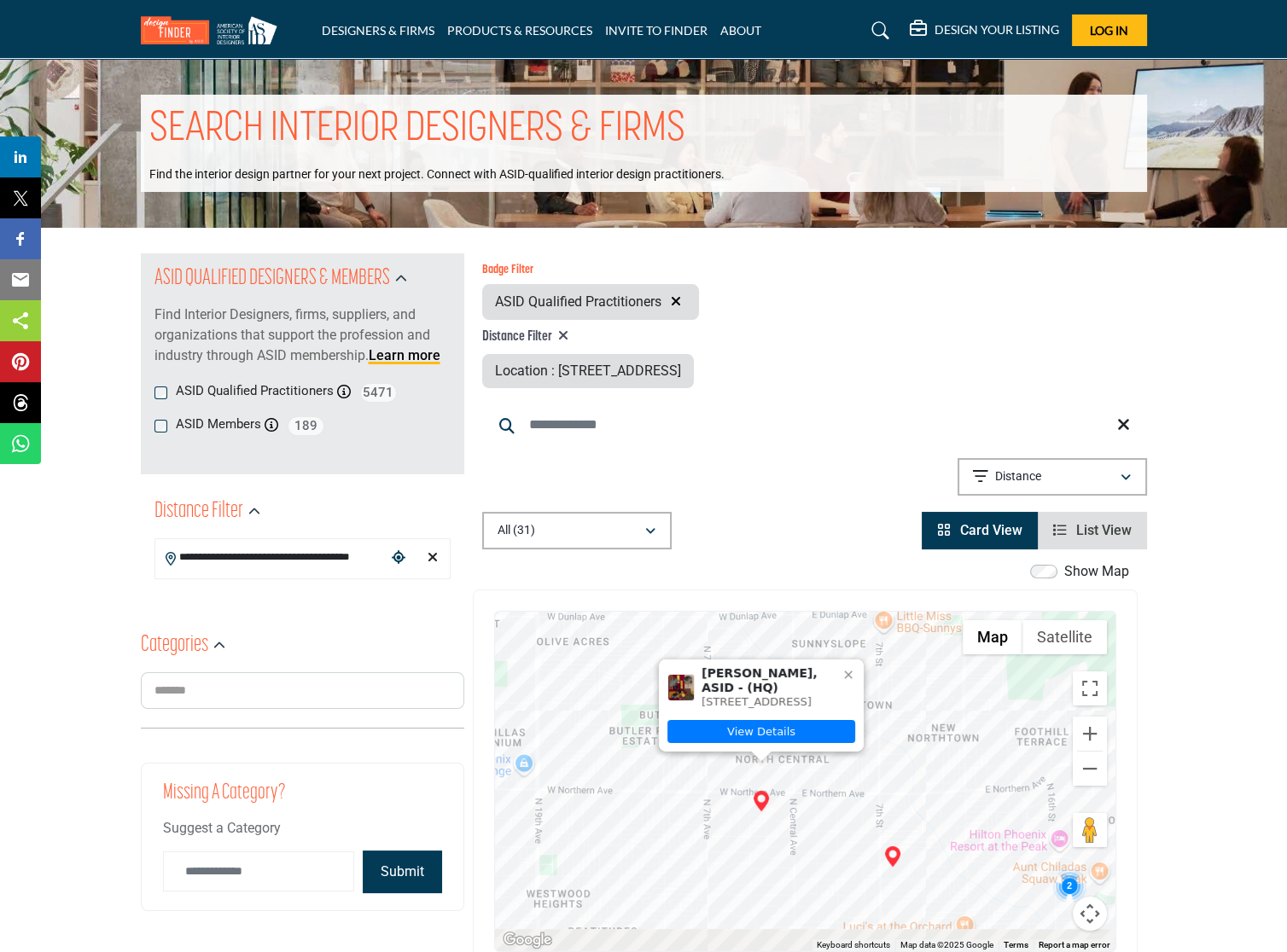
drag, startPoint x: 731, startPoint y: 818, endPoint x: 761, endPoint y: 687, distance: 134.4
click at [761, 687] on div "To navigate, press the arrow keys. Susan Solliday, ASID - (HQ) 211 W Linger Ln,…" at bounding box center [805, 782] width 620 height 340
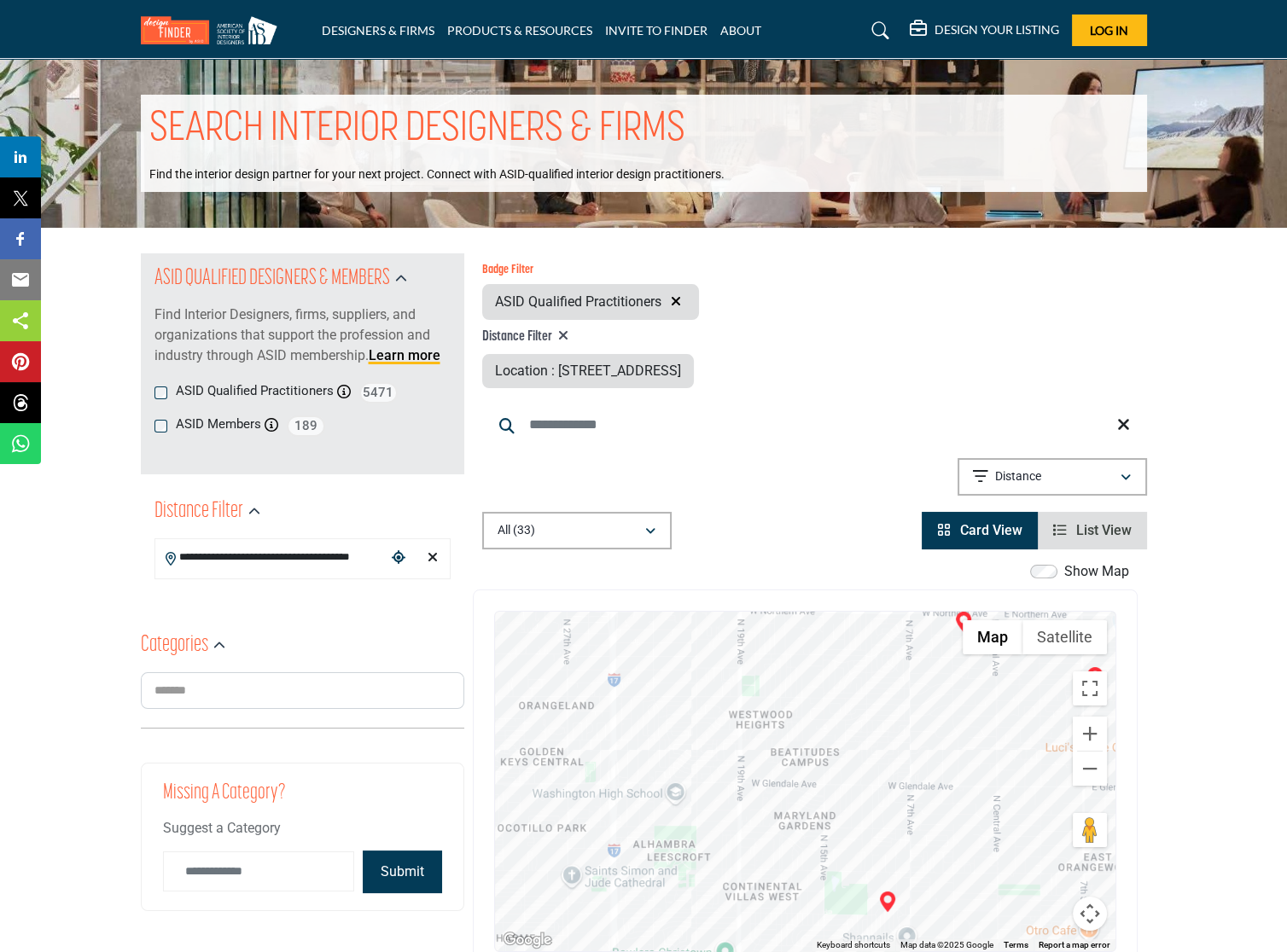
drag, startPoint x: 662, startPoint y: 863, endPoint x: 850, endPoint y: 685, distance: 258.9
click at [840, 716] on div "To navigate, press the arrow keys." at bounding box center [805, 782] width 620 height 340
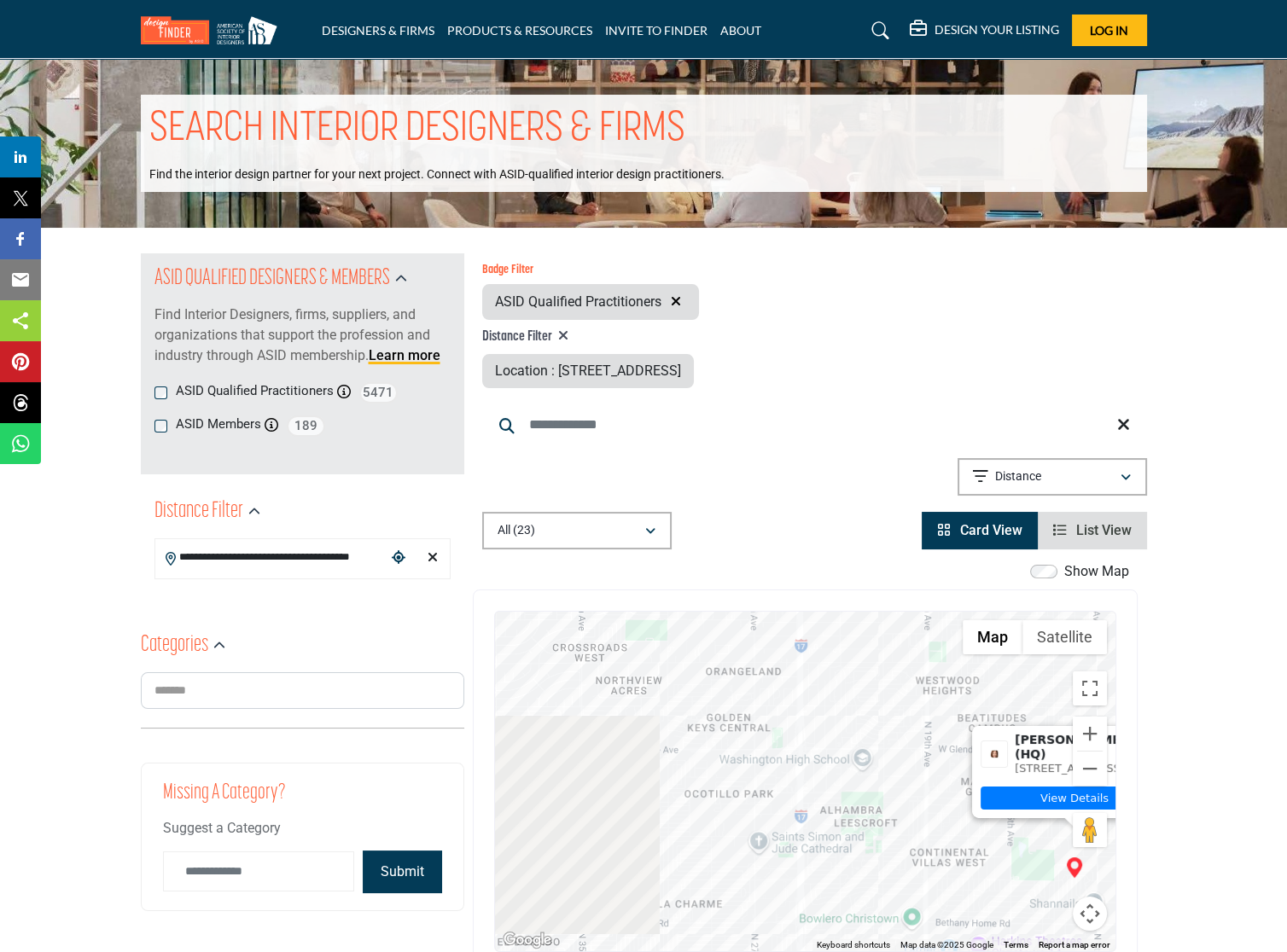
drag, startPoint x: 658, startPoint y: 868, endPoint x: 925, endPoint y: 846, distance: 267.9
click at [921, 850] on div "To navigate, press the arrow keys. Patricia Rasmussen - (HQ) 6159 N 9th Ave, 85…" at bounding box center [805, 782] width 620 height 340
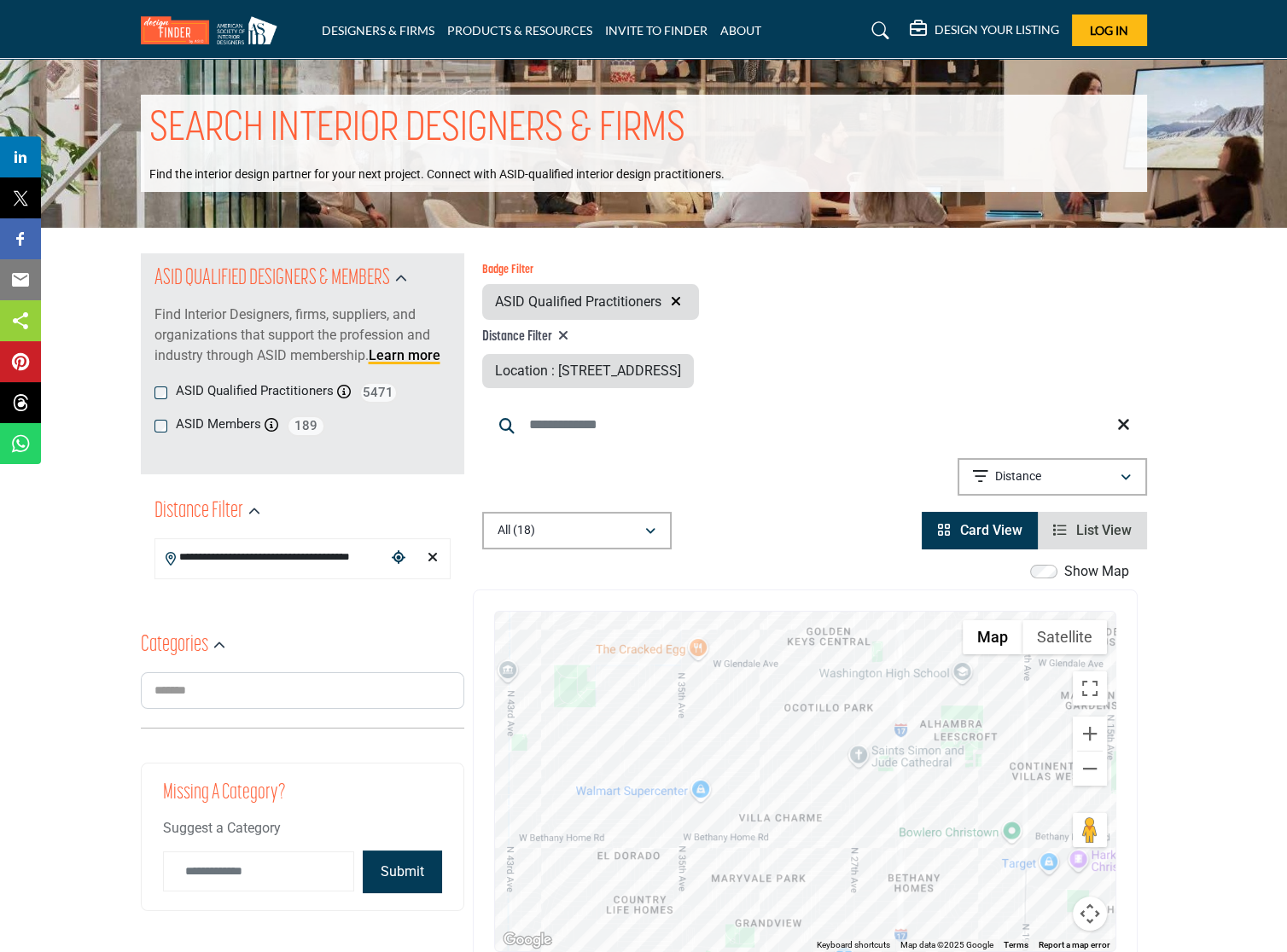
drag, startPoint x: 857, startPoint y: 860, endPoint x: 725, endPoint y: 662, distance: 238.0
click at [725, 664] on div "To navigate, press the arrow keys." at bounding box center [805, 782] width 620 height 340
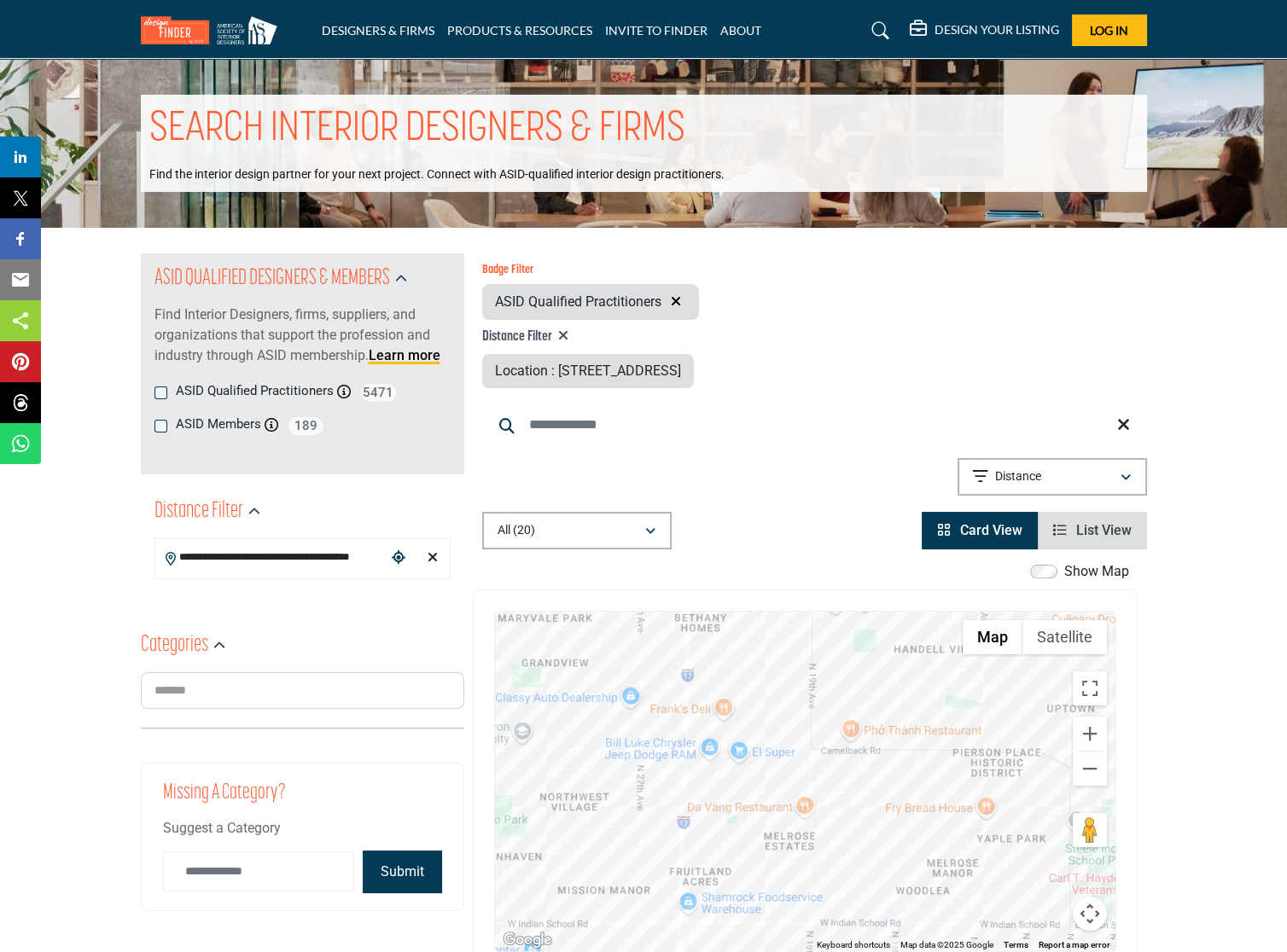
drag, startPoint x: 959, startPoint y: 871, endPoint x: 840, endPoint y: 740, distance: 177.0
click at [833, 741] on div "To navigate, press the arrow keys." at bounding box center [805, 782] width 620 height 340
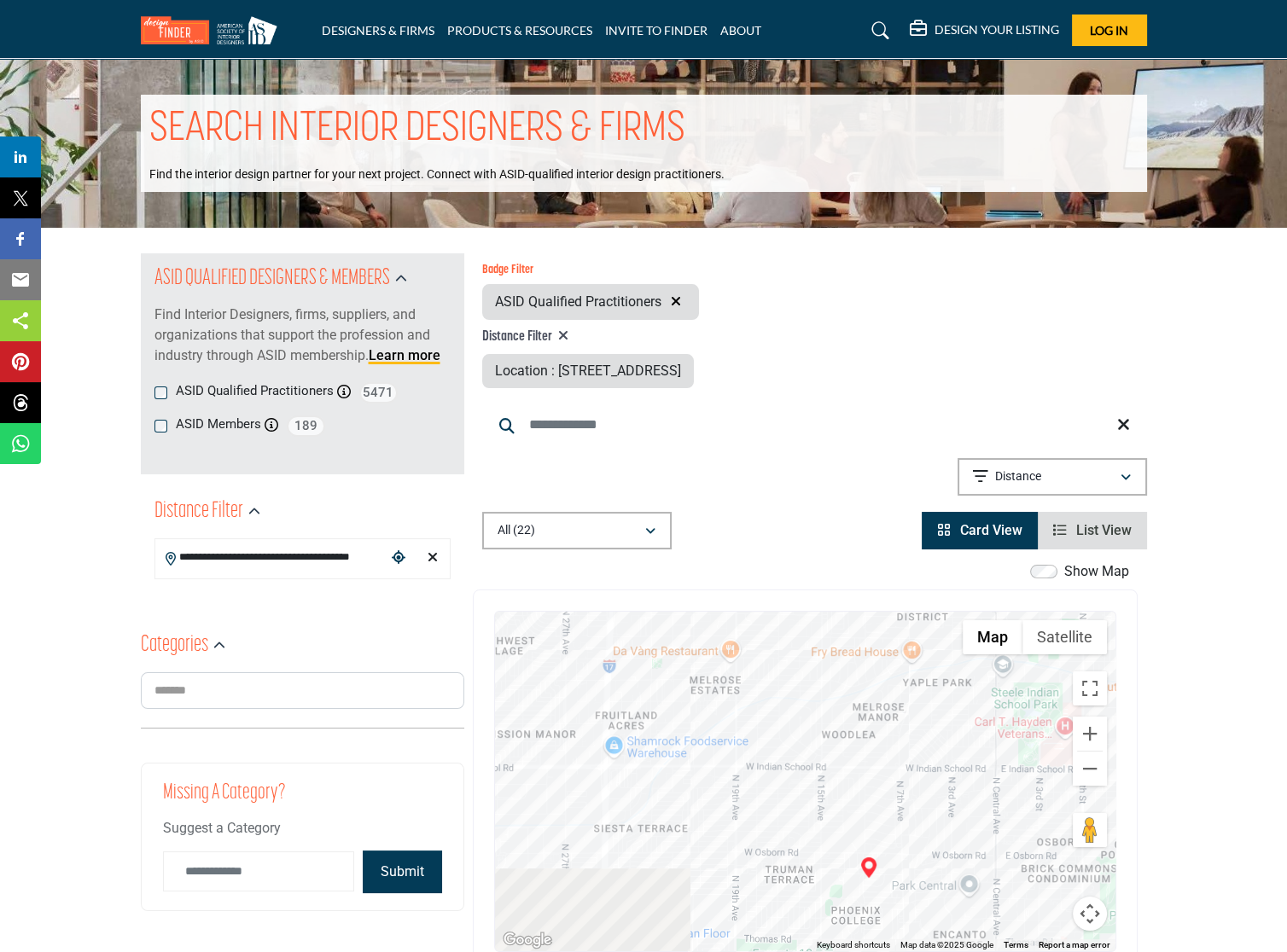
drag, startPoint x: 843, startPoint y: 861, endPoint x: 788, endPoint y: 743, distance: 130.2
click at [788, 743] on div "To navigate, press the arrow keys." at bounding box center [805, 782] width 620 height 340
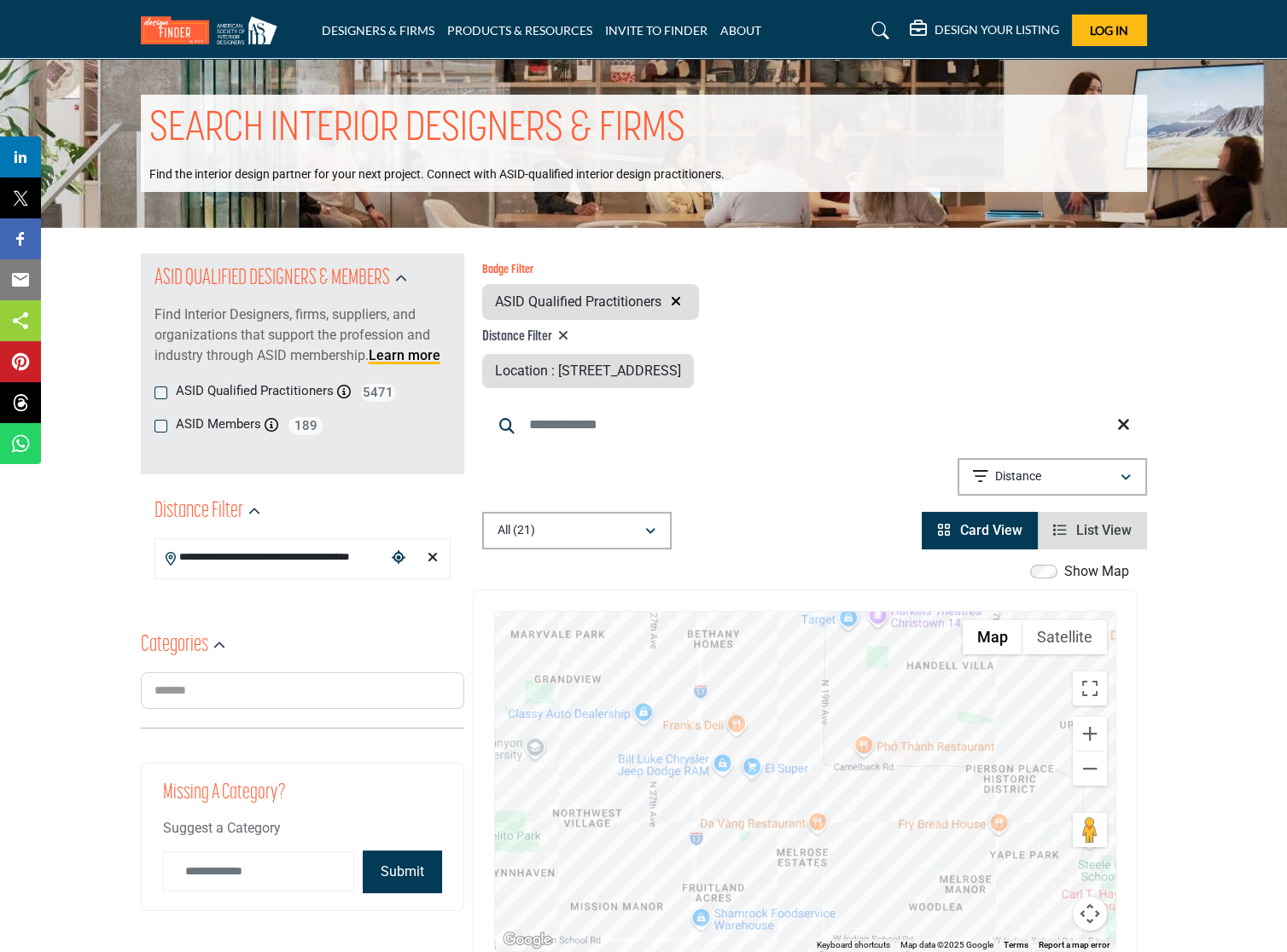
drag, startPoint x: 721, startPoint y: 676, endPoint x: 805, endPoint y: 841, distance: 185.2
click at [805, 841] on div "To navigate, press the arrow keys." at bounding box center [805, 782] width 620 height 340
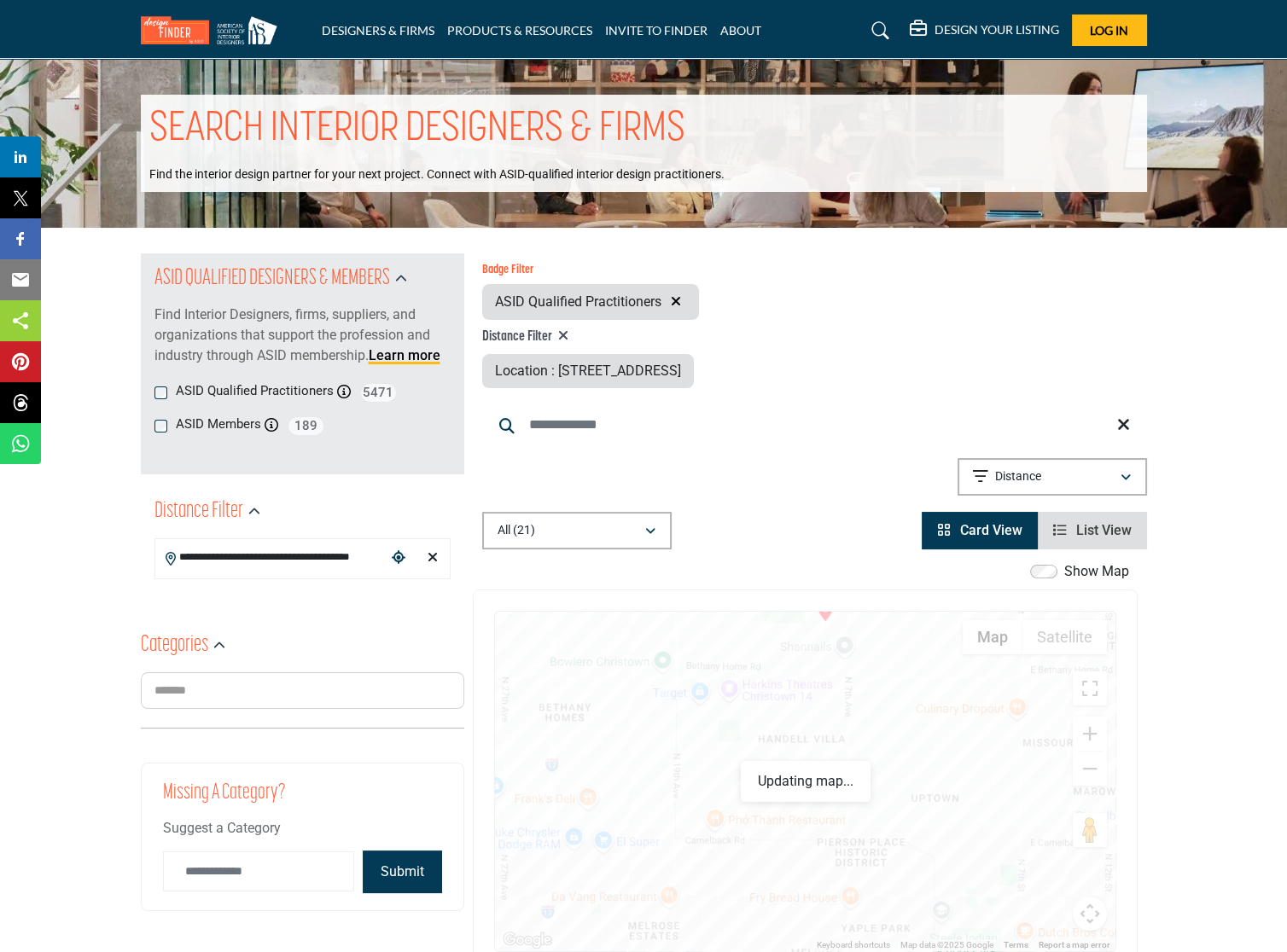
drag, startPoint x: 895, startPoint y: 747, endPoint x: 759, endPoint y: 818, distance: 153.4
click at [759, 818] on div "To navigate, press the arrow keys." at bounding box center [805, 782] width 620 height 340
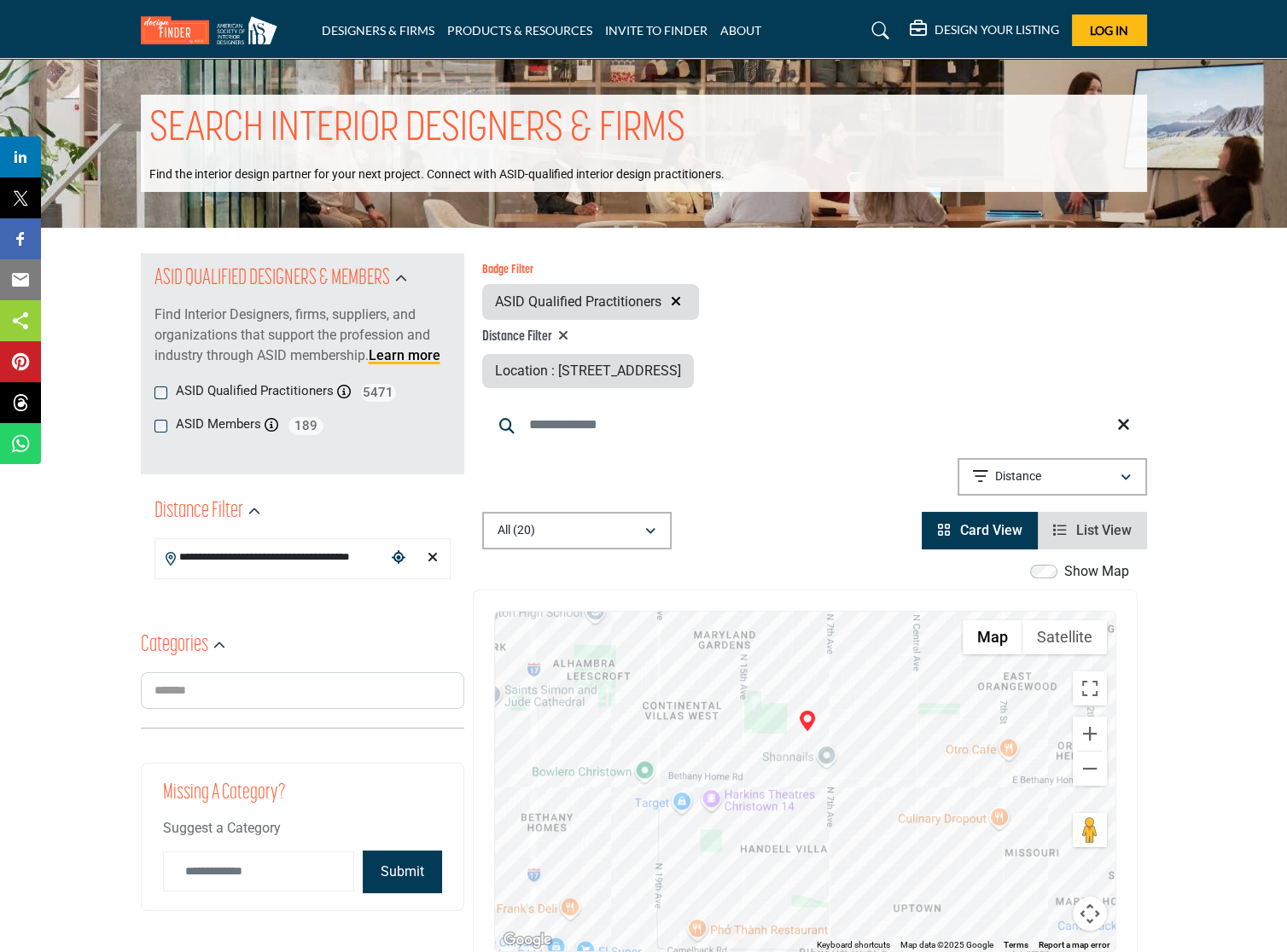
drag, startPoint x: 787, startPoint y: 858, endPoint x: 776, endPoint y: 743, distance: 115.5
click at [776, 744] on div "To navigate, press the arrow keys." at bounding box center [805, 782] width 620 height 340
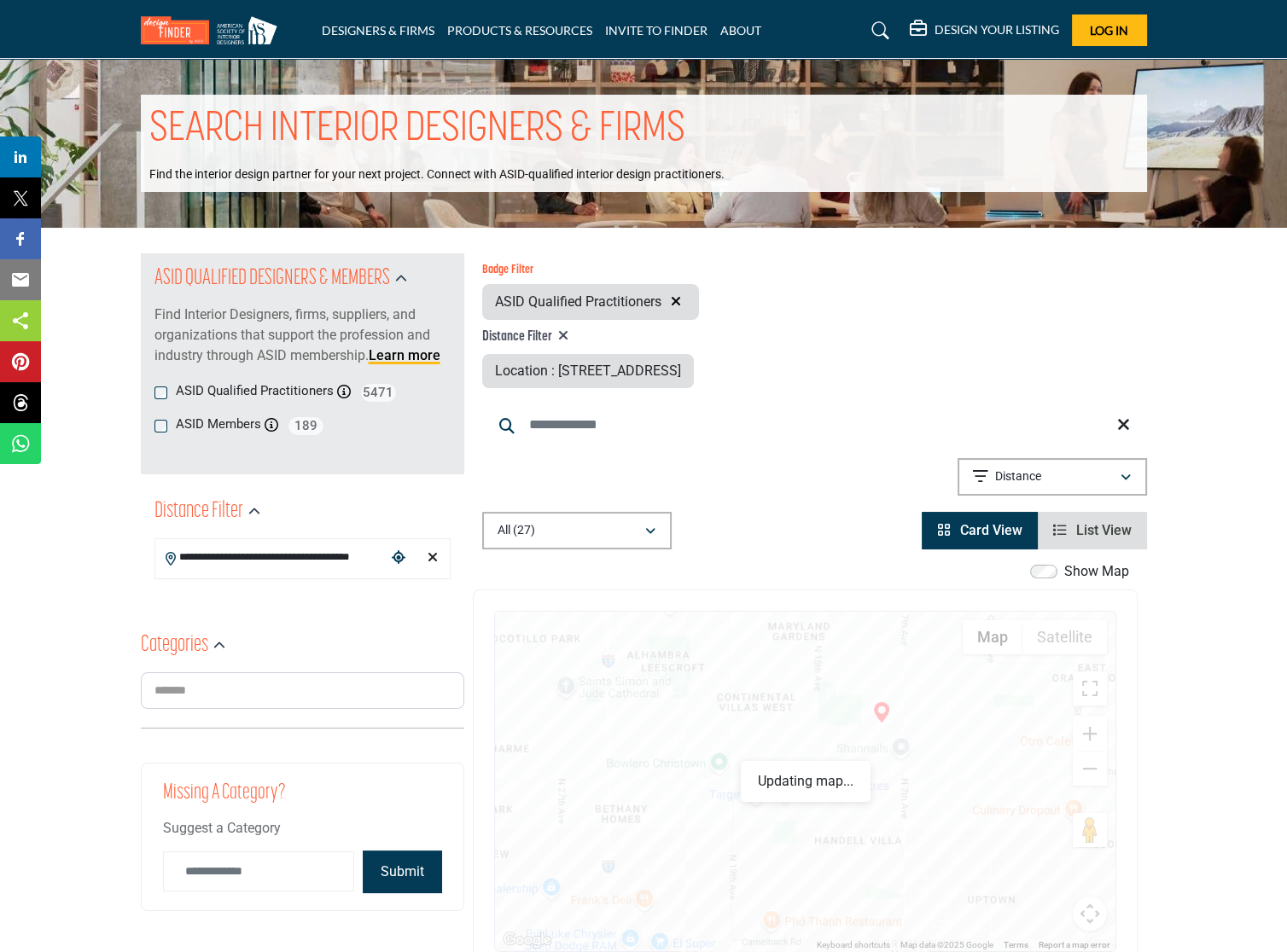
drag, startPoint x: 688, startPoint y: 853, endPoint x: 769, endPoint y: 856, distance: 81.1
click at [769, 856] on div "To navigate, press the arrow keys." at bounding box center [805, 782] width 620 height 340
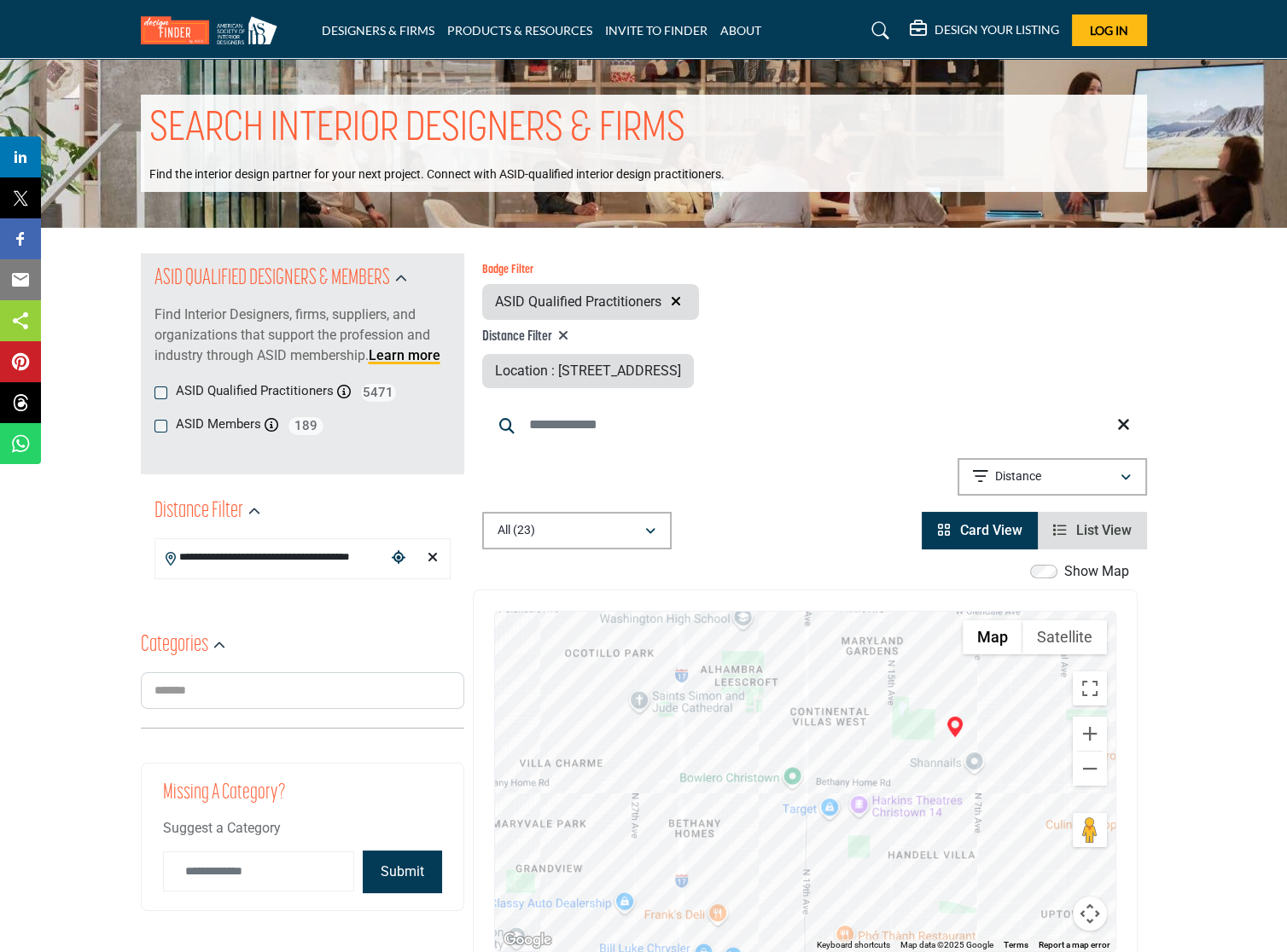
drag, startPoint x: 775, startPoint y: 825, endPoint x: 813, endPoint y: 819, distance: 38.5
click at [813, 819] on div "To navigate, press the arrow keys." at bounding box center [805, 782] width 620 height 340
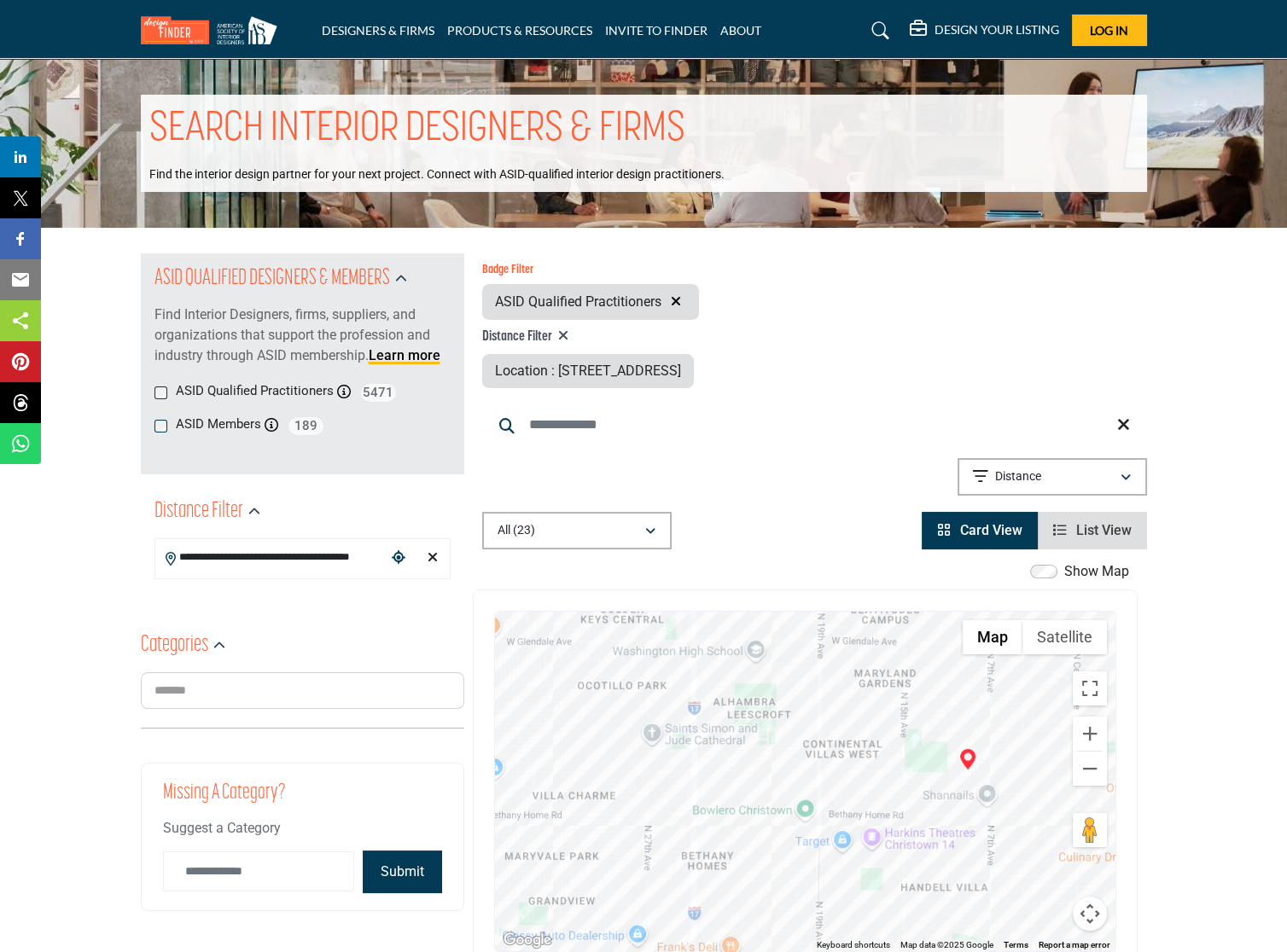
drag, startPoint x: 773, startPoint y: 739, endPoint x: 781, endPoint y: 772, distance: 34.0
click at [781, 773] on div "To navigate, press the arrow keys." at bounding box center [805, 782] width 620 height 340
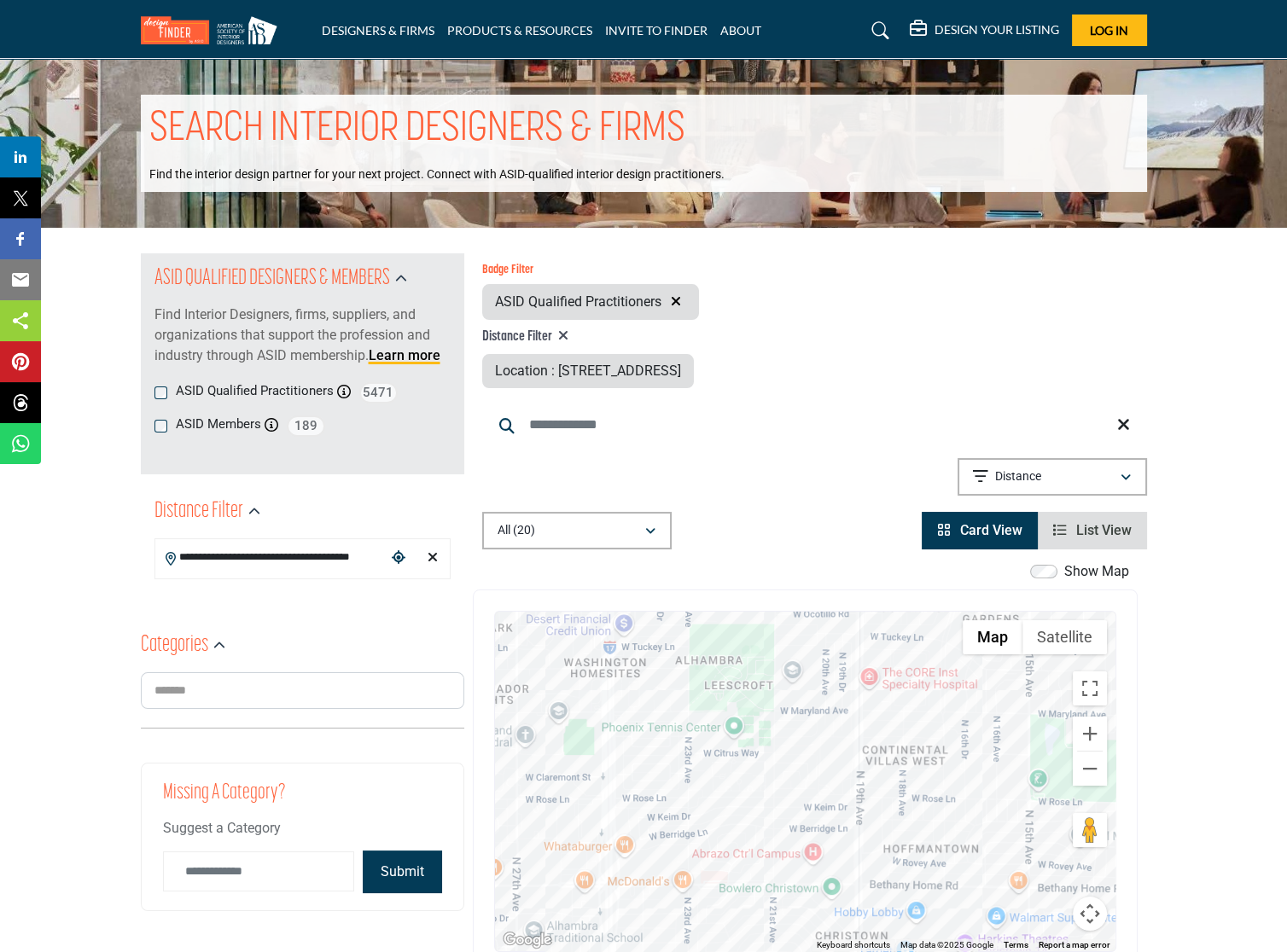
click at [732, 723] on div "To navigate, press the arrow keys." at bounding box center [805, 782] width 620 height 340
click at [737, 733] on div "To navigate, press the arrow keys." at bounding box center [805, 782] width 620 height 340
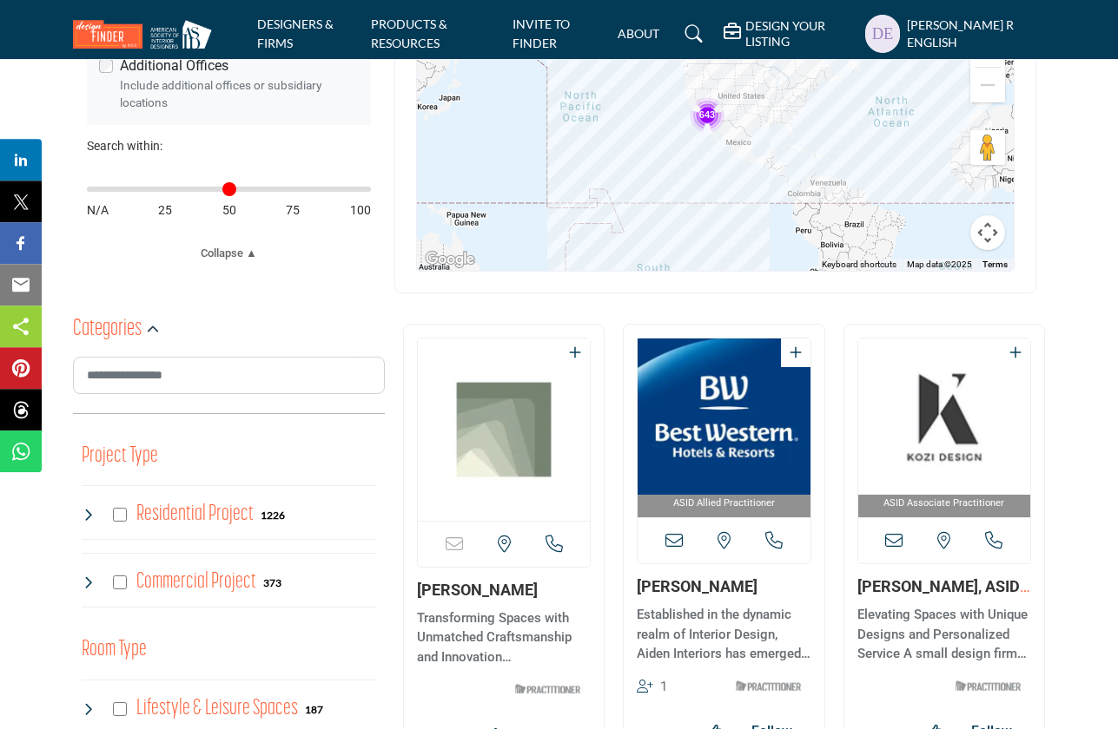
scroll to position [625, 0]
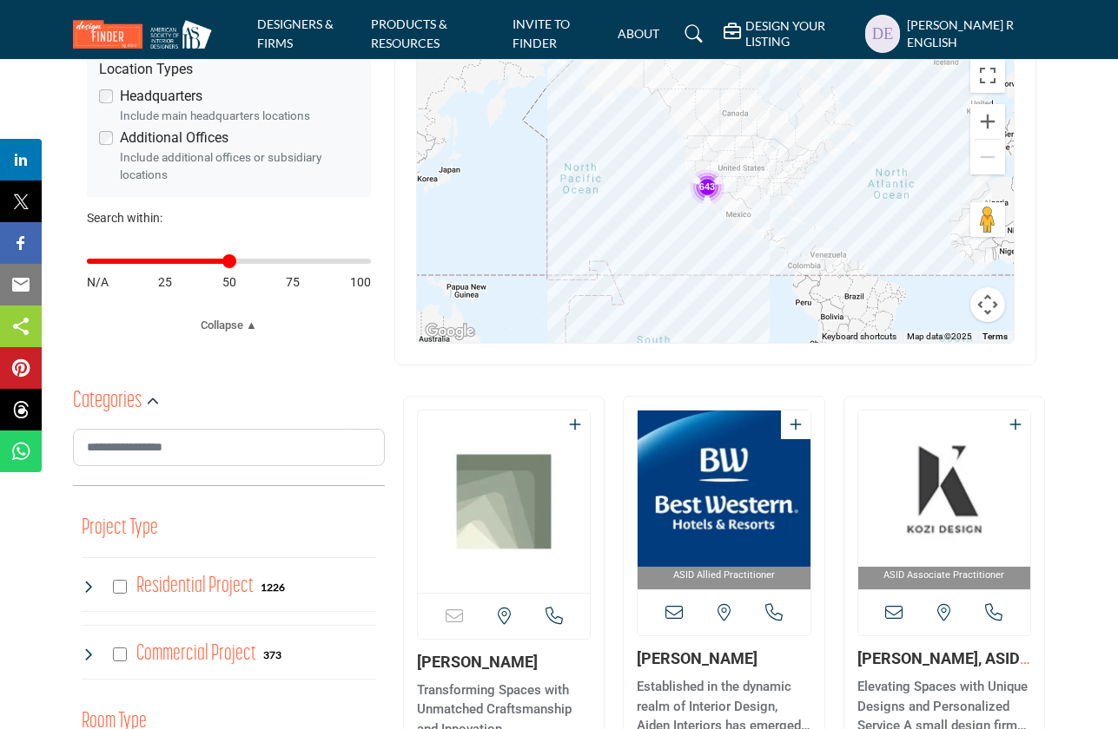
drag, startPoint x: 96, startPoint y: 259, endPoint x: 230, endPoint y: 268, distance: 134.9
type input "**"
click at [230, 263] on input "Distance in miles" at bounding box center [229, 261] width 284 height 3
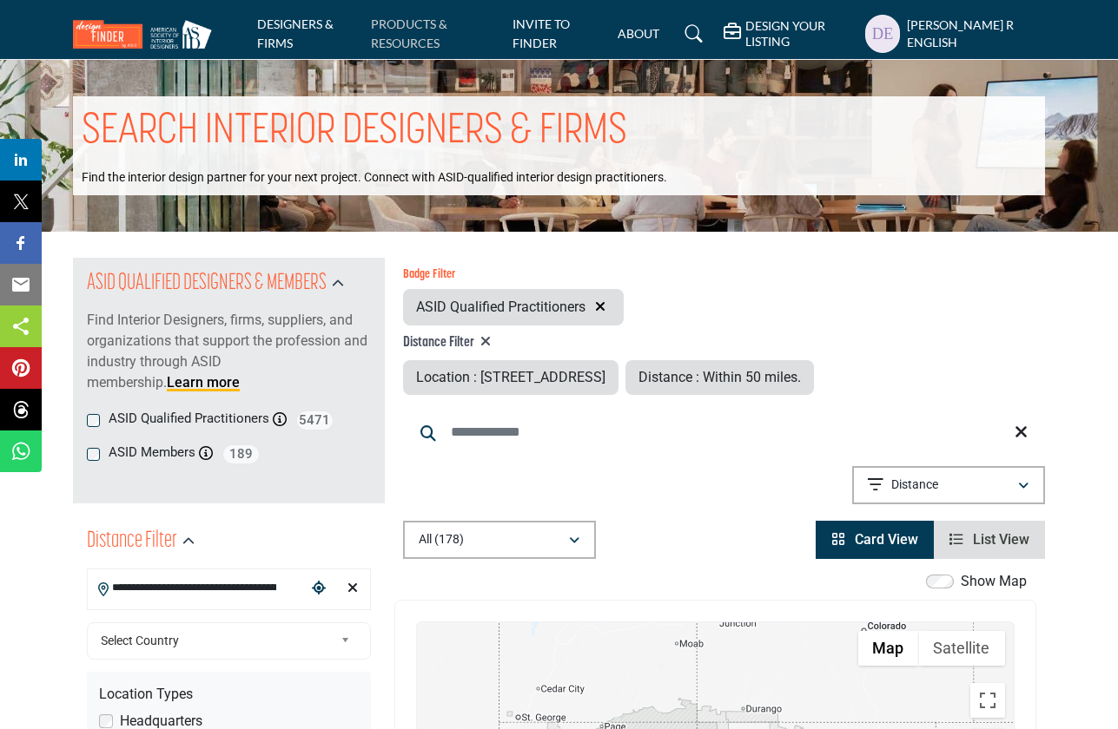
click at [421, 25] on link "PRODUCTS & RESOURCES" at bounding box center [409, 33] width 76 height 34
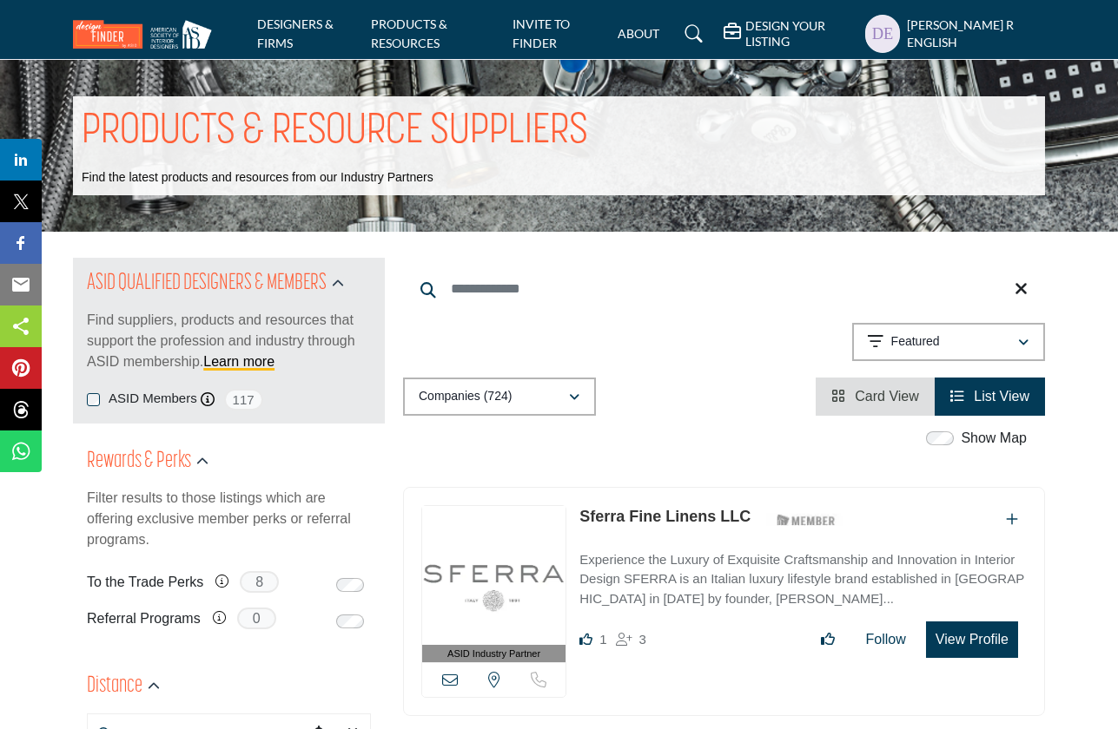
click at [119, 398] on label "ASID Members" at bounding box center [153, 399] width 89 height 20
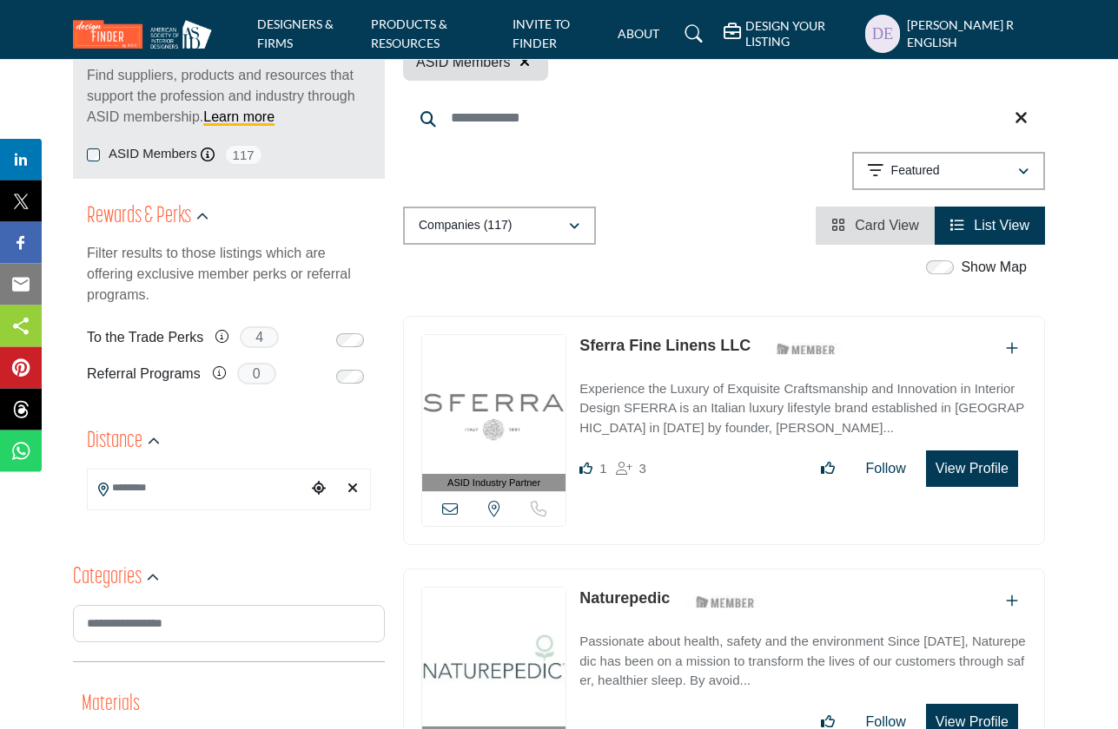
scroll to position [234, 0]
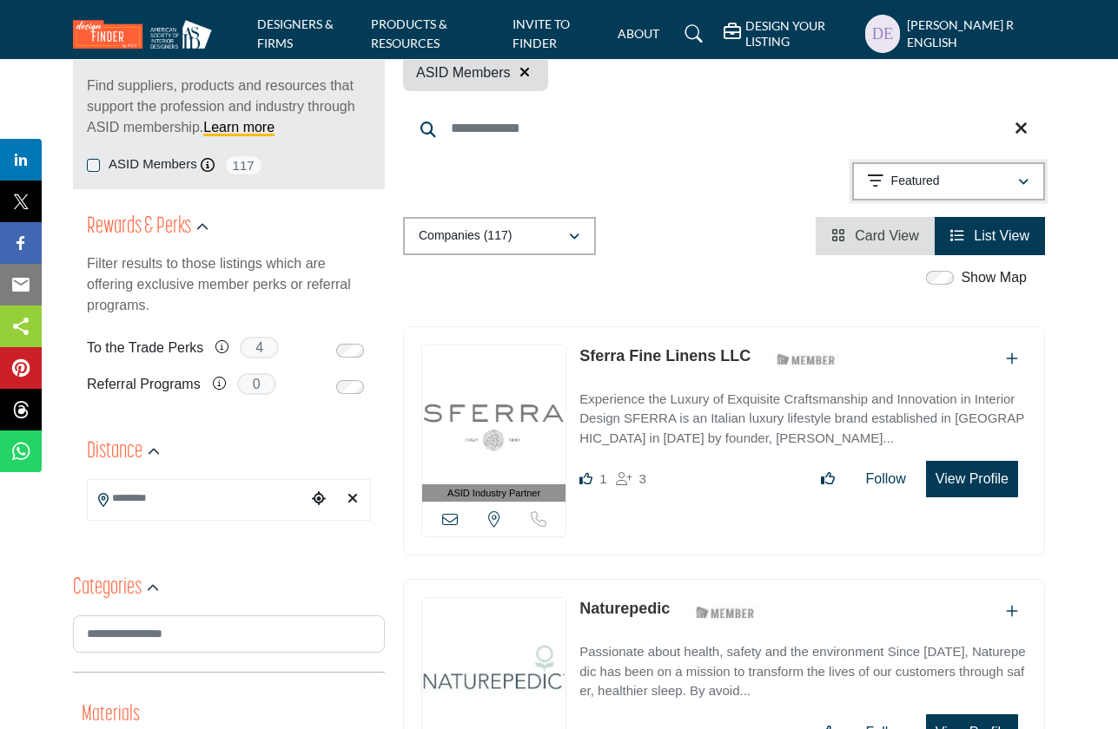
click at [1020, 181] on icon "button" at bounding box center [1023, 182] width 10 height 12
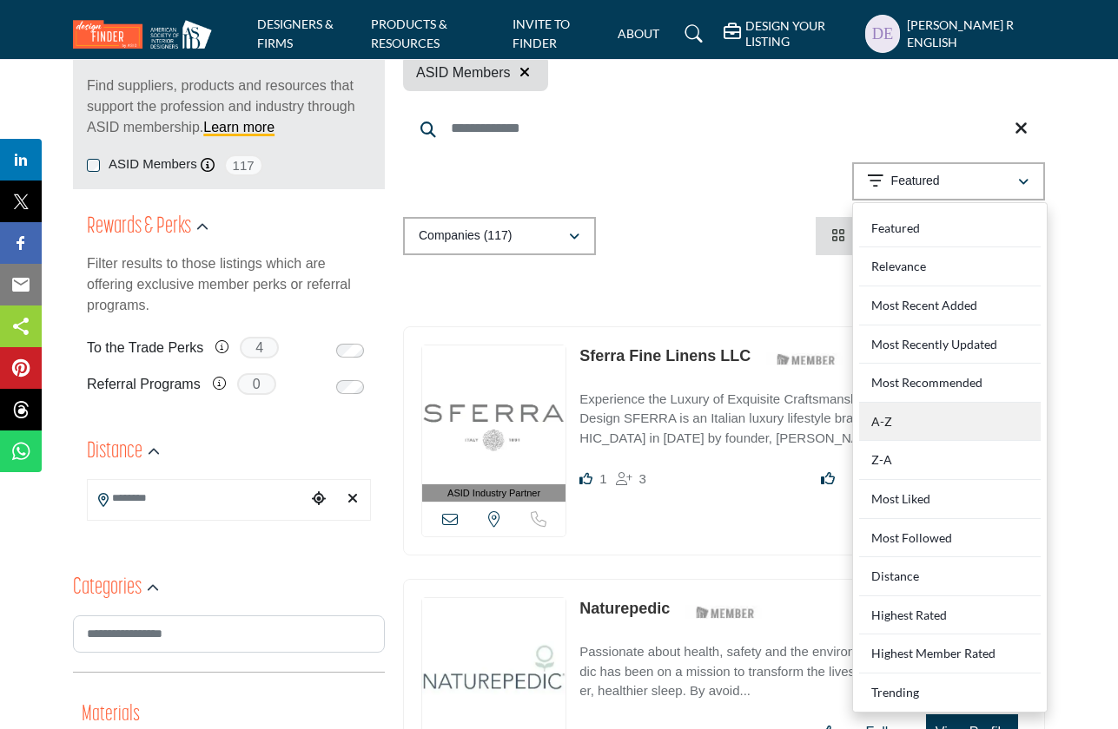
click at [950, 412] on div "A-Z" at bounding box center [949, 422] width 181 height 39
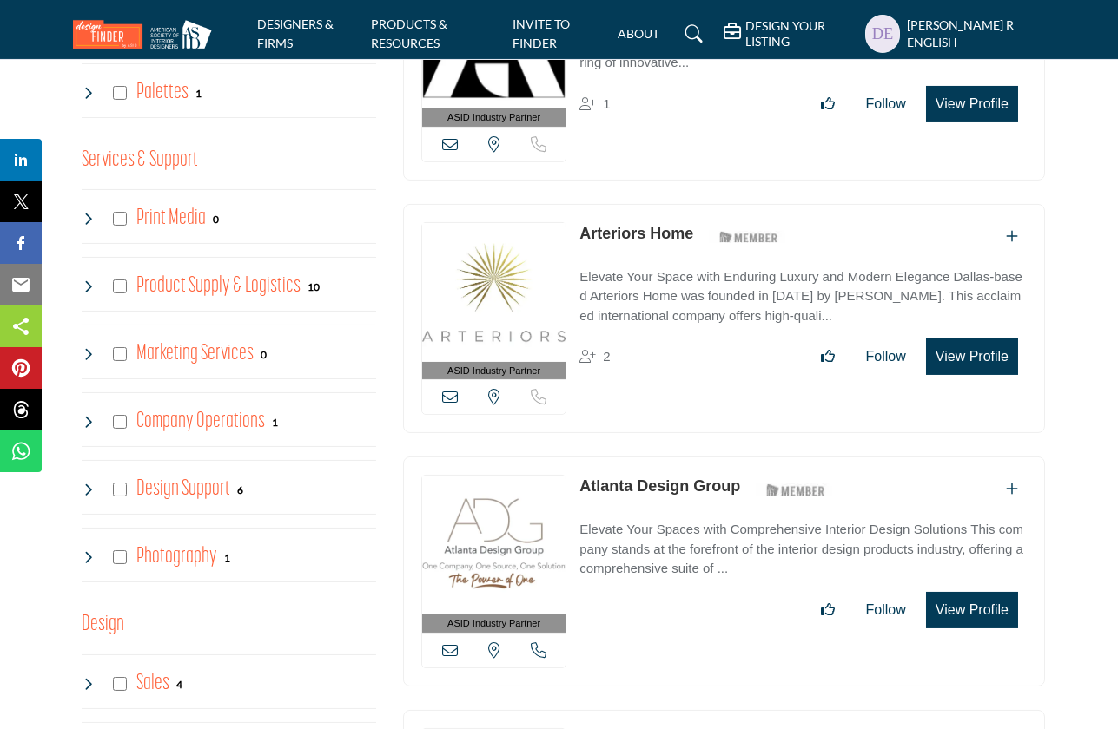
scroll to position [3364, 0]
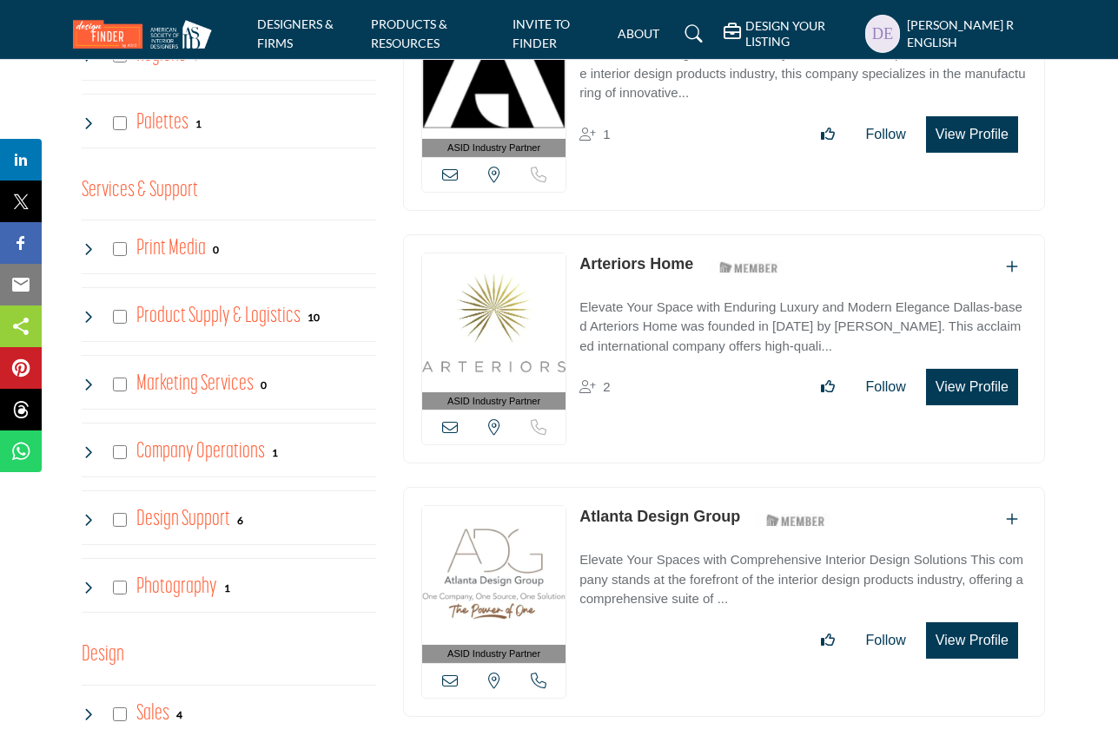
click at [181, 582] on h4 "Photography" at bounding box center [177, 587] width 81 height 30
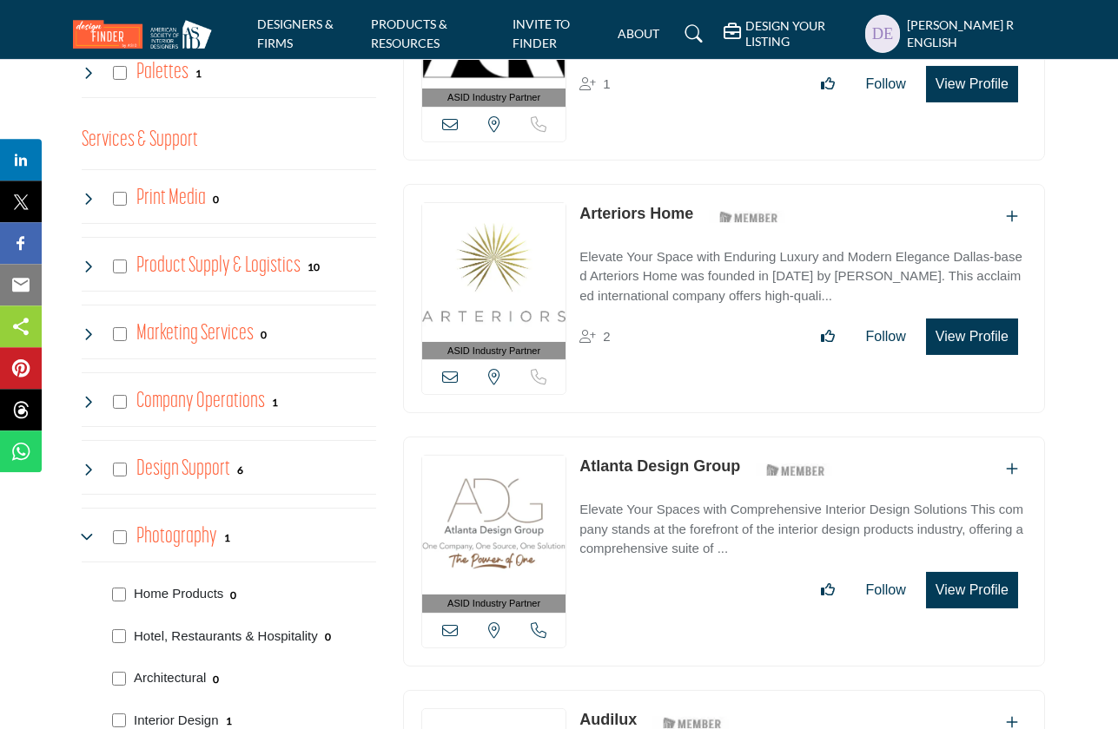
scroll to position [3442, 0]
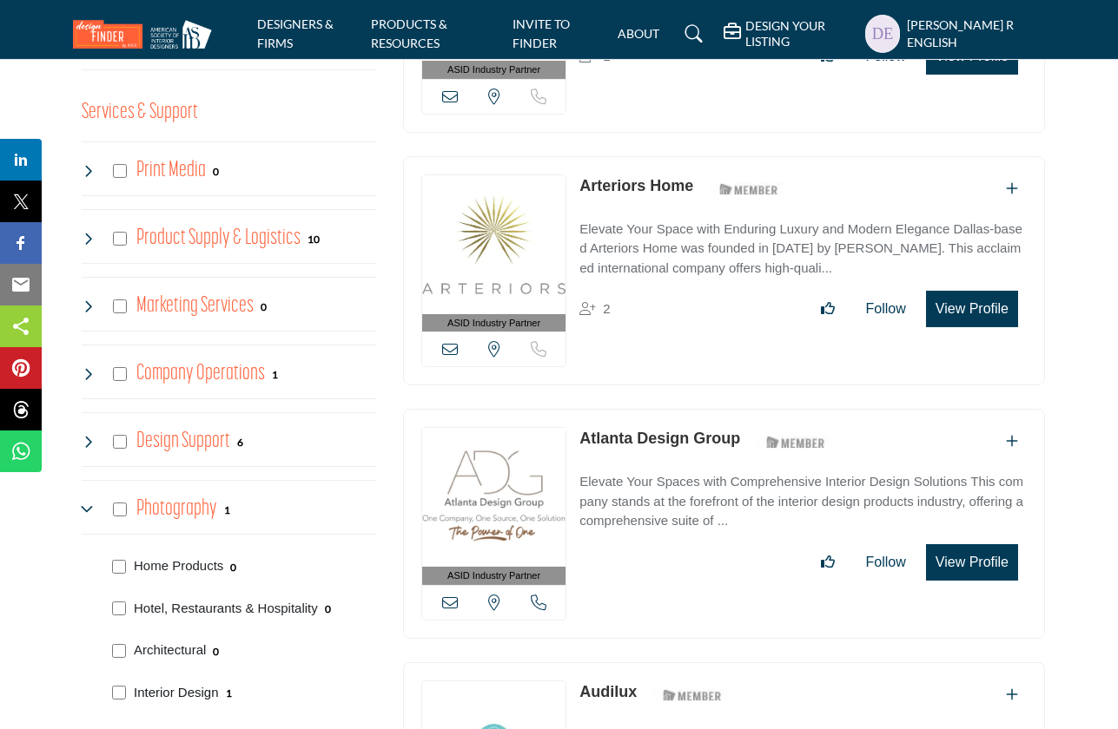
click at [172, 683] on p "Interior Design" at bounding box center [176, 693] width 85 height 20
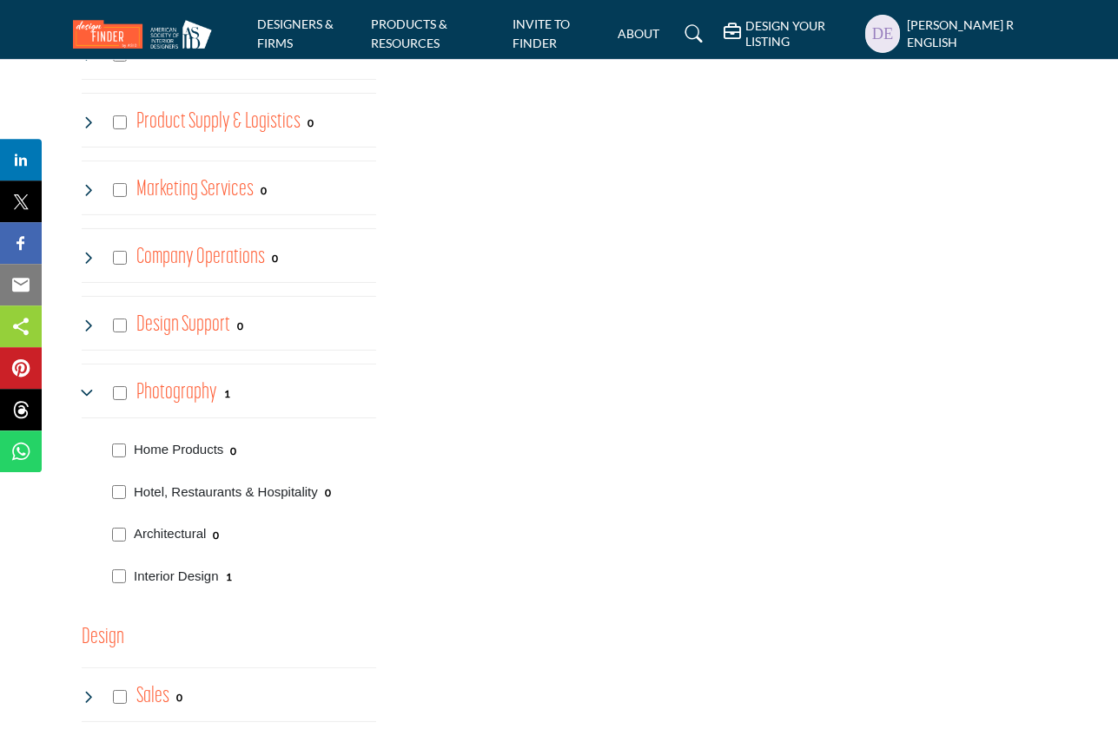
scroll to position [3599, 0]
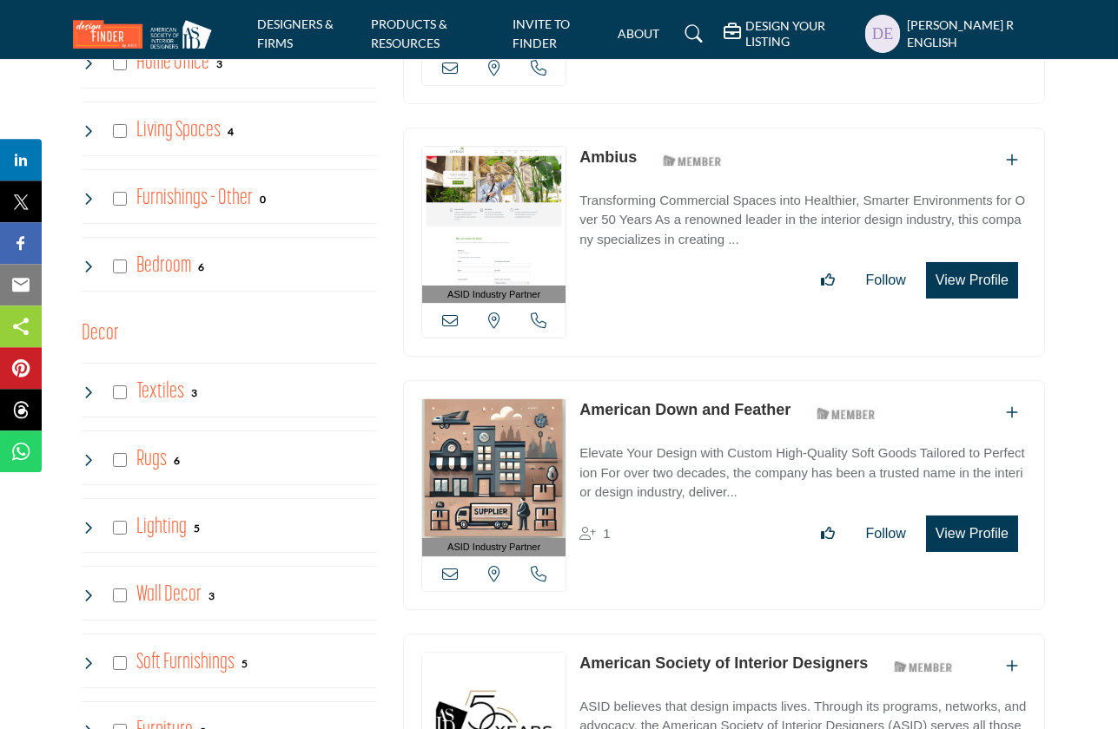
scroll to position [1956, 0]
